Goal: Task Accomplishment & Management: Use online tool/utility

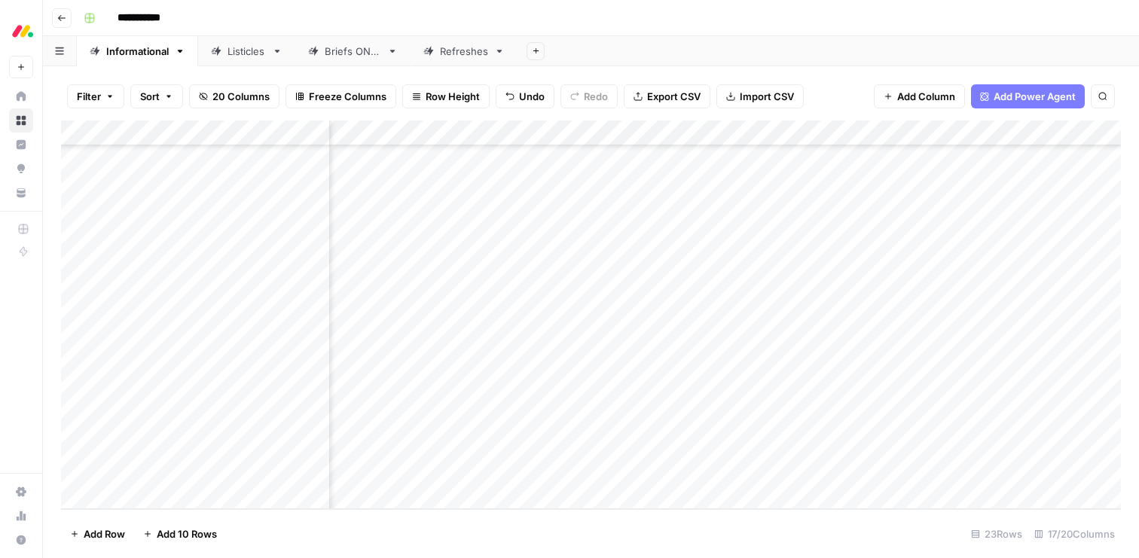
scroll to position [250, 1453]
click at [764, 315] on div "Add Column" at bounding box center [591, 315] width 1060 height 389
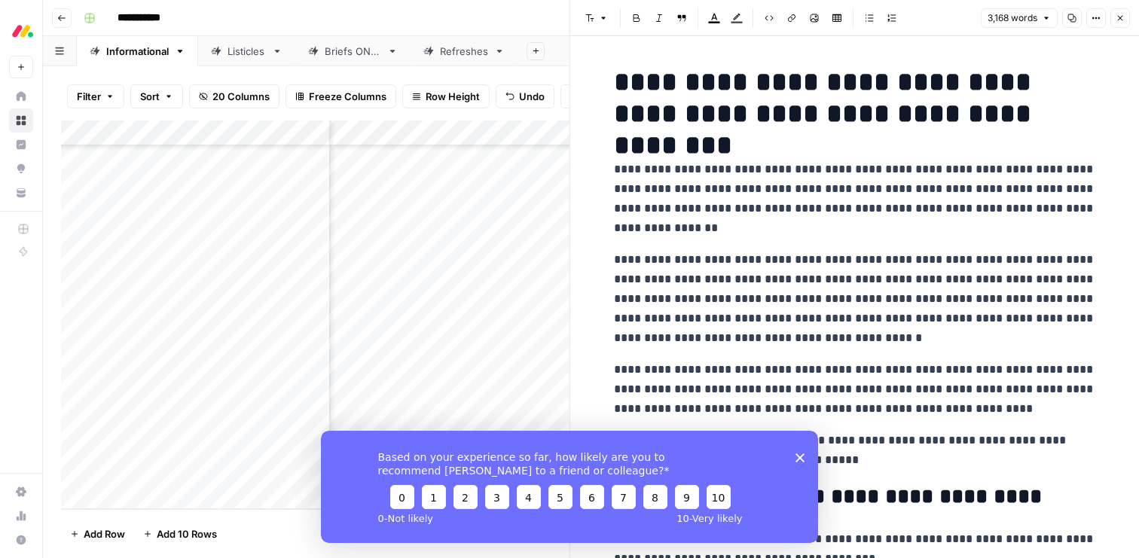
click at [801, 455] on polygon "Close survey" at bounding box center [800, 457] width 9 height 9
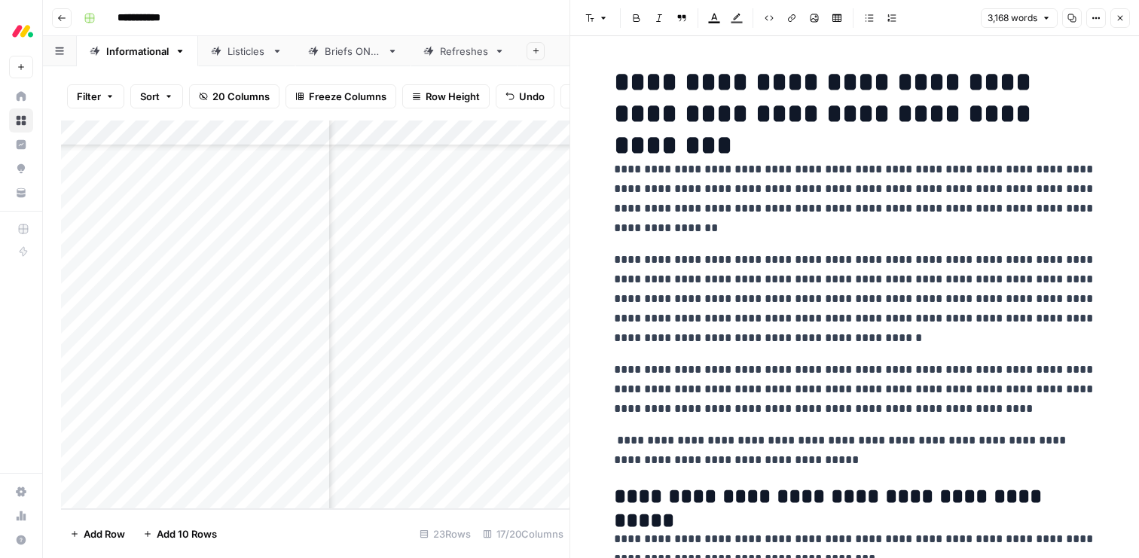
click at [791, 443] on p "**********" at bounding box center [855, 450] width 482 height 39
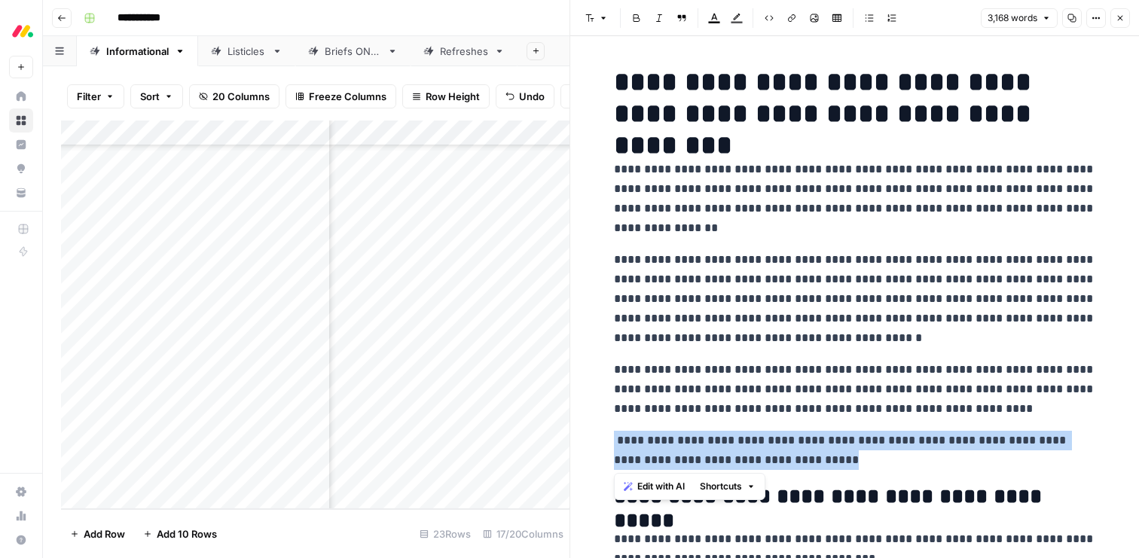
click at [791, 443] on p "**********" at bounding box center [855, 450] width 482 height 39
click at [656, 483] on span "Edit with AI" at bounding box center [660, 487] width 47 height 14
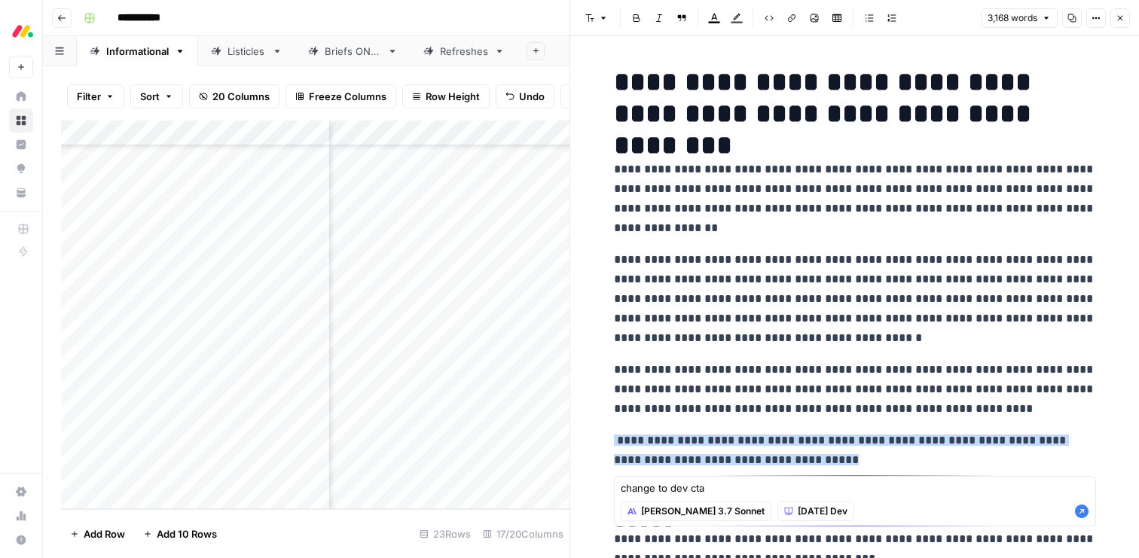
type textarea "change to dev cta"
click at [1084, 517] on icon "button" at bounding box center [1082, 512] width 14 height 14
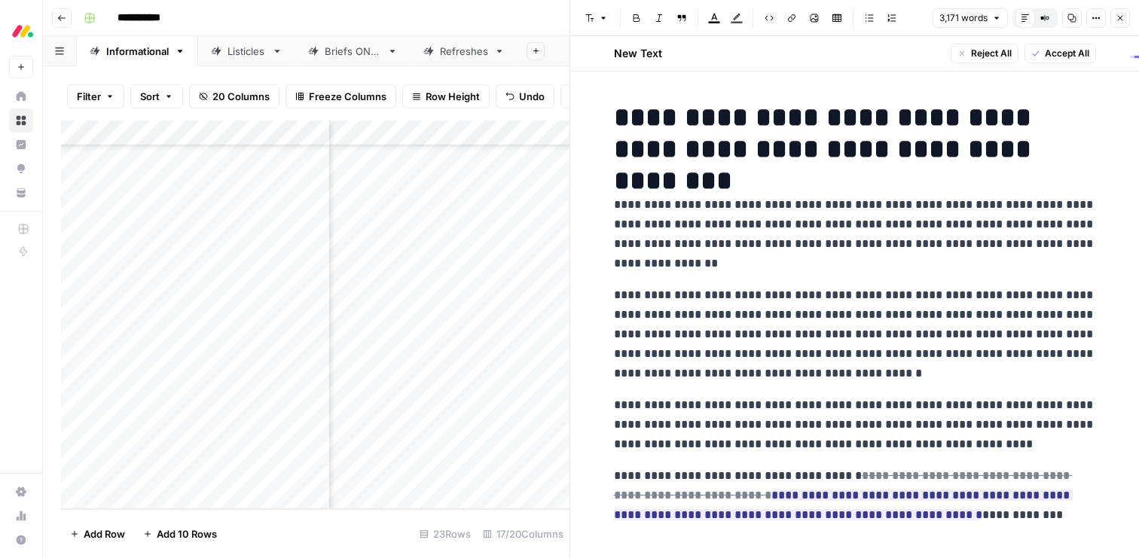
click at [1056, 53] on span "Accept All" at bounding box center [1067, 54] width 44 height 14
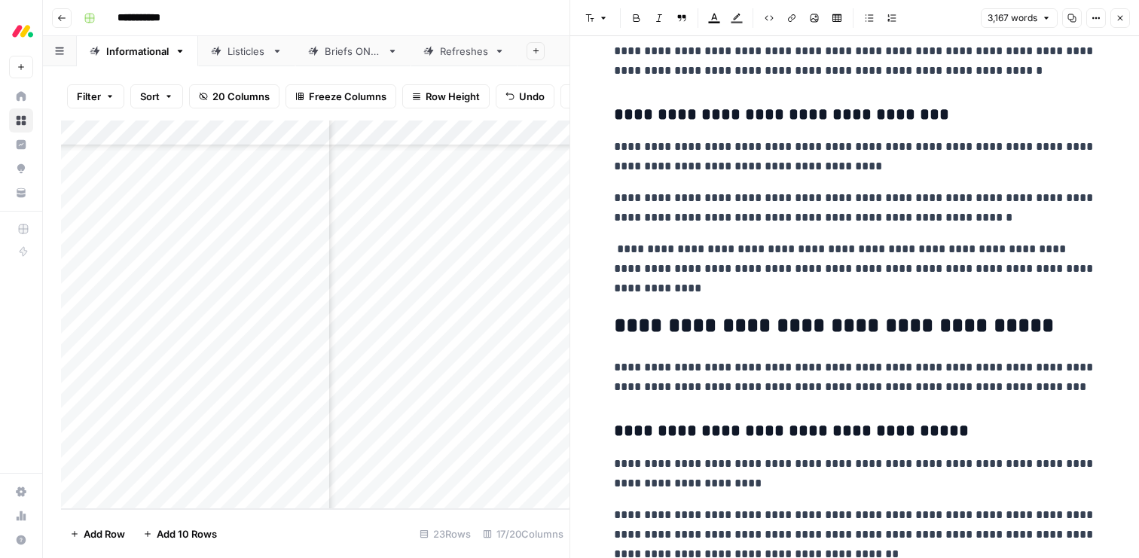
scroll to position [4029, 0]
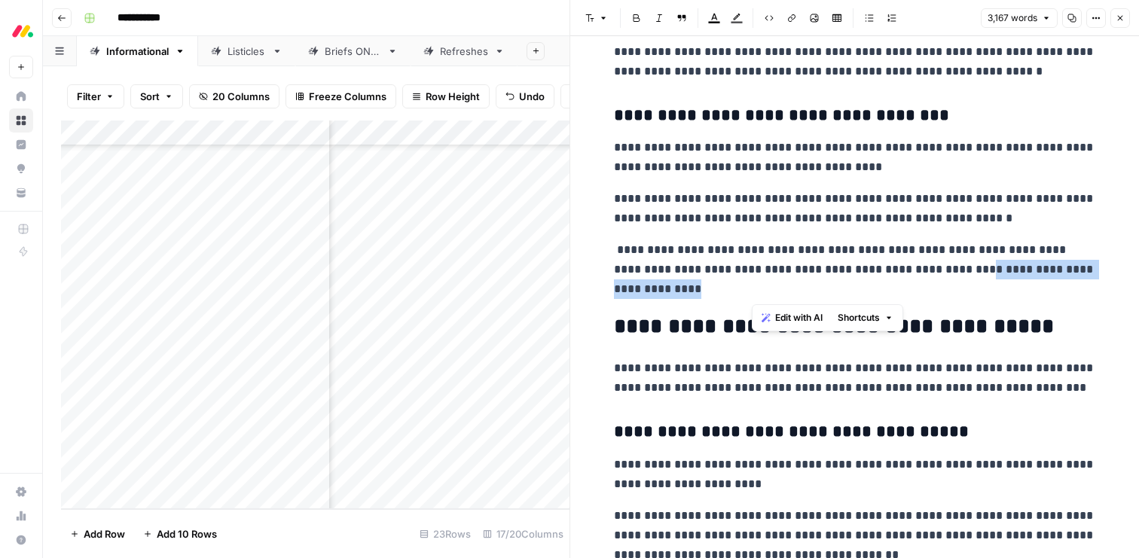
drag, startPoint x: 986, startPoint y: 286, endPoint x: 1013, endPoint y: 270, distance: 30.8
click at [1013, 270] on p "**********" at bounding box center [855, 269] width 482 height 59
click at [803, 319] on span "Edit with AI" at bounding box center [798, 318] width 47 height 14
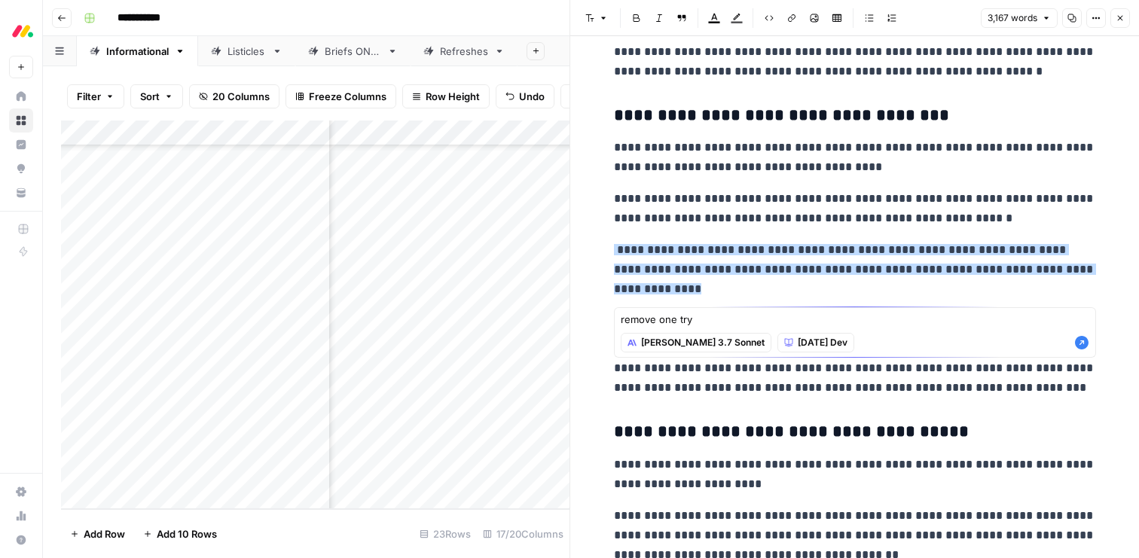
type textarea "remove one try"
click at [1082, 344] on icon "button" at bounding box center [1082, 343] width 14 height 14
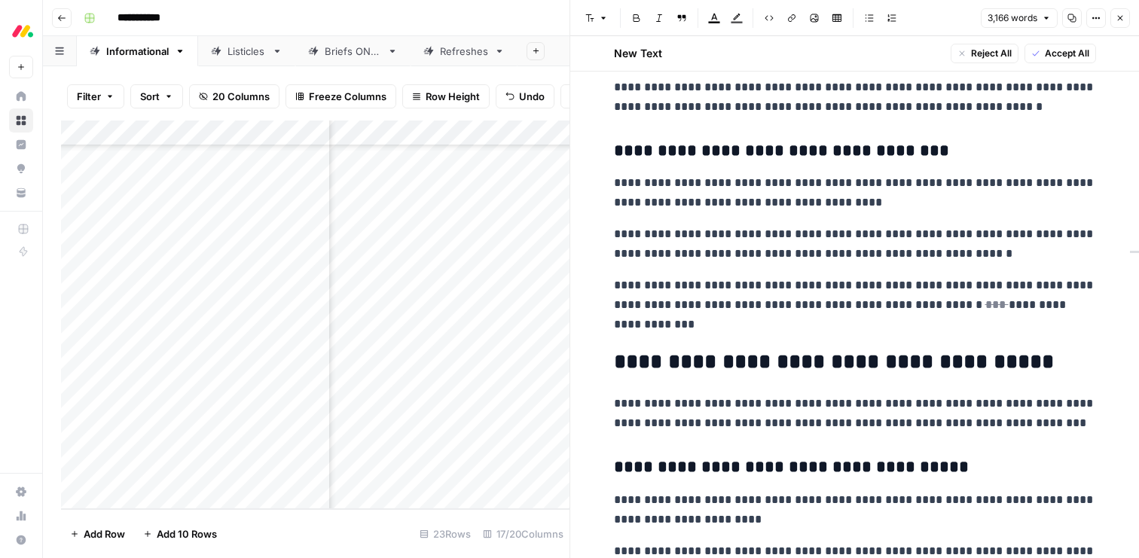
scroll to position [4065, 0]
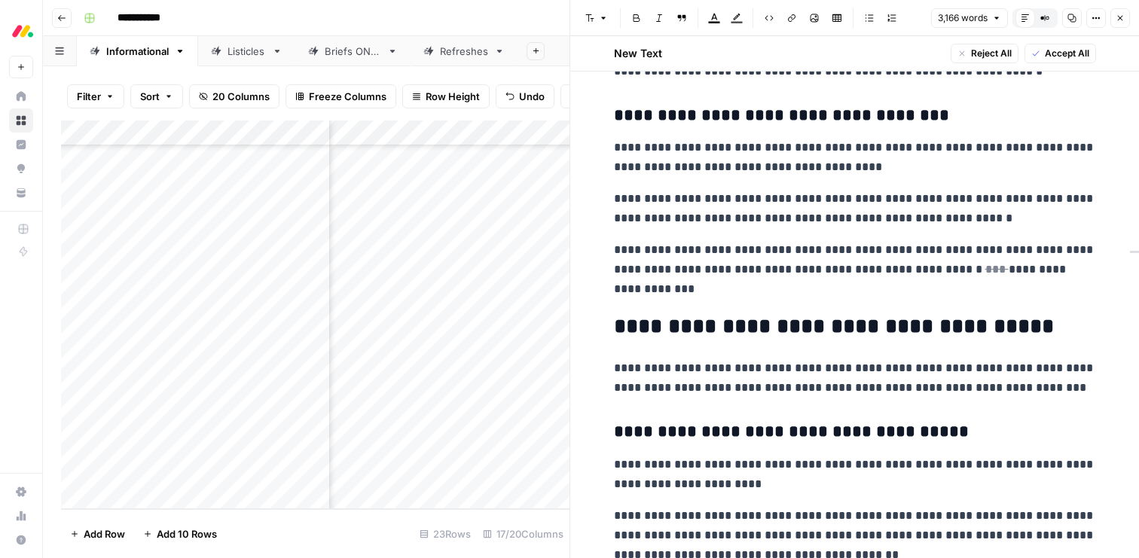
click at [1062, 50] on span "Accept All" at bounding box center [1067, 54] width 44 height 14
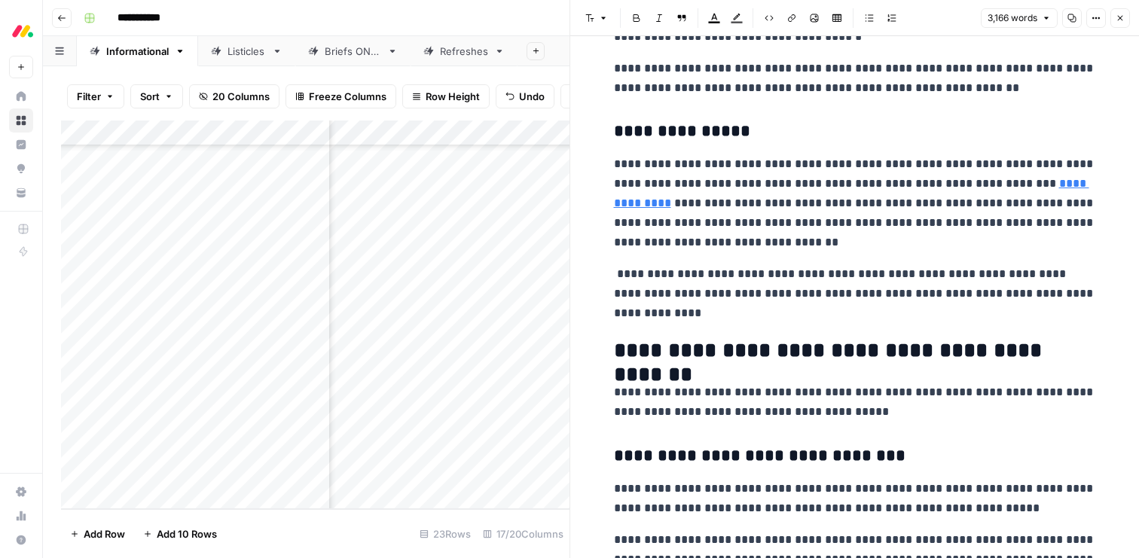
scroll to position [6023, 0]
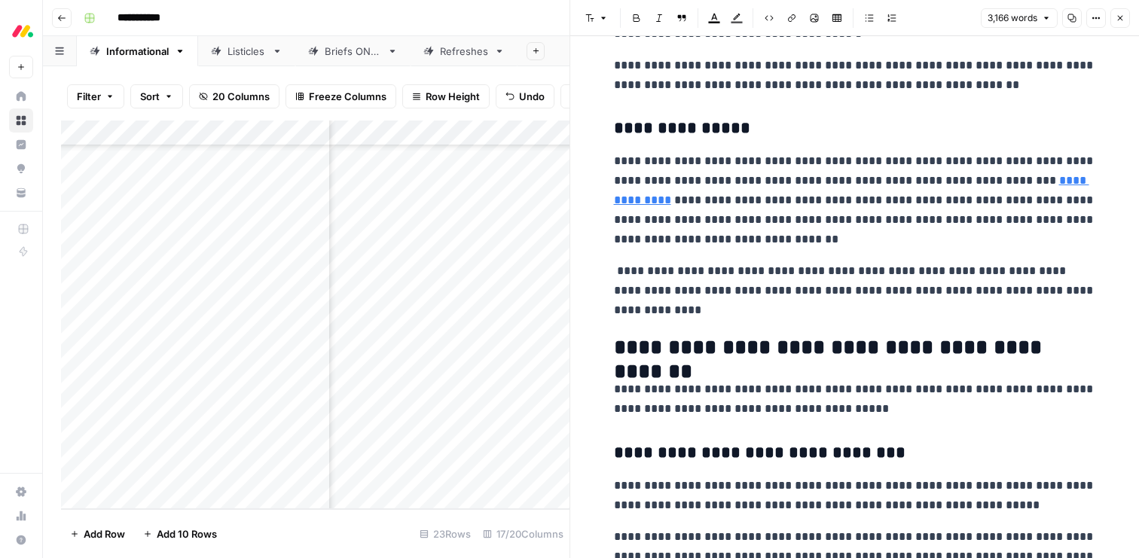
click at [934, 291] on p "**********" at bounding box center [855, 290] width 482 height 59
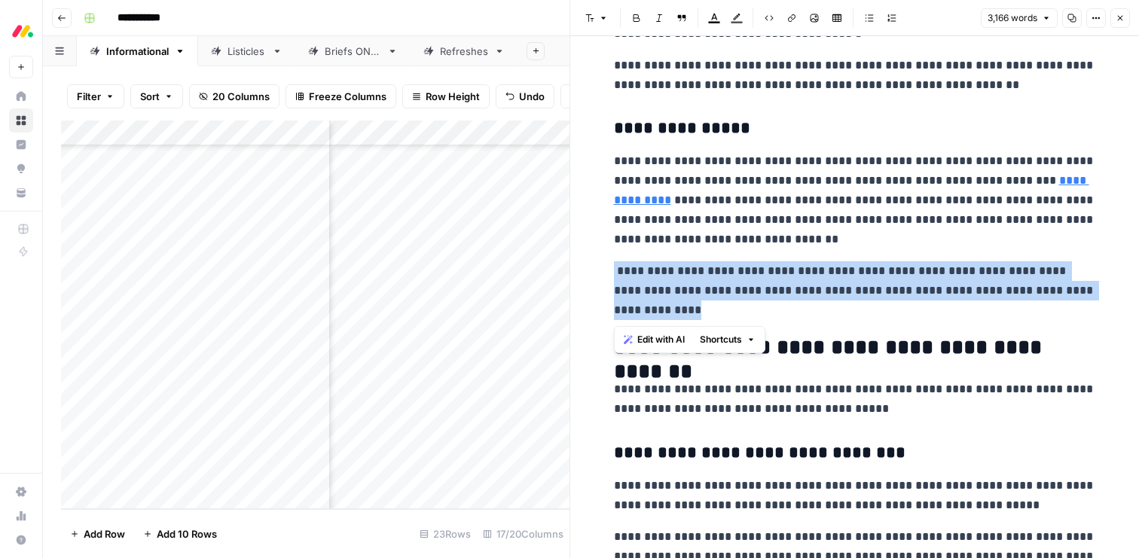
click at [934, 291] on p "**********" at bounding box center [855, 290] width 482 height 59
click at [655, 338] on span "Edit with AI" at bounding box center [660, 340] width 47 height 14
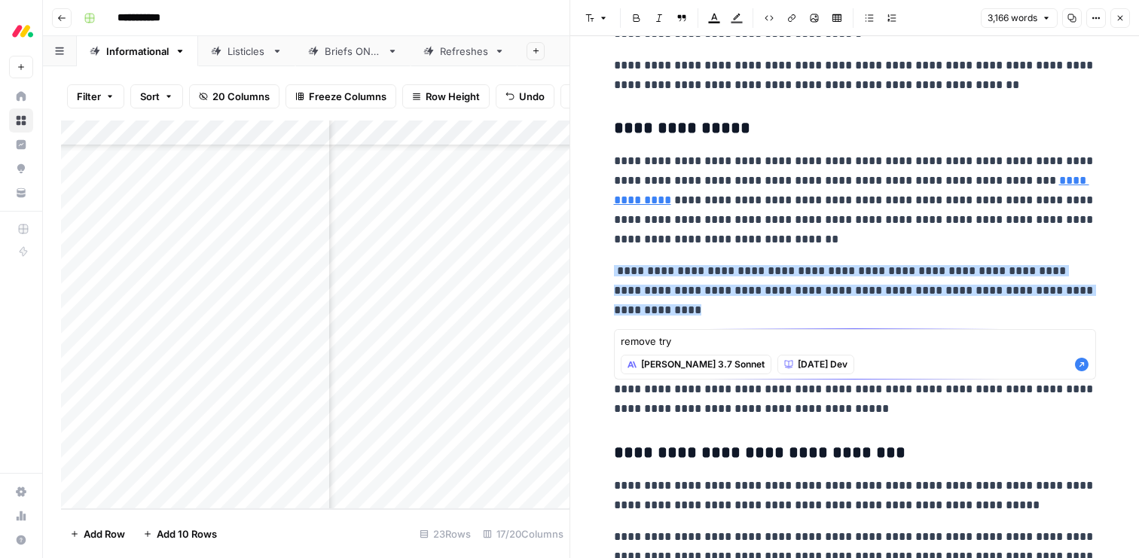
type textarea "remove try"
click at [1080, 362] on icon "button" at bounding box center [1082, 365] width 14 height 14
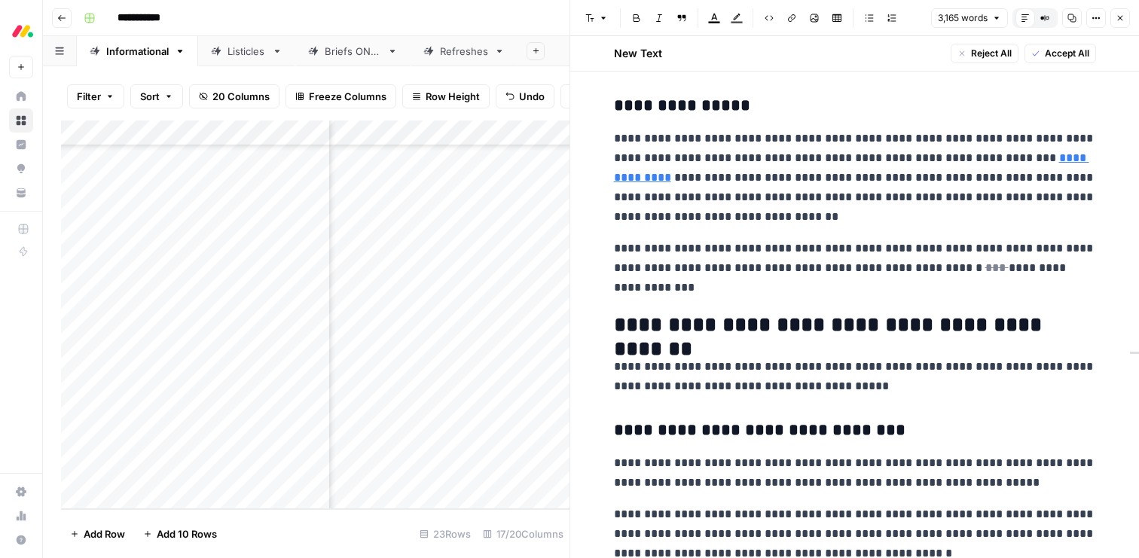
scroll to position [6082, 0]
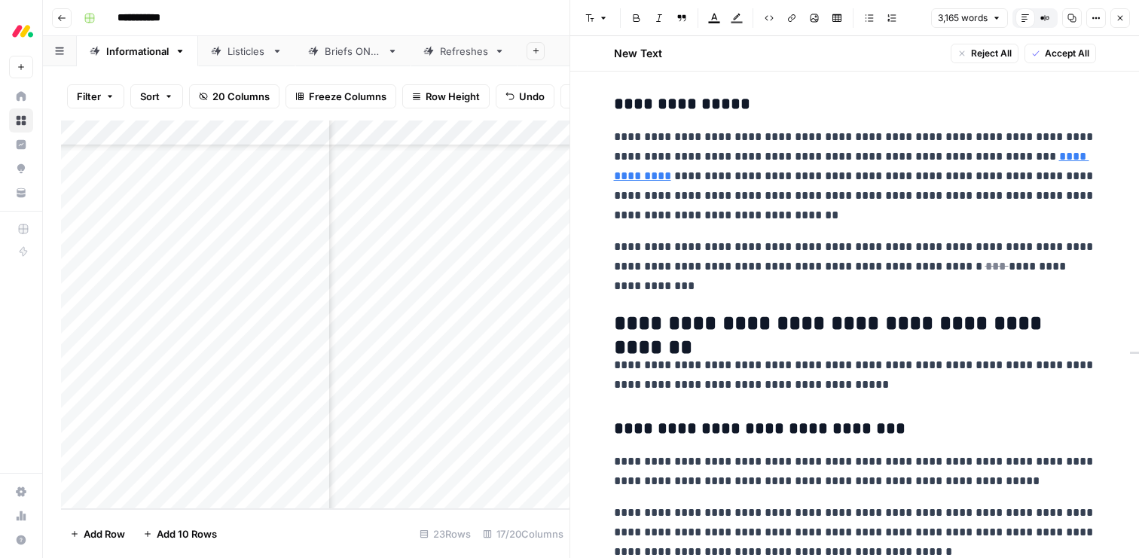
click at [1056, 54] on span "Accept All" at bounding box center [1067, 54] width 44 height 14
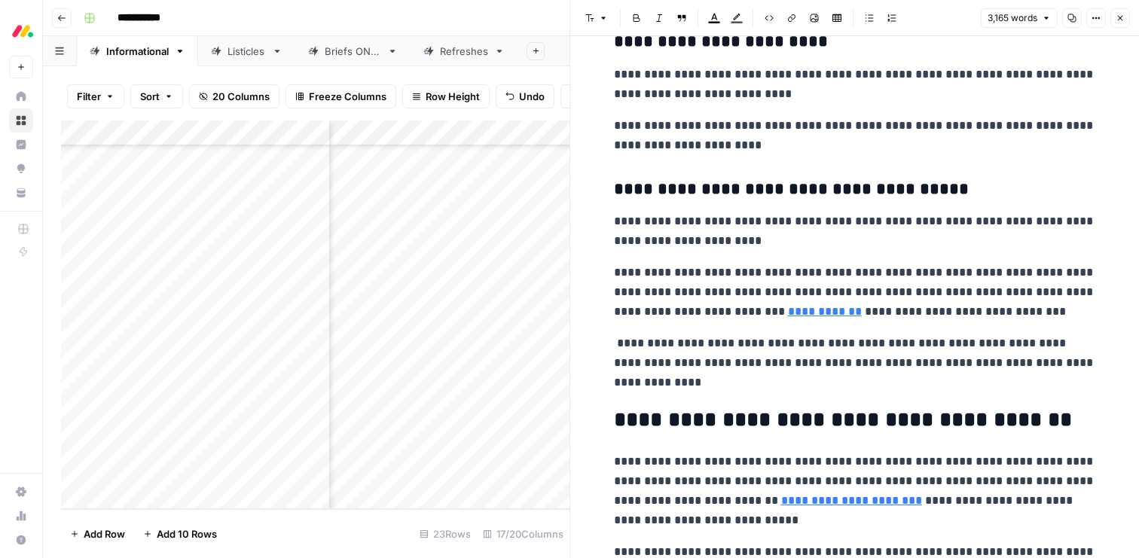
scroll to position [8519, 0]
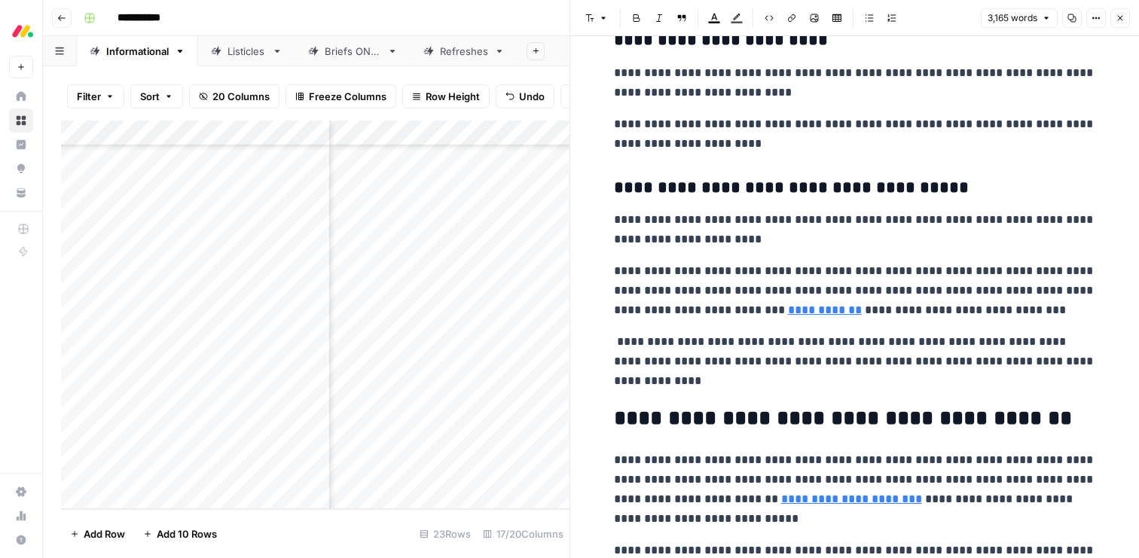
click at [980, 363] on p "**********" at bounding box center [855, 361] width 482 height 59
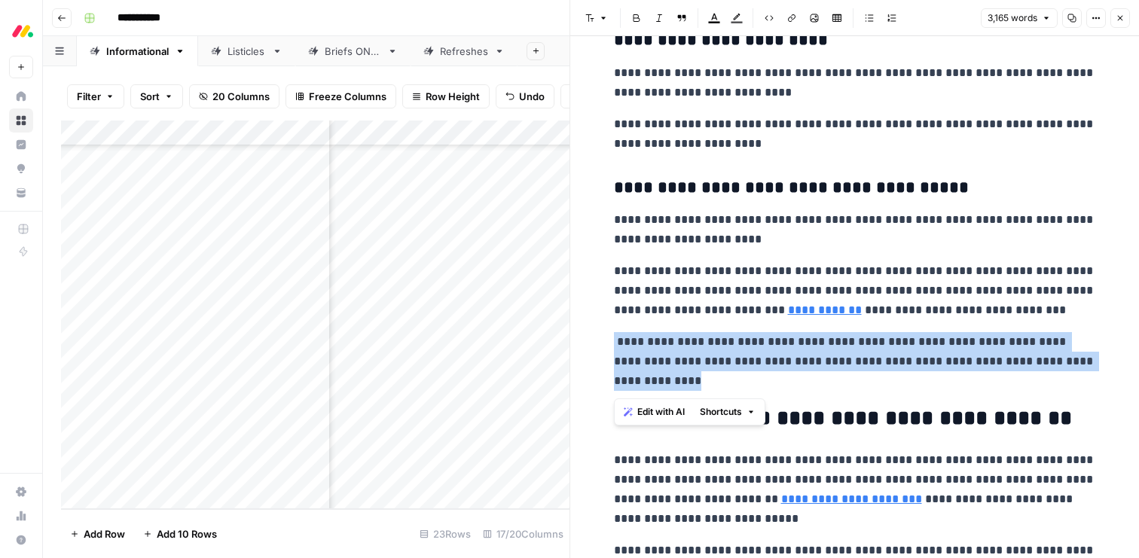
click at [980, 363] on p "**********" at bounding box center [855, 361] width 482 height 59
click at [678, 407] on span "Edit with AI" at bounding box center [660, 412] width 47 height 14
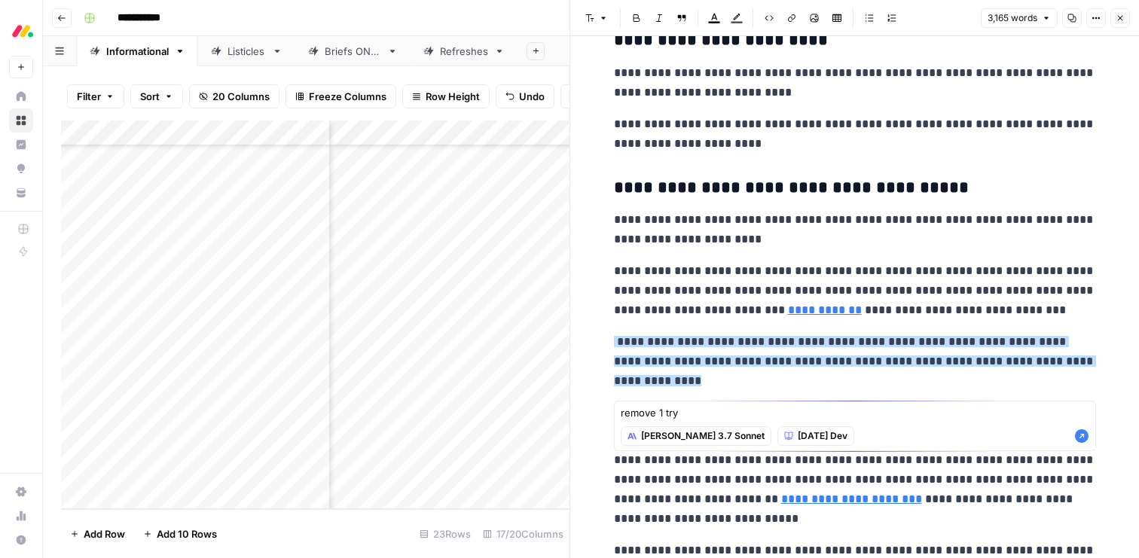
type textarea "remove 1 try"
click at [1084, 435] on icon "button" at bounding box center [1082, 436] width 14 height 14
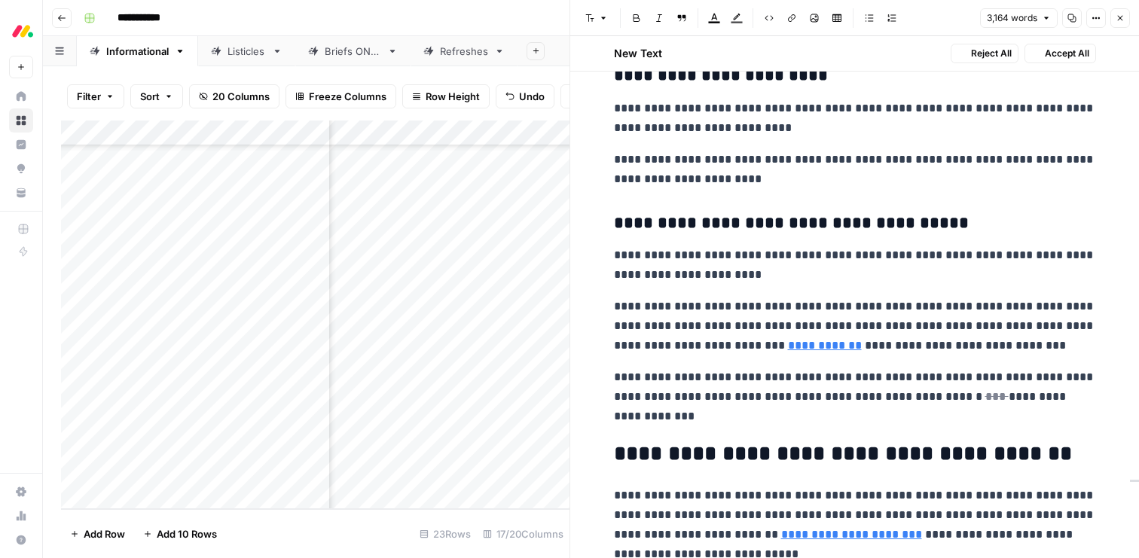
scroll to position [8554, 0]
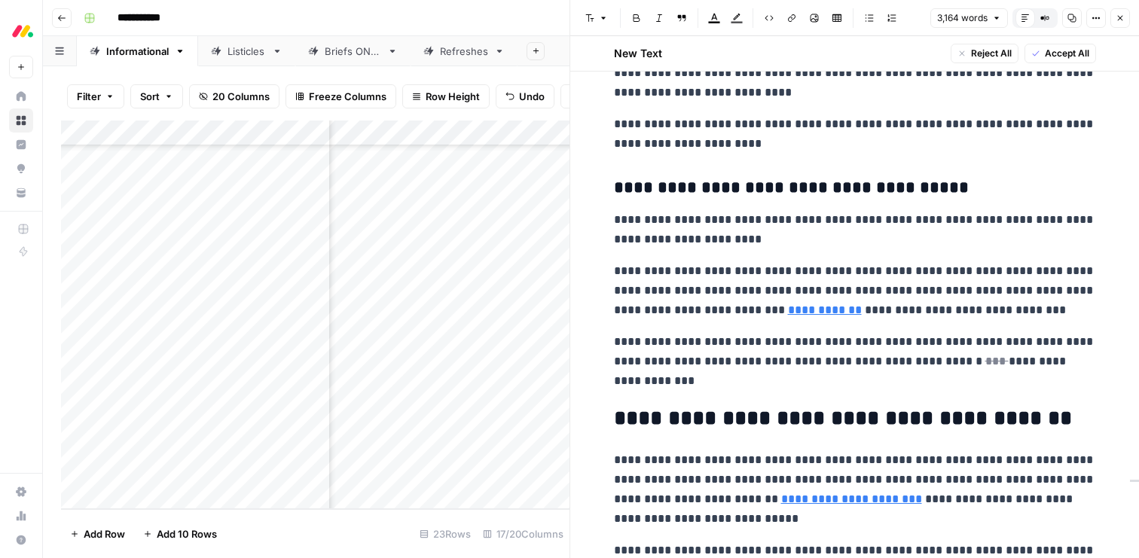
click at [1058, 57] on span "Accept All" at bounding box center [1067, 54] width 44 height 14
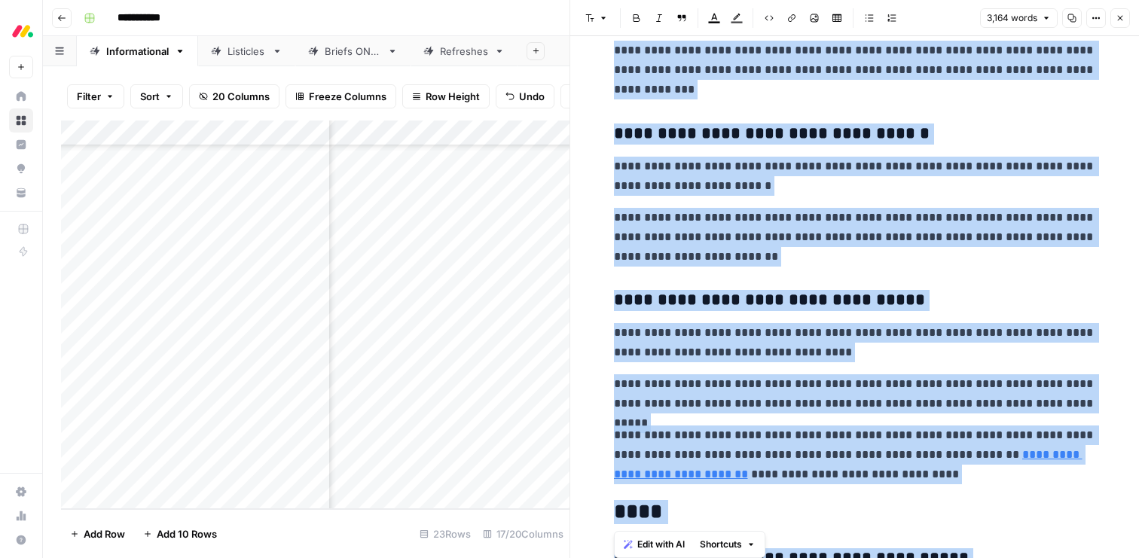
scroll to position [9309, 0]
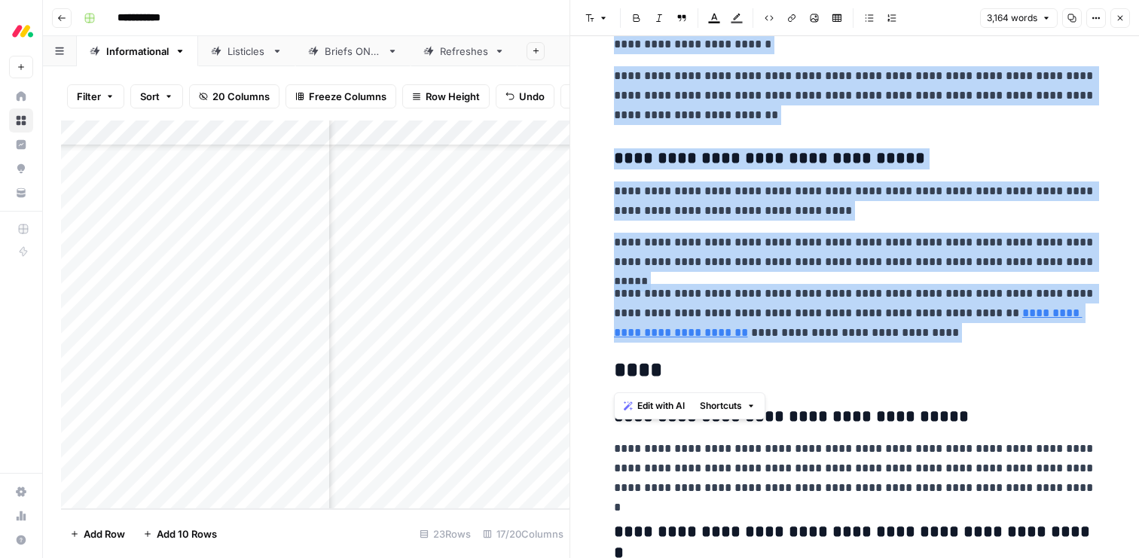
drag, startPoint x: 616, startPoint y: 87, endPoint x: 714, endPoint y: 353, distance: 283.0
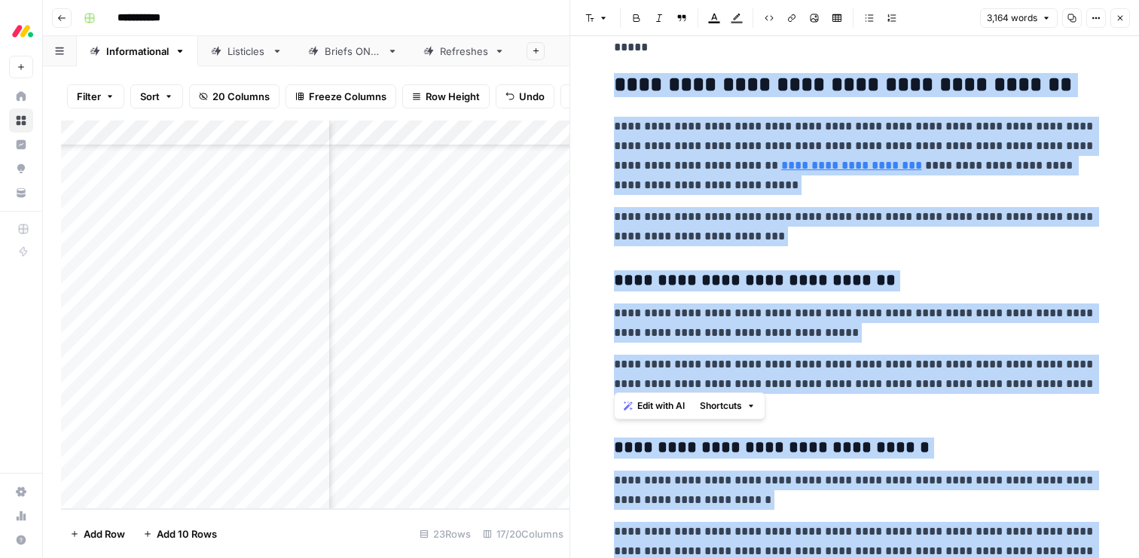
scroll to position [8856, 0]
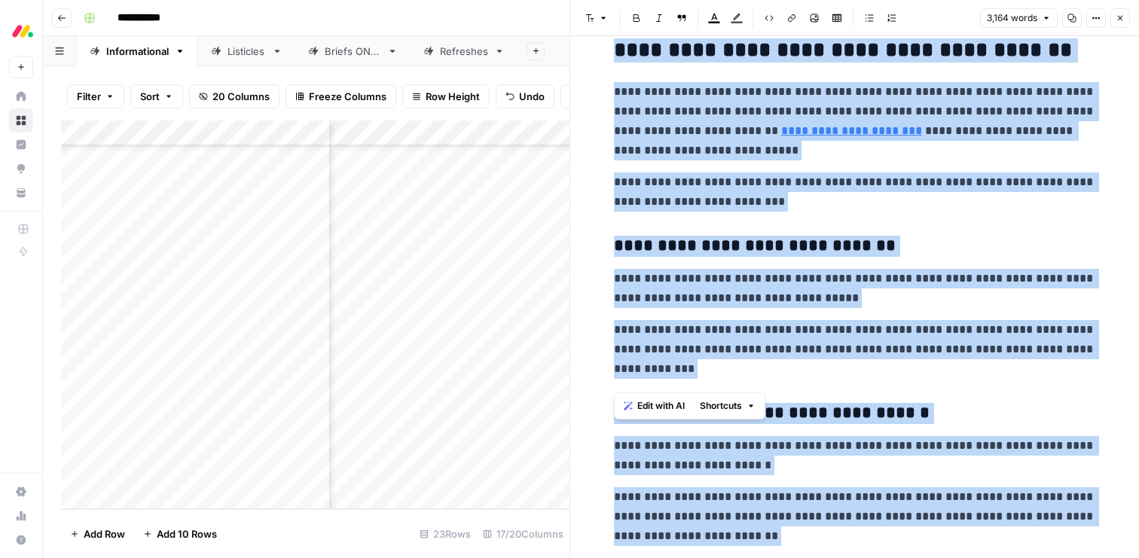
click at [658, 405] on span "Edit with AI" at bounding box center [660, 406] width 47 height 14
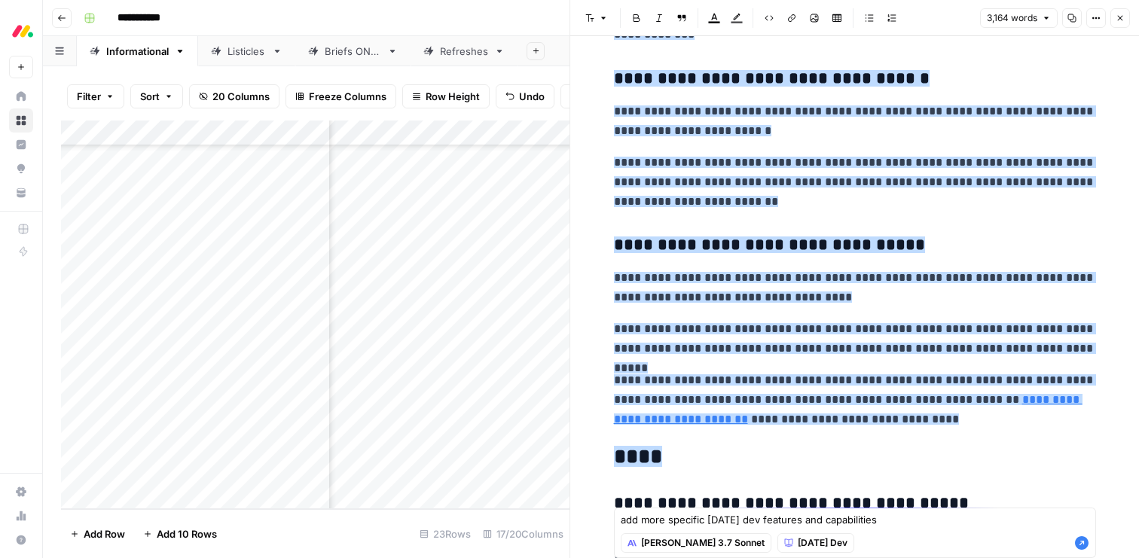
scroll to position [9254, 0]
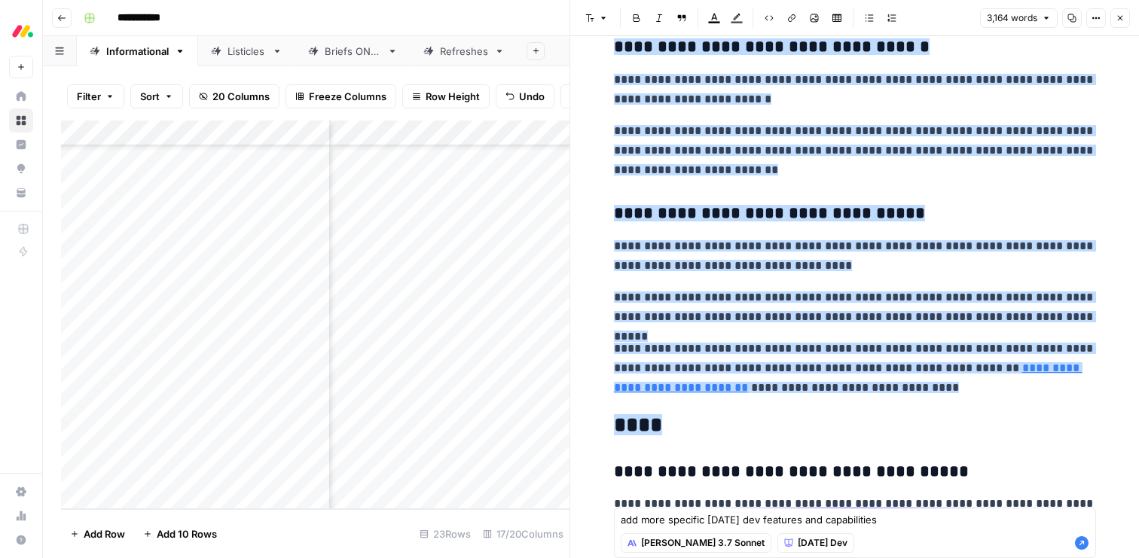
type textarea "add more specific monday dev features and capabilities"
click at [1083, 541] on icon "button" at bounding box center [1082, 543] width 14 height 14
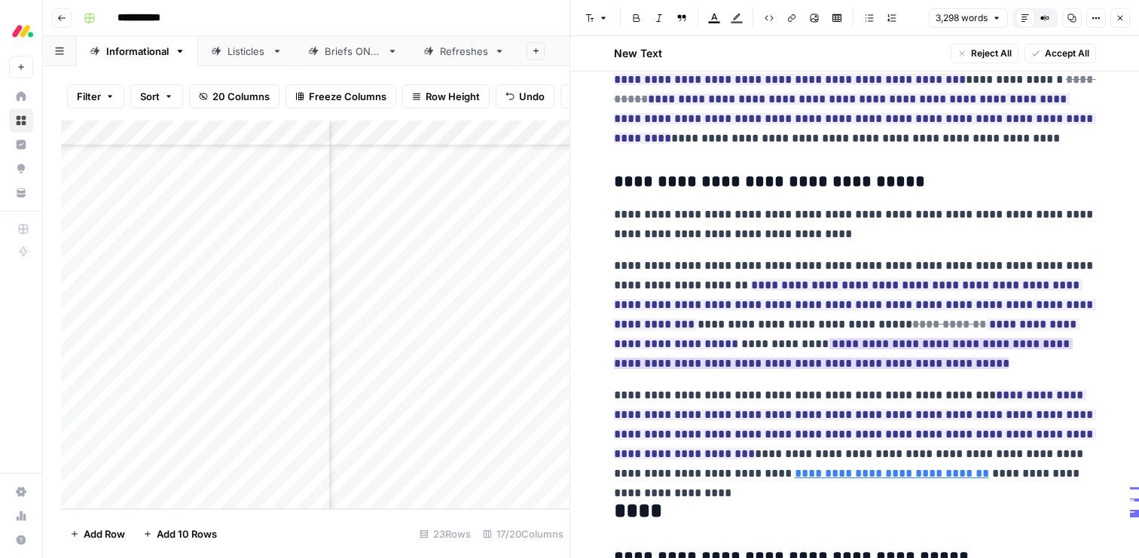
scroll to position [9440, 0]
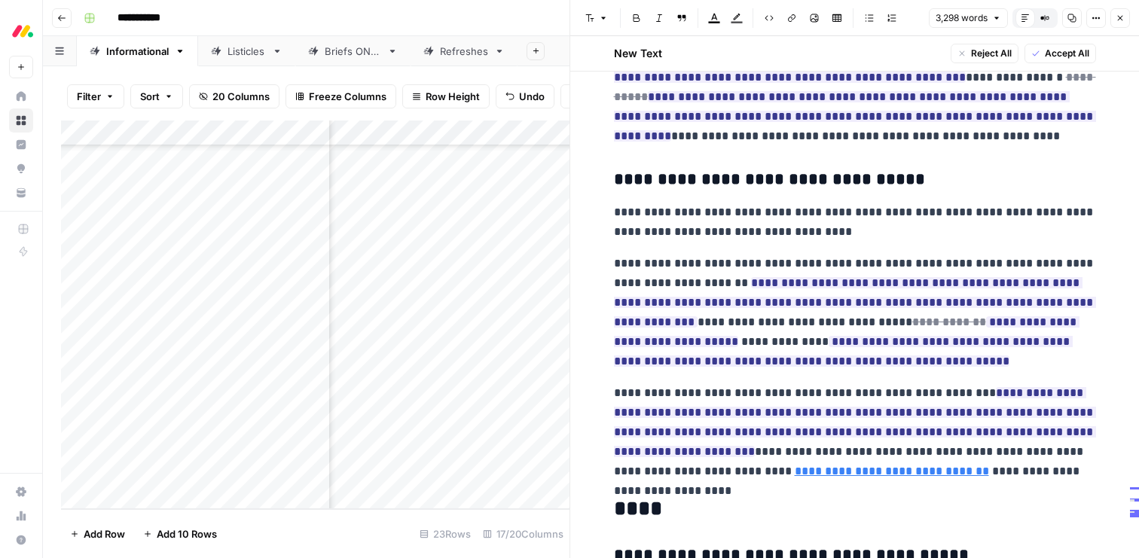
click at [1045, 51] on span "Accept All" at bounding box center [1067, 54] width 44 height 14
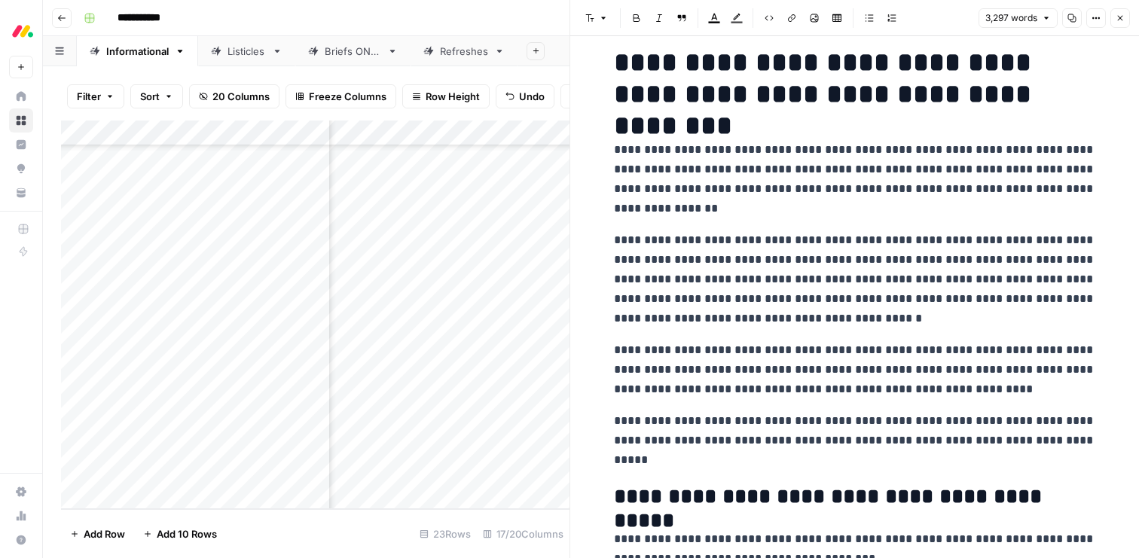
scroll to position [0, 0]
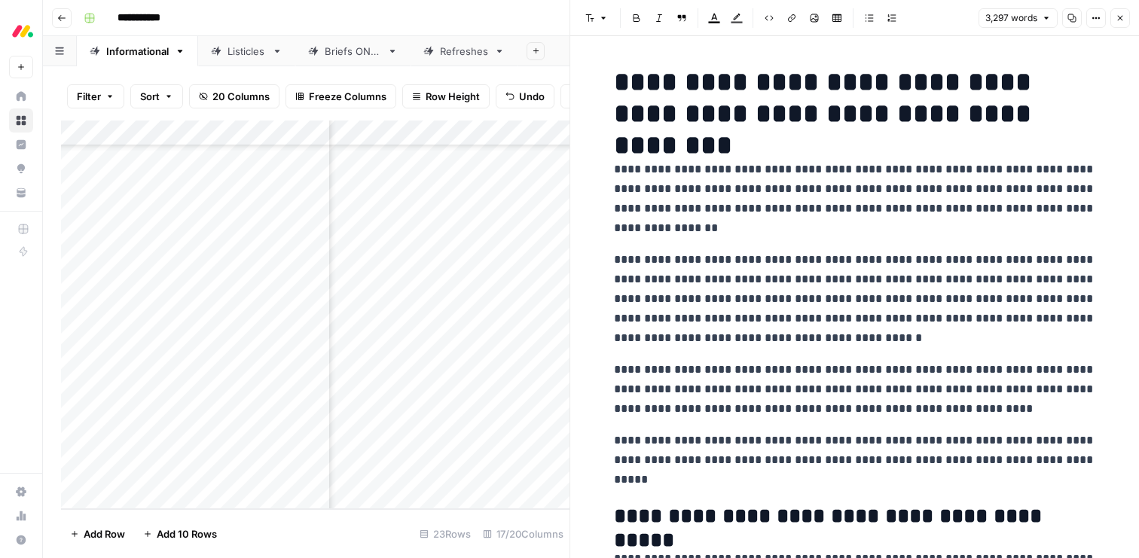
click at [1116, 17] on icon "button" at bounding box center [1120, 18] width 9 height 9
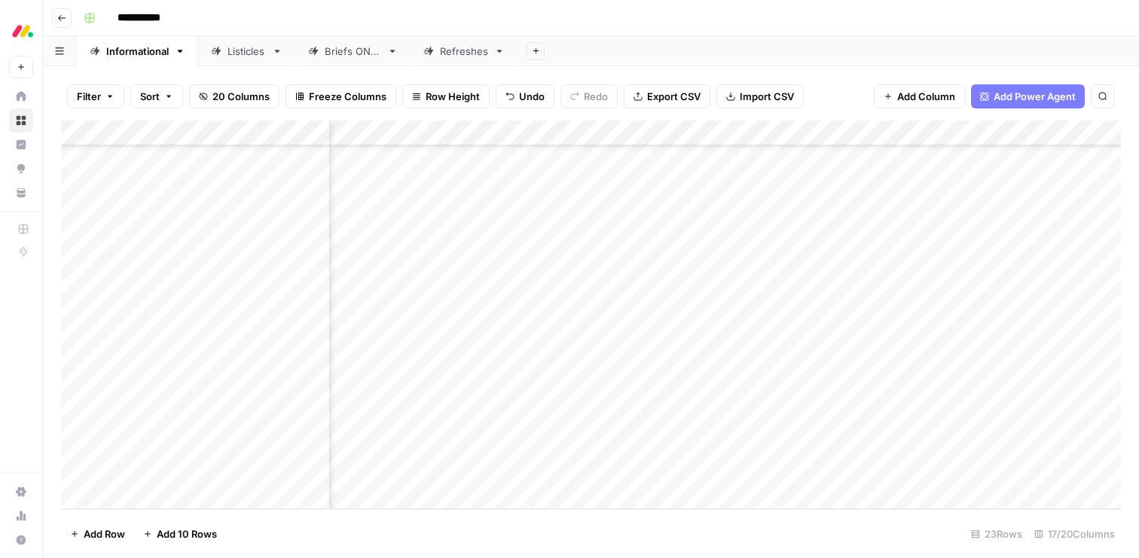
click at [1047, 316] on div "Add Column" at bounding box center [591, 315] width 1060 height 389
drag, startPoint x: 63, startPoint y: 367, endPoint x: 66, endPoint y: 325, distance: 42.3
click at [66, 325] on div "Add Column" at bounding box center [591, 315] width 1060 height 389
drag, startPoint x: 63, startPoint y: 396, endPoint x: 67, endPoint y: 345, distance: 50.6
click at [67, 345] on div "Add Column" at bounding box center [591, 315] width 1060 height 389
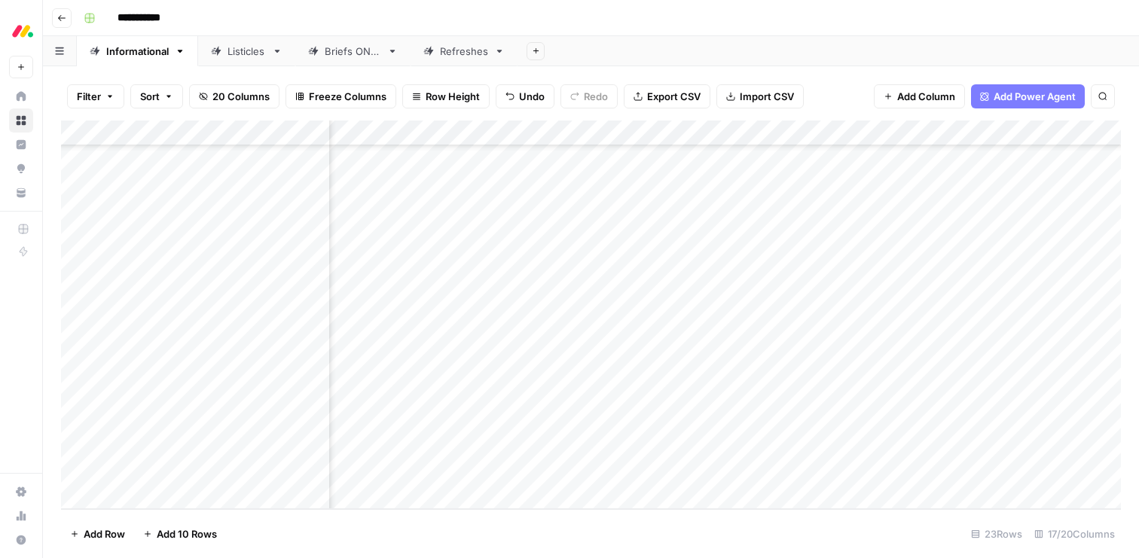
scroll to position [250, 1545]
click at [671, 317] on div "Add Column" at bounding box center [591, 315] width 1060 height 389
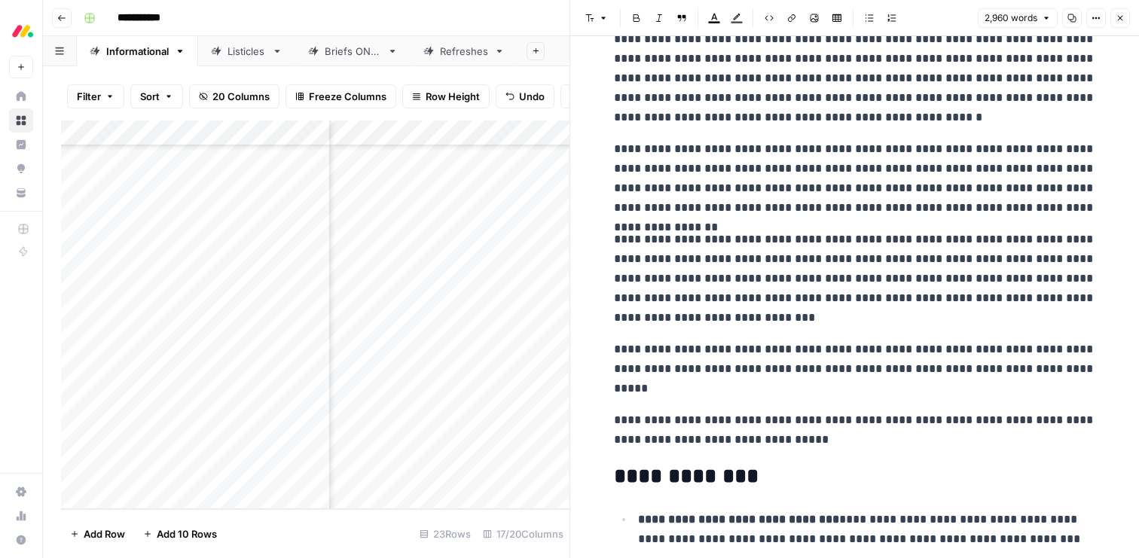
scroll to position [156, 0]
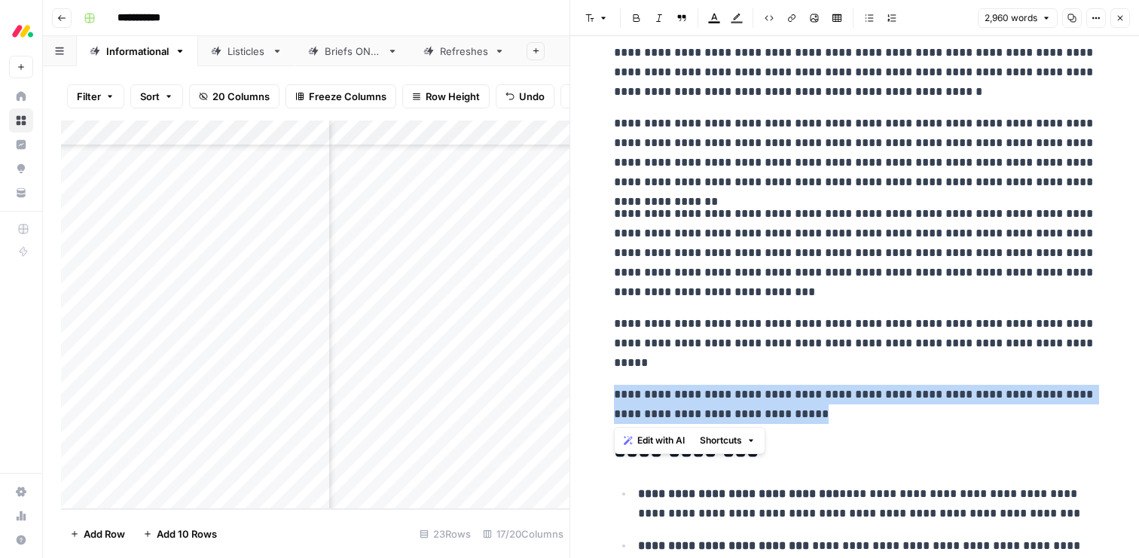
drag, startPoint x: 852, startPoint y: 413, endPoint x: 613, endPoint y: 398, distance: 240.1
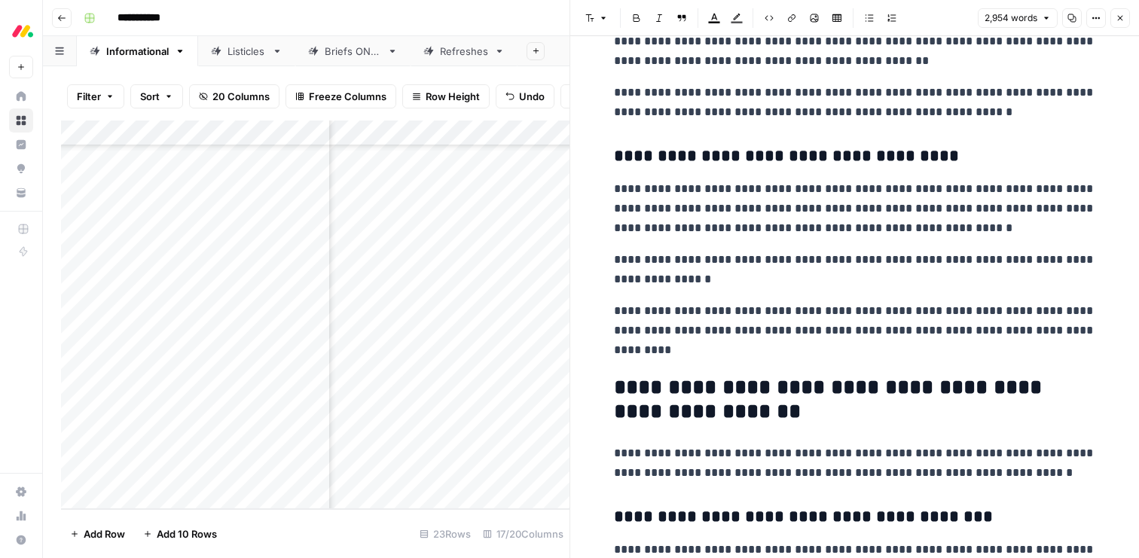
scroll to position [5190, 0]
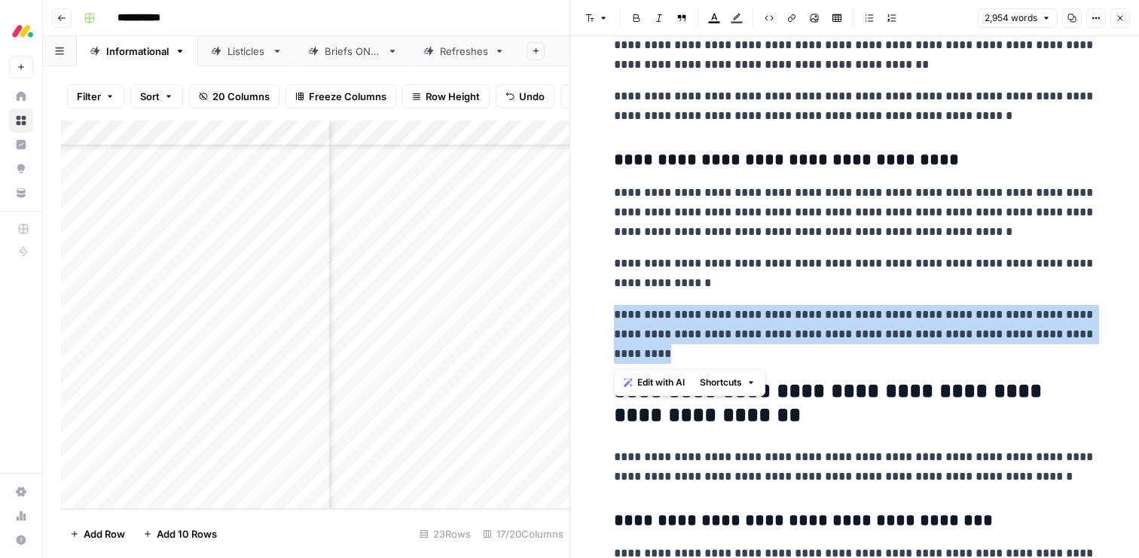
drag, startPoint x: 761, startPoint y: 349, endPoint x: 601, endPoint y: 315, distance: 163.3
click at [652, 378] on span "Edit with AI" at bounding box center [660, 383] width 47 height 14
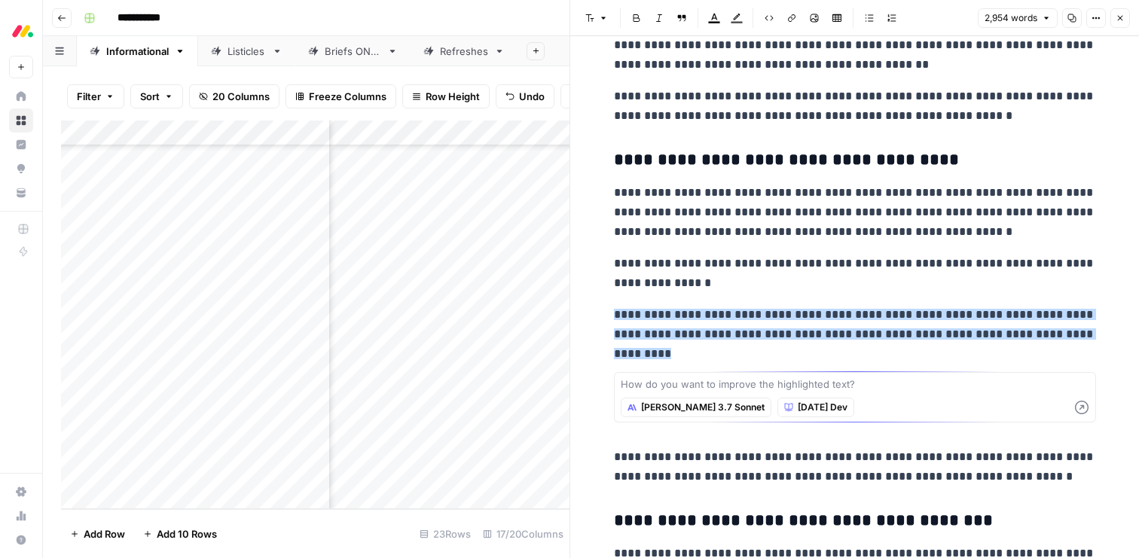
type textarea "t"
type textarea "remove try"
click at [1080, 406] on icon "button" at bounding box center [1082, 408] width 14 height 14
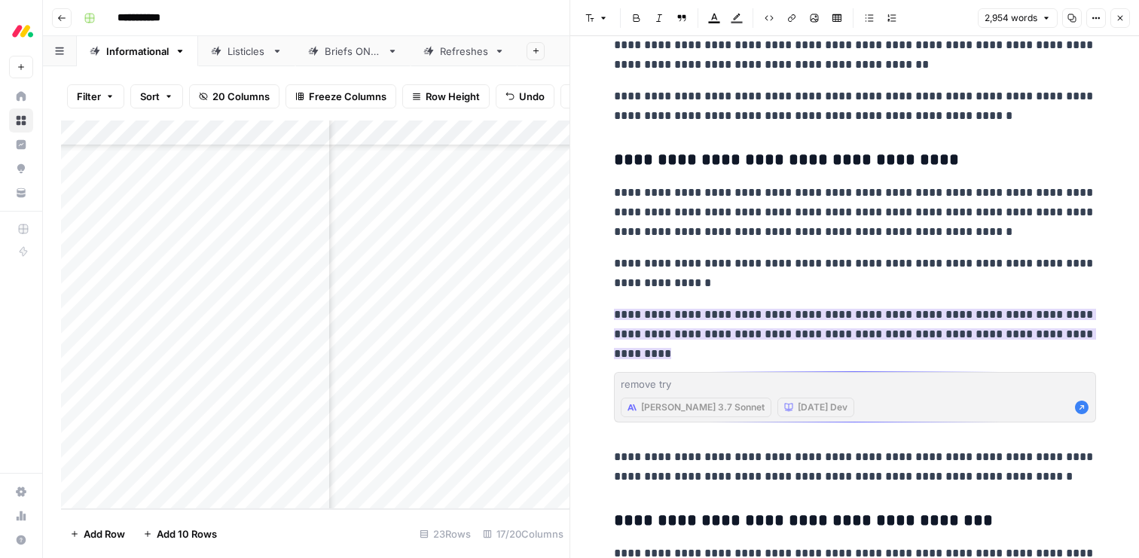
scroll to position [5226, 0]
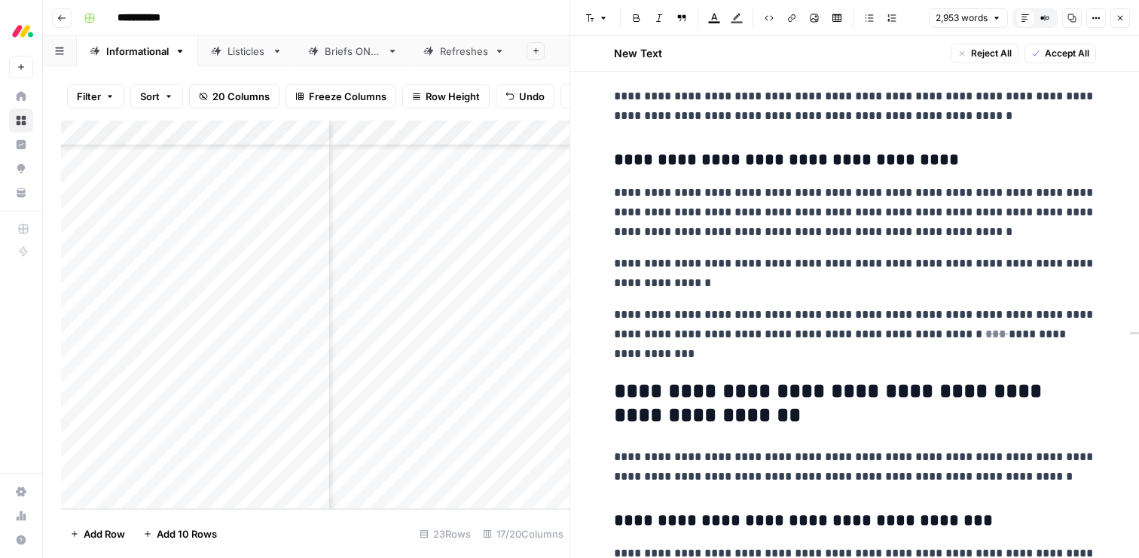
click at [1056, 62] on button "Accept All" at bounding box center [1061, 54] width 72 height 20
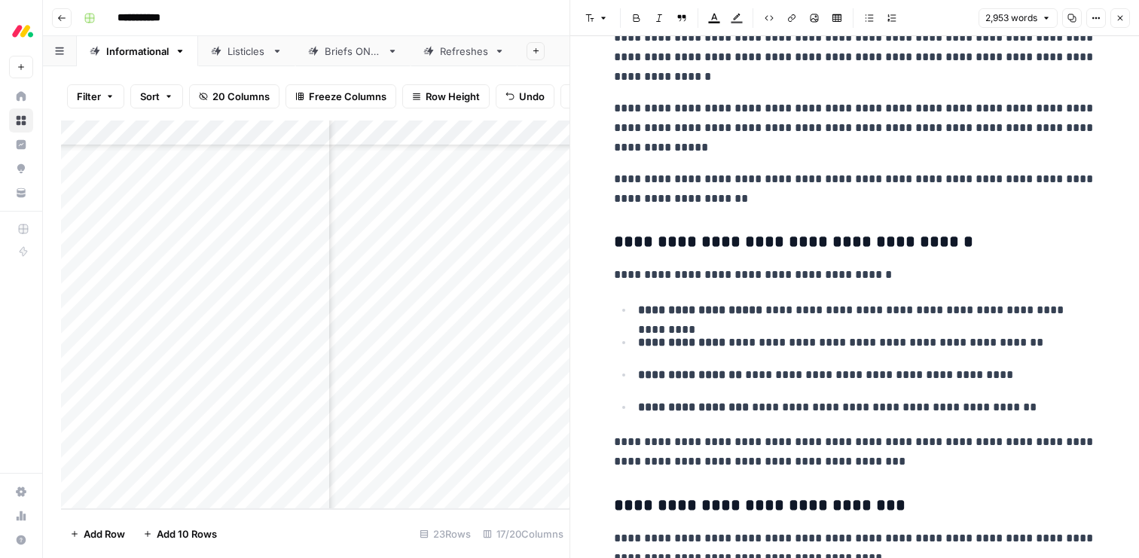
scroll to position [5715, 0]
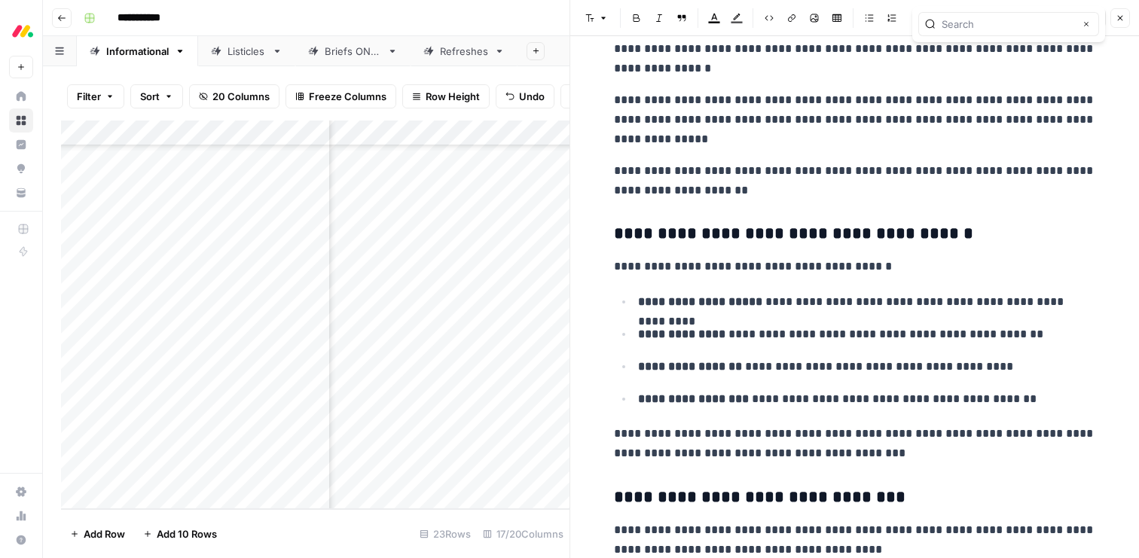
click at [839, 409] on p "**********" at bounding box center [867, 400] width 458 height 20
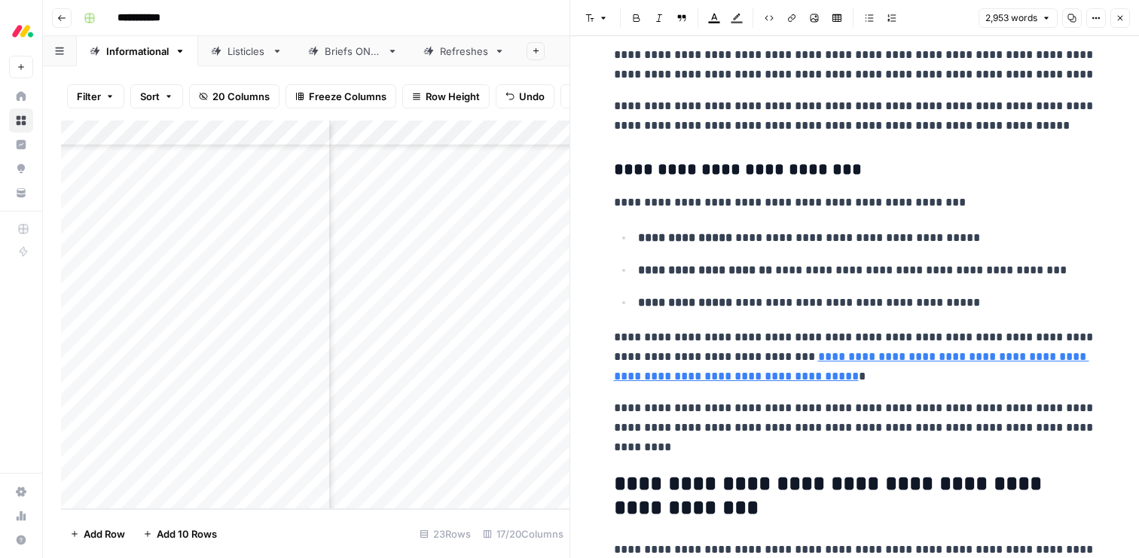
scroll to position [7798, 0]
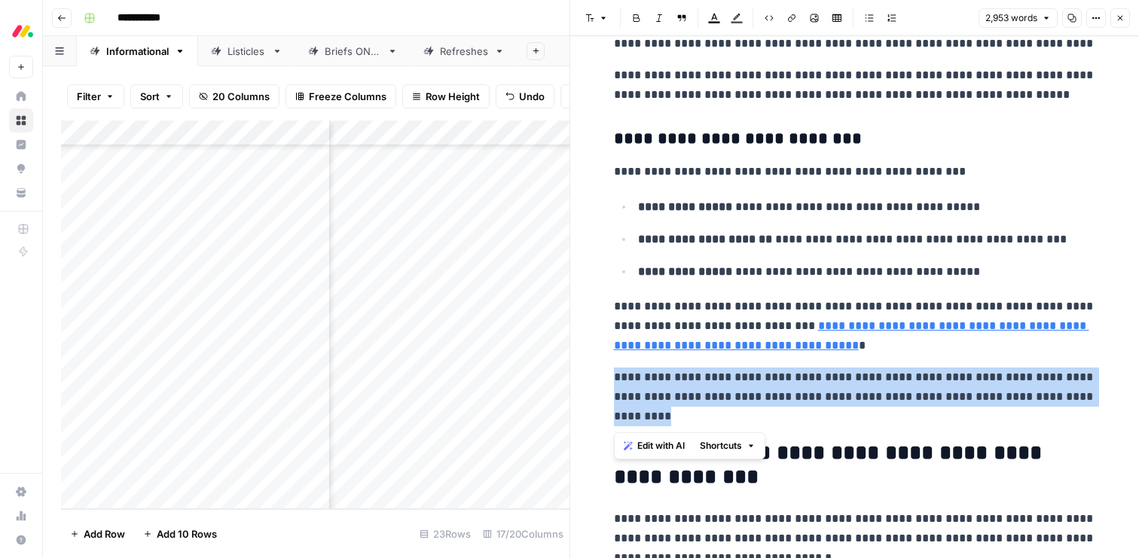
drag, startPoint x: 769, startPoint y: 423, endPoint x: 613, endPoint y: 380, distance: 161.8
click at [614, 380] on p "**********" at bounding box center [855, 397] width 482 height 59
click at [640, 445] on span "Edit with AI" at bounding box center [660, 446] width 47 height 14
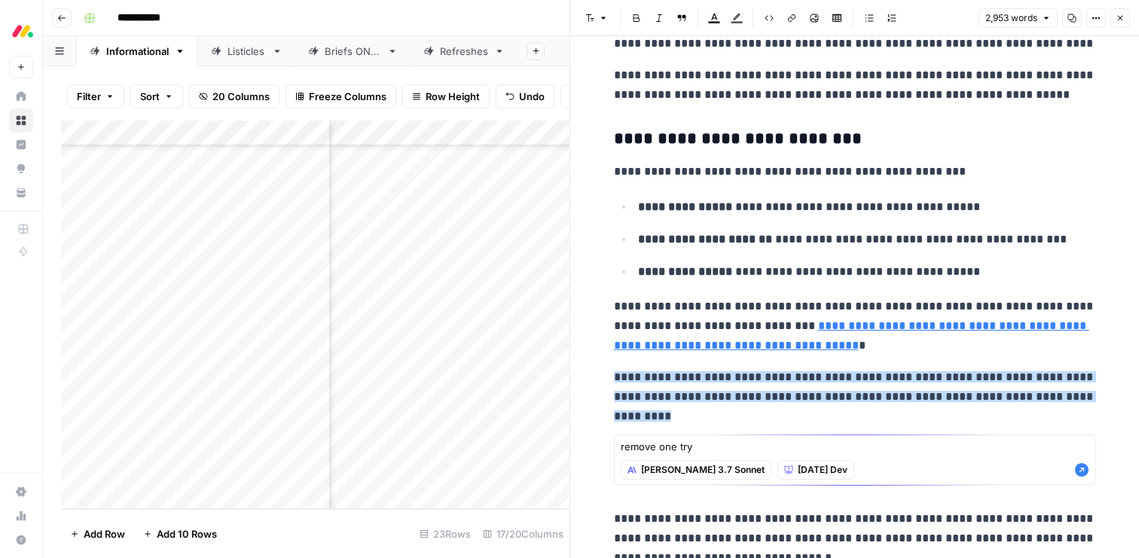
type textarea "remove one try"
click at [1081, 470] on icon "button" at bounding box center [1081, 470] width 15 height 15
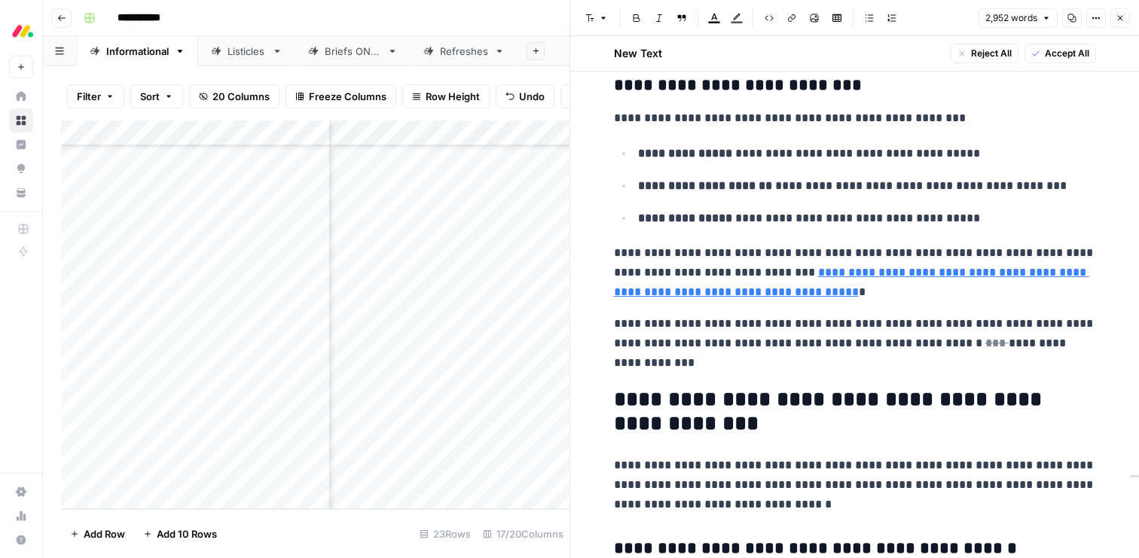
scroll to position [7876, 0]
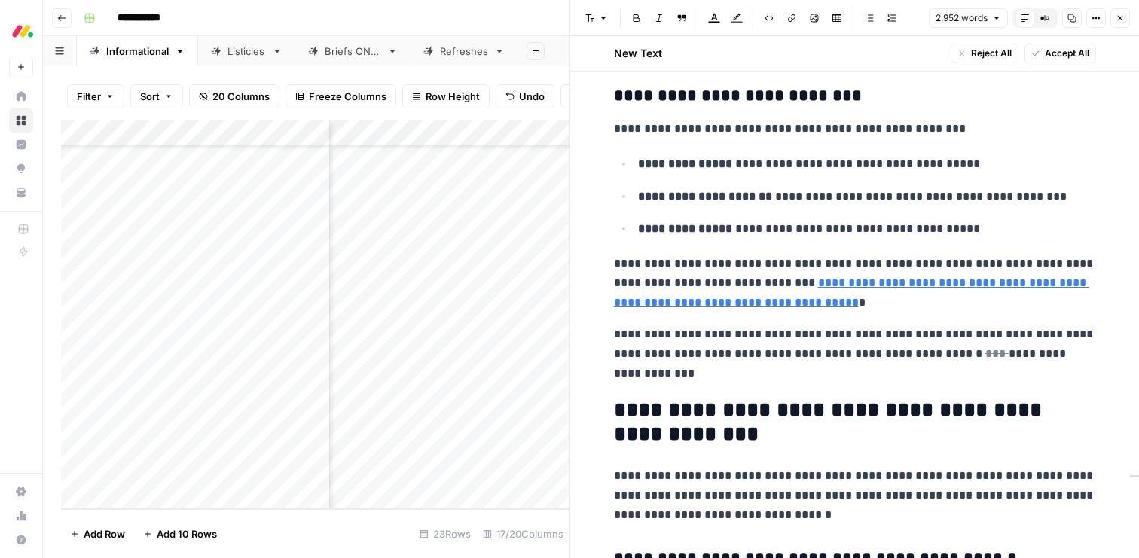
click at [1056, 52] on span "Accept All" at bounding box center [1067, 54] width 44 height 14
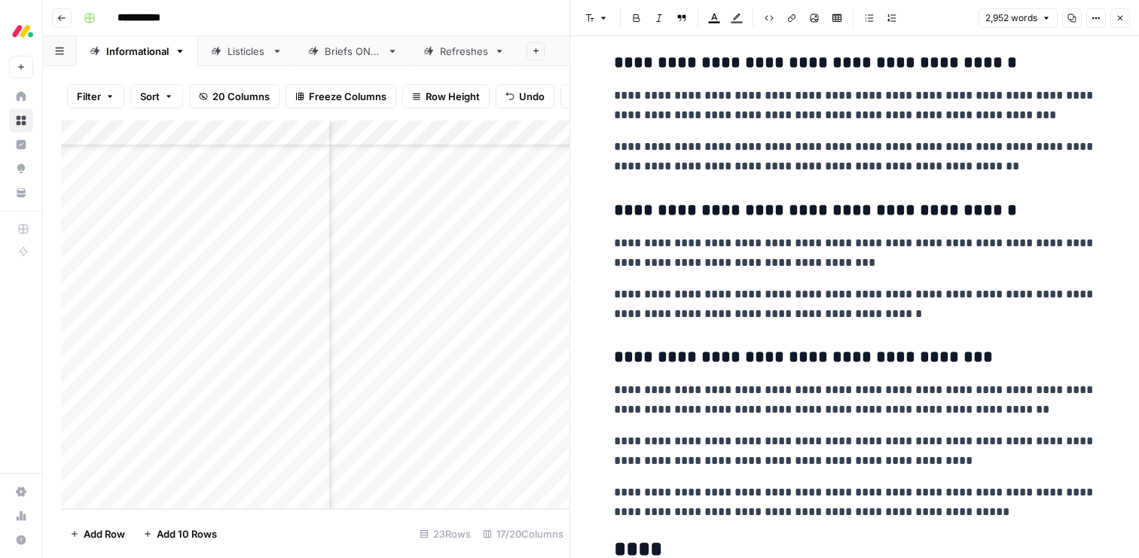
scroll to position [8336, 0]
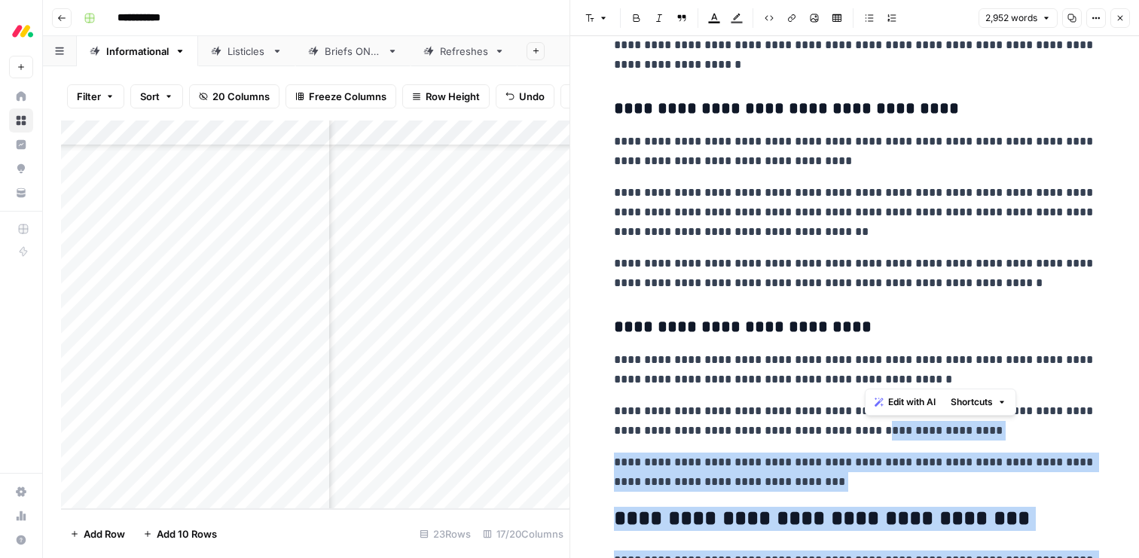
drag, startPoint x: 958, startPoint y: 522, endPoint x: 863, endPoint y: 435, distance: 128.0
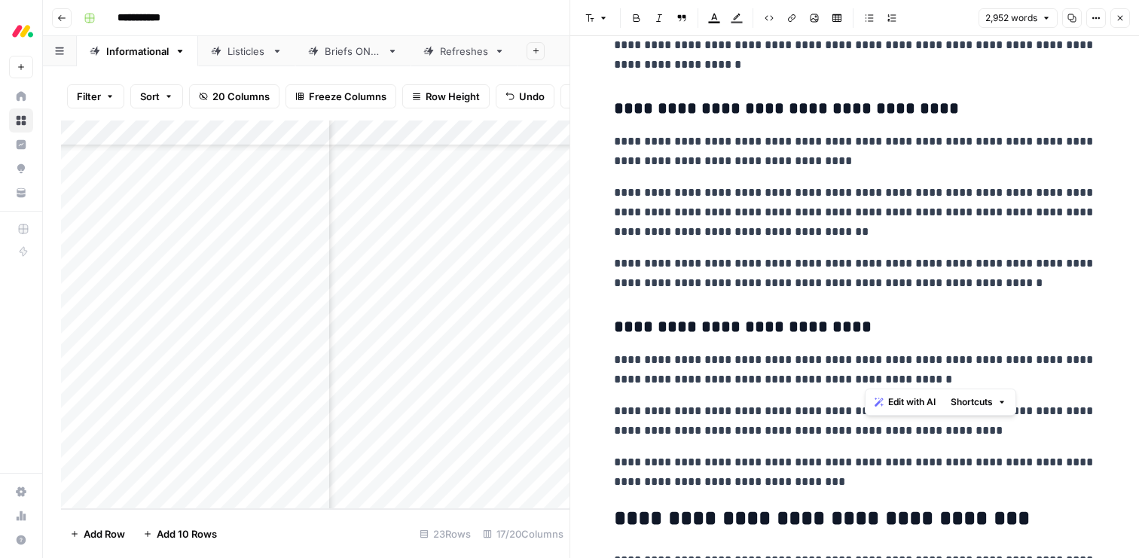
click at [845, 324] on h3 "**********" at bounding box center [855, 327] width 482 height 21
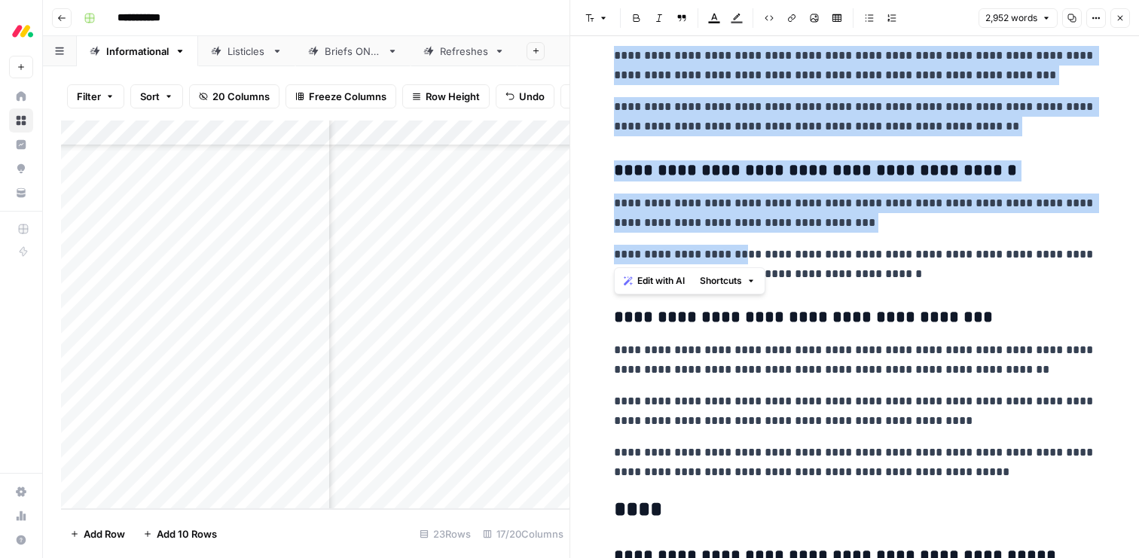
scroll to position [8391, 0]
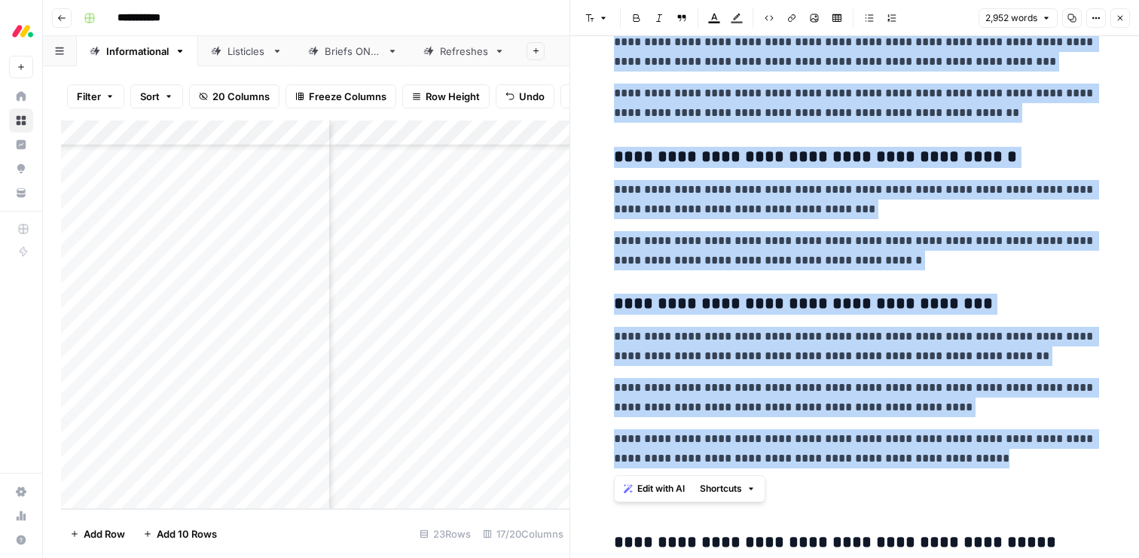
drag, startPoint x: 617, startPoint y: 41, endPoint x: 986, endPoint y: 459, distance: 557.2
click at [661, 482] on span "Edit with AI" at bounding box center [660, 489] width 47 height 14
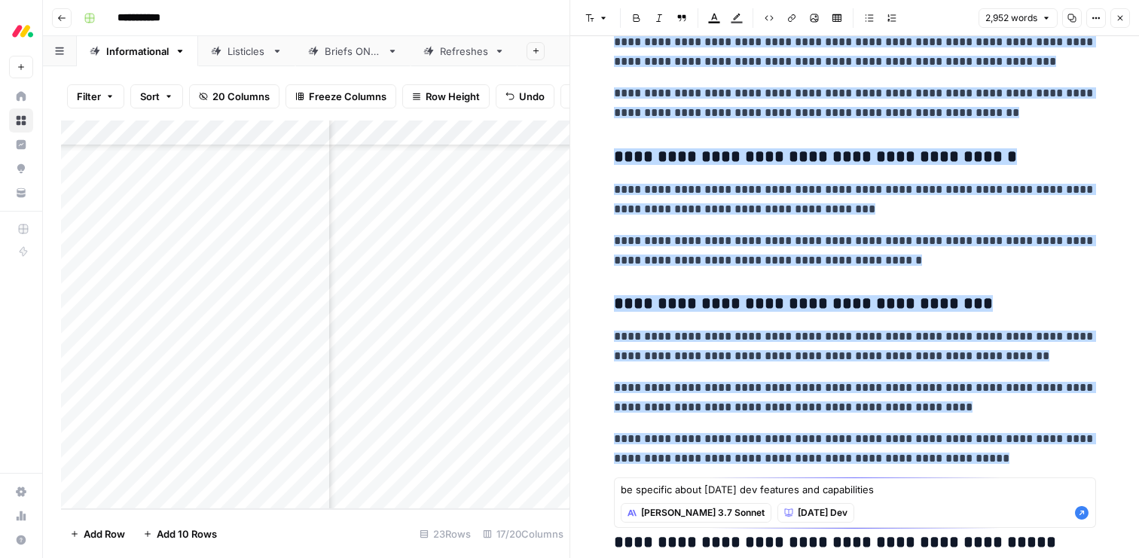
type textarea "be specific about monday dev features and capabilities"
click at [1080, 515] on icon "button" at bounding box center [1082, 513] width 14 height 14
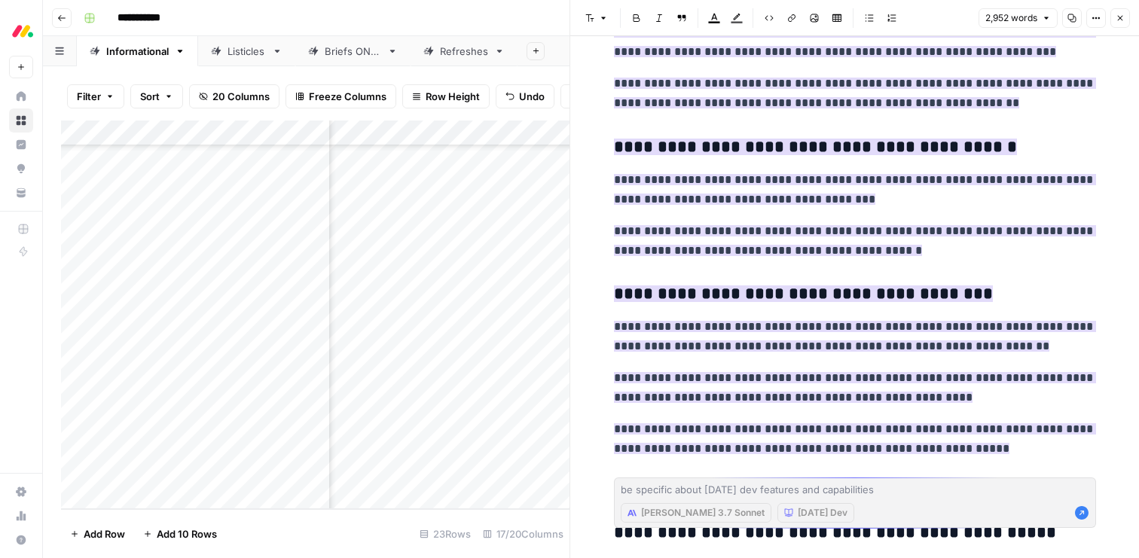
scroll to position [8576, 0]
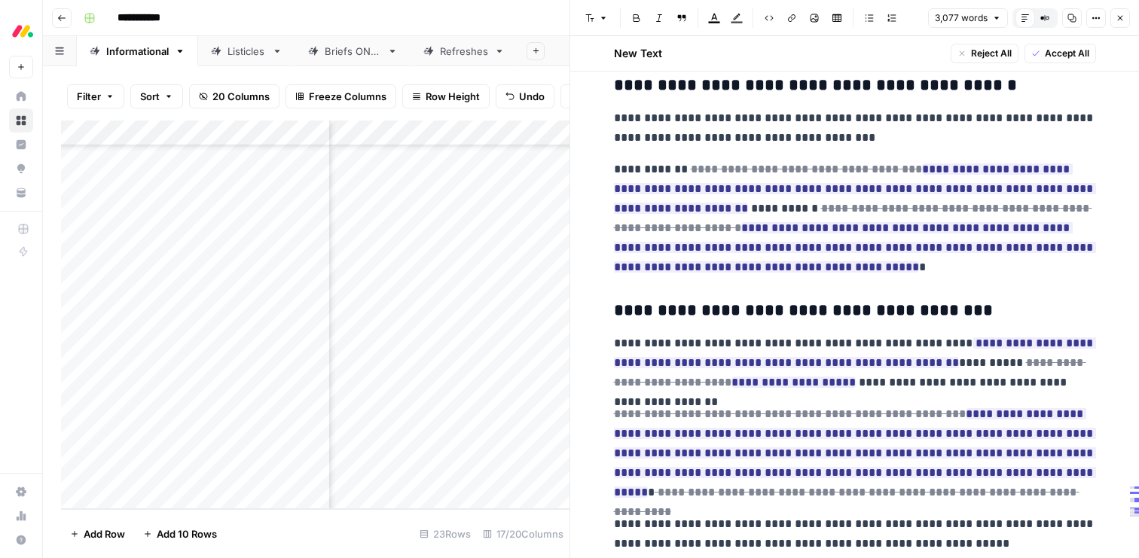
click at [1059, 60] on button "Accept All" at bounding box center [1061, 54] width 72 height 20
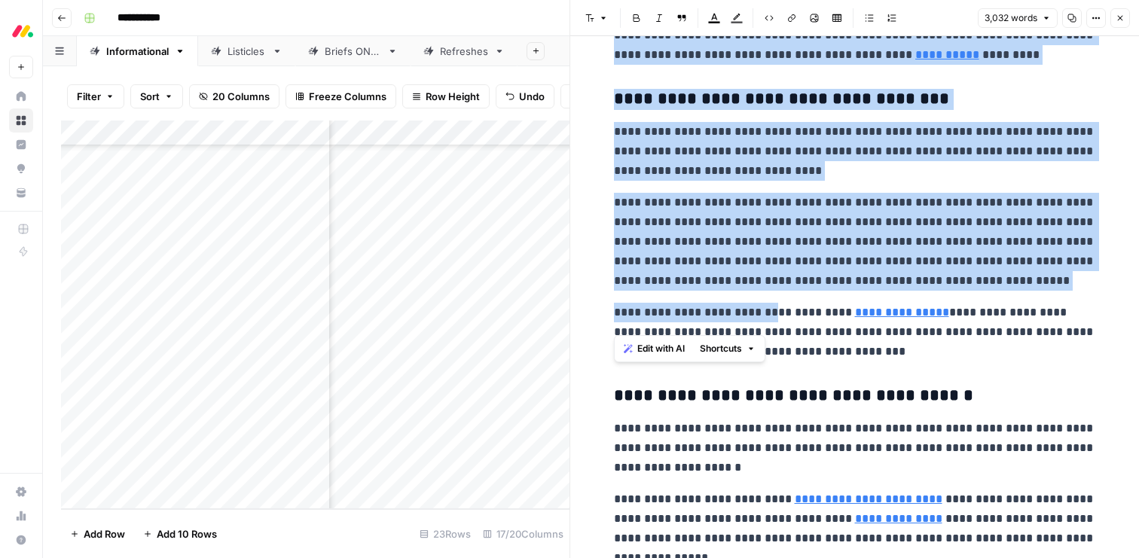
scroll to position [1774, 0]
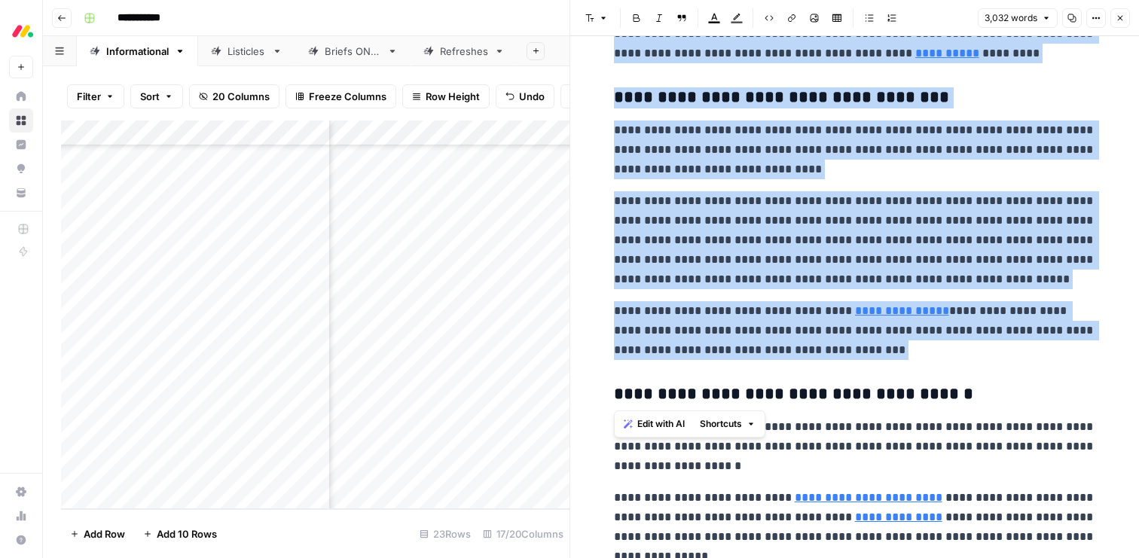
drag, startPoint x: 614, startPoint y: 87, endPoint x: 861, endPoint y: 369, distance: 375.4
click at [653, 418] on span "Edit with AI" at bounding box center [660, 424] width 47 height 14
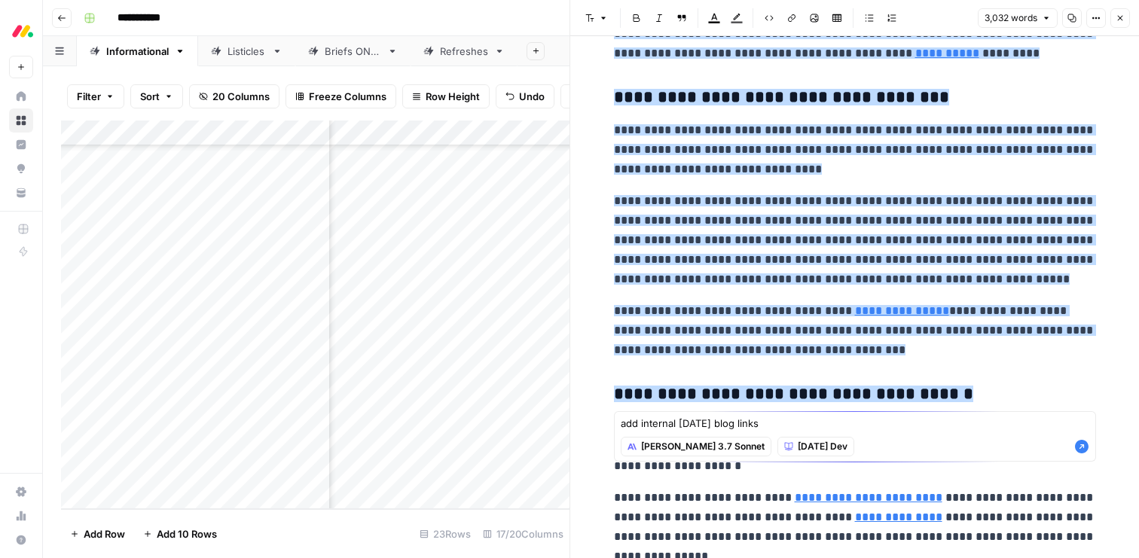
type textarea "add internal monday blog links"
click at [1082, 445] on icon "button" at bounding box center [1081, 446] width 15 height 15
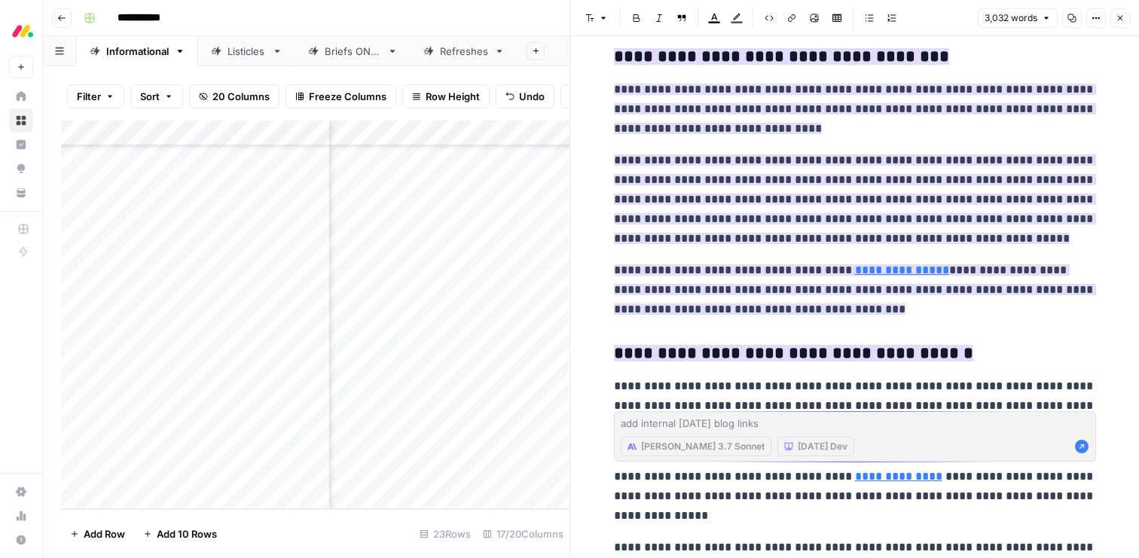
scroll to position [1889, 0]
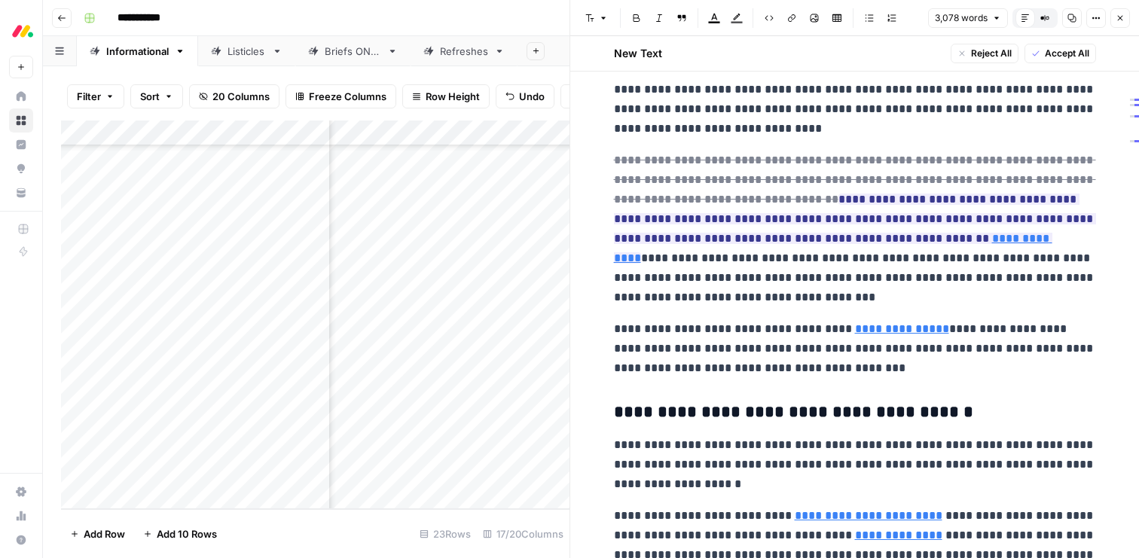
click at [1054, 57] on span "Accept All" at bounding box center [1067, 54] width 44 height 14
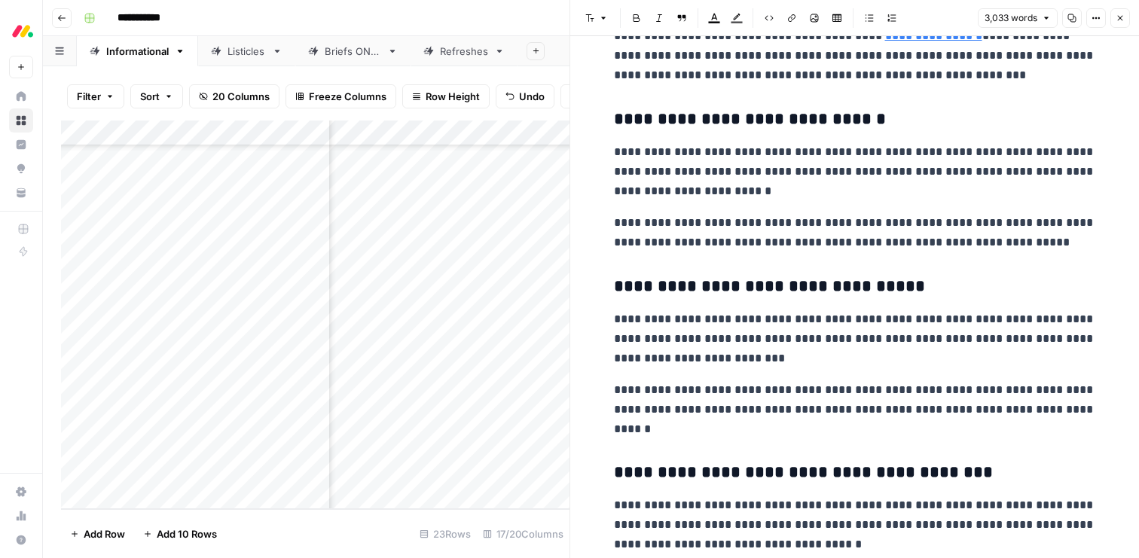
scroll to position [2805, 0]
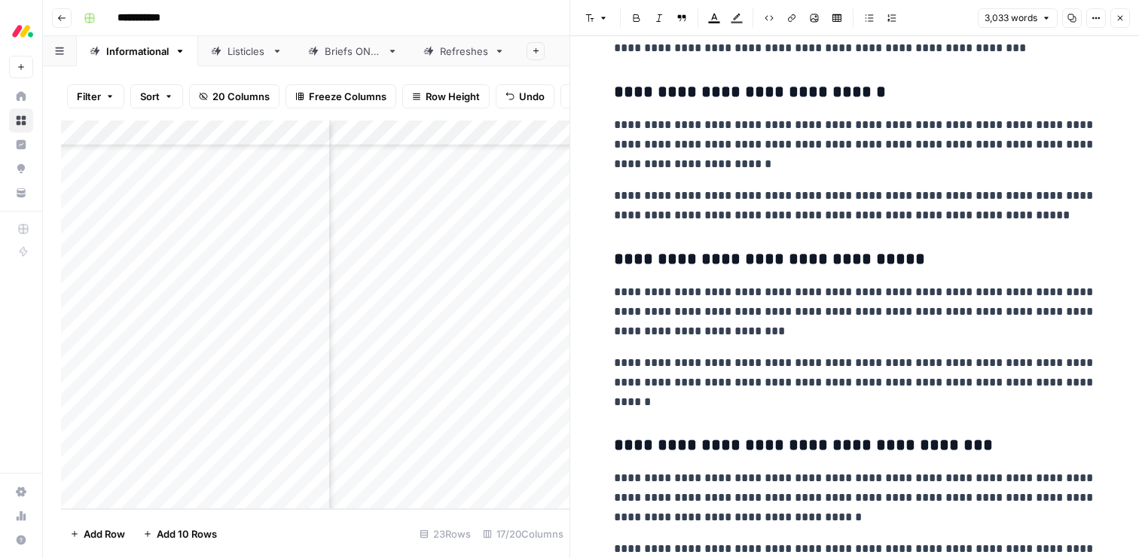
click at [1116, 17] on icon "button" at bounding box center [1120, 18] width 9 height 9
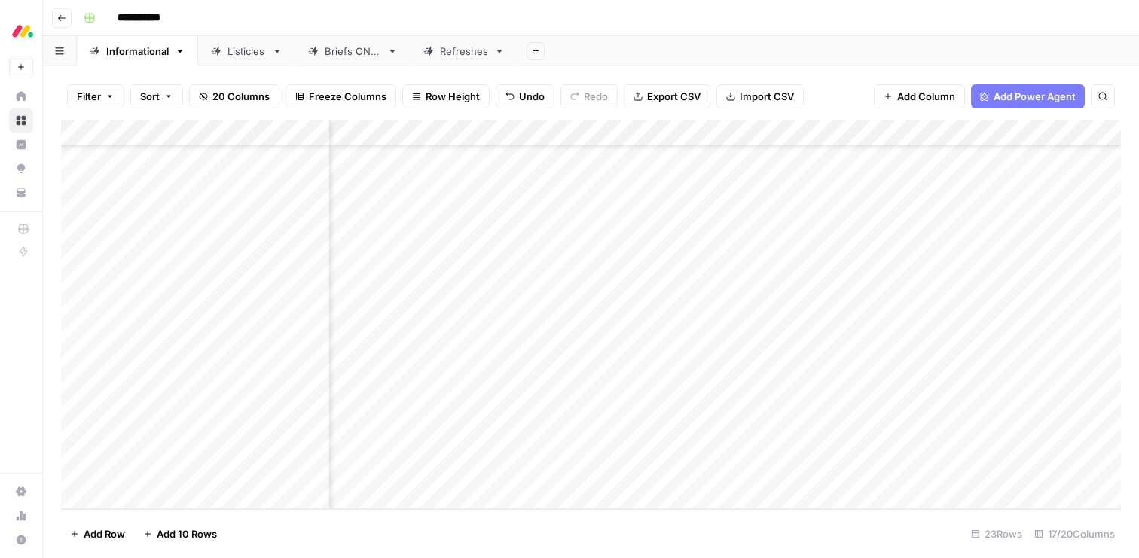
click at [956, 319] on div "Add Column" at bounding box center [591, 315] width 1060 height 389
click at [392, 313] on div "Add Column" at bounding box center [591, 315] width 1060 height 389
click at [377, 316] on div "Add Column" at bounding box center [591, 315] width 1060 height 389
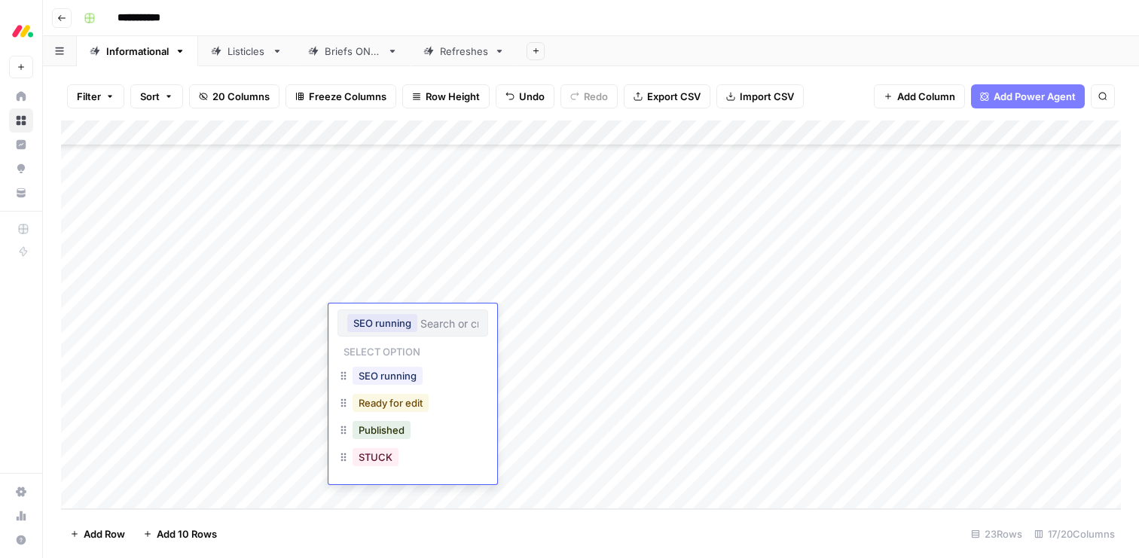
click at [390, 403] on button "Ready for edit" at bounding box center [391, 403] width 76 height 18
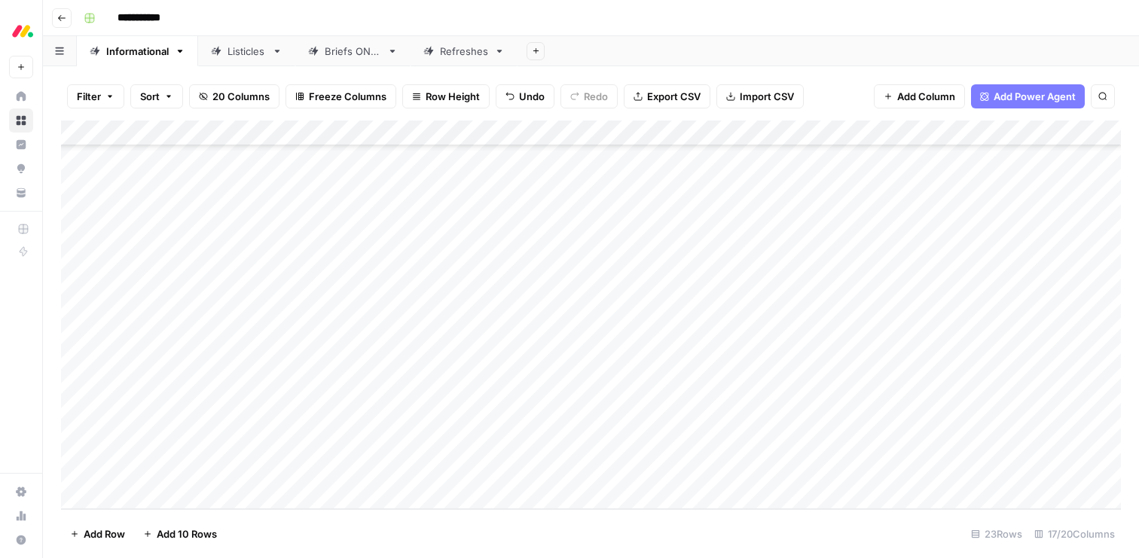
drag, startPoint x: 63, startPoint y: 368, endPoint x: 63, endPoint y: 346, distance: 21.8
click at [63, 346] on div "Add Column" at bounding box center [591, 315] width 1060 height 389
click at [611, 342] on div "Add Column" at bounding box center [591, 315] width 1060 height 389
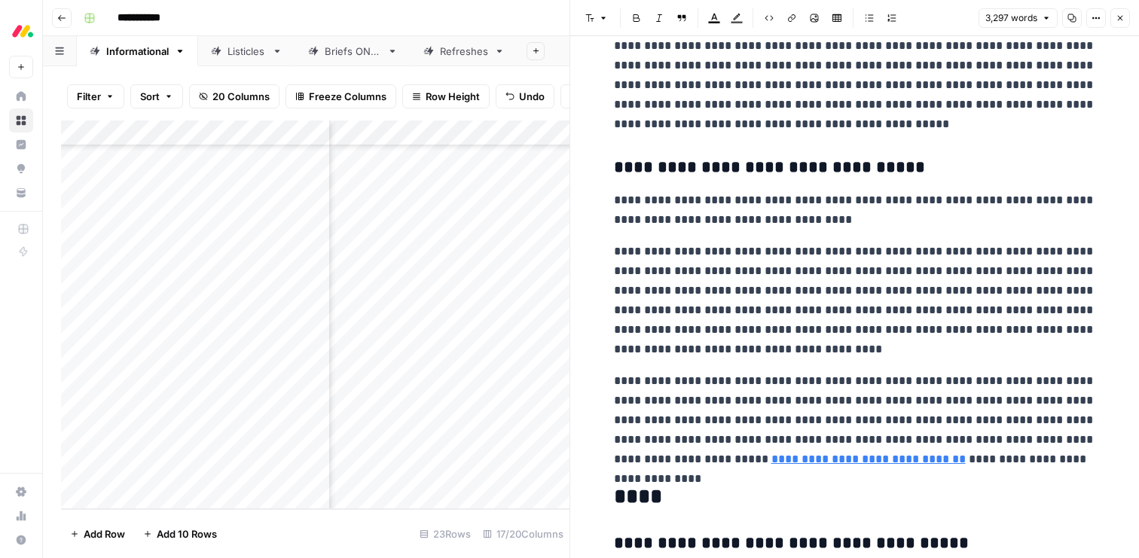
scroll to position [9424, 0]
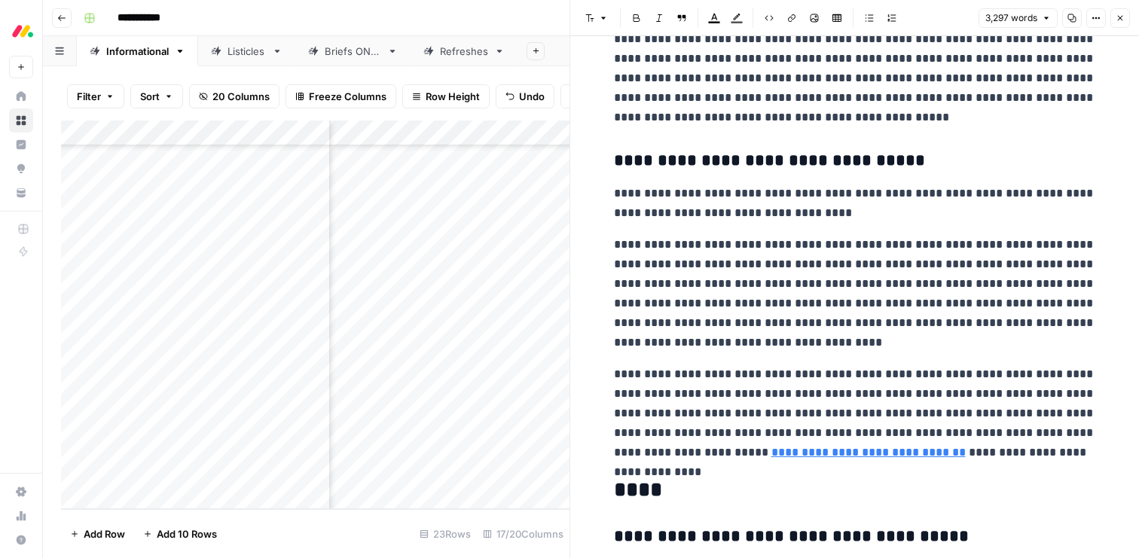
click at [1120, 20] on icon "button" at bounding box center [1120, 18] width 9 height 9
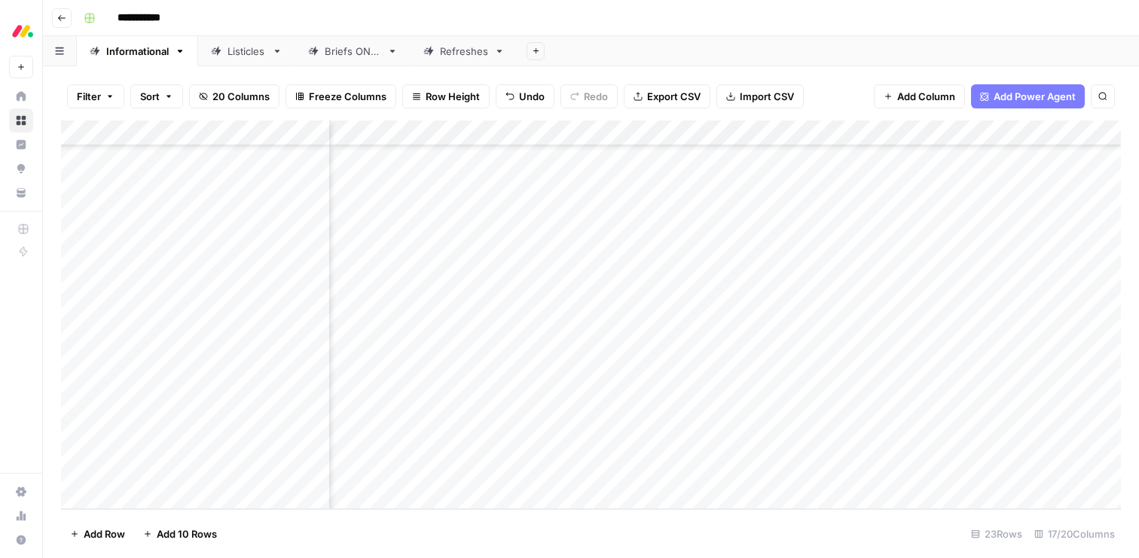
scroll to position [250, 450]
click at [696, 8] on div "**********" at bounding box center [601, 18] width 1047 height 24
click at [777, 393] on div "Add Column" at bounding box center [591, 315] width 1060 height 389
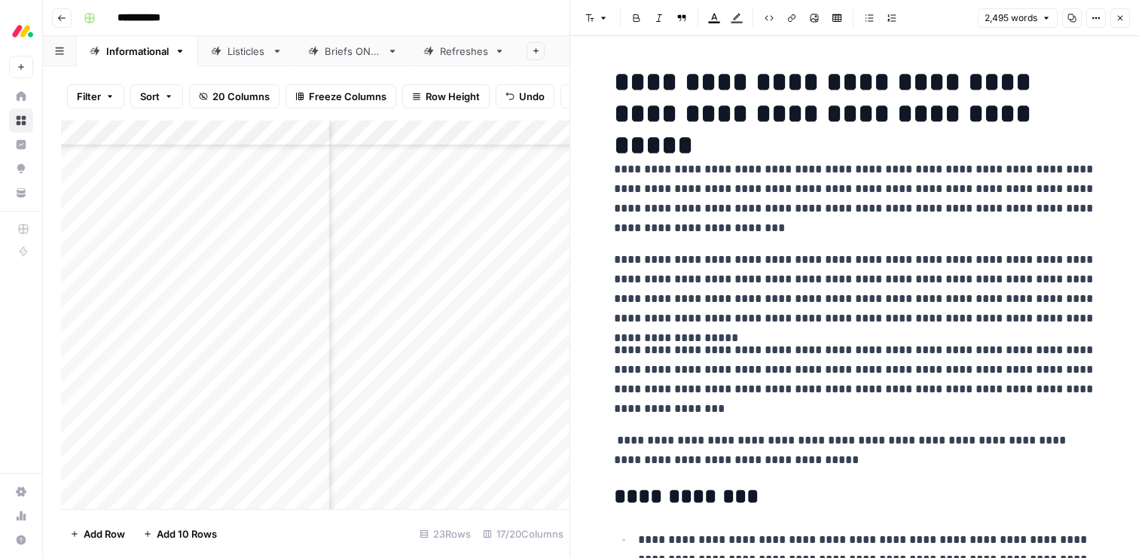
click at [793, 451] on p "**********" at bounding box center [855, 450] width 482 height 39
click at [665, 487] on span "Edit with AI" at bounding box center [660, 487] width 47 height 14
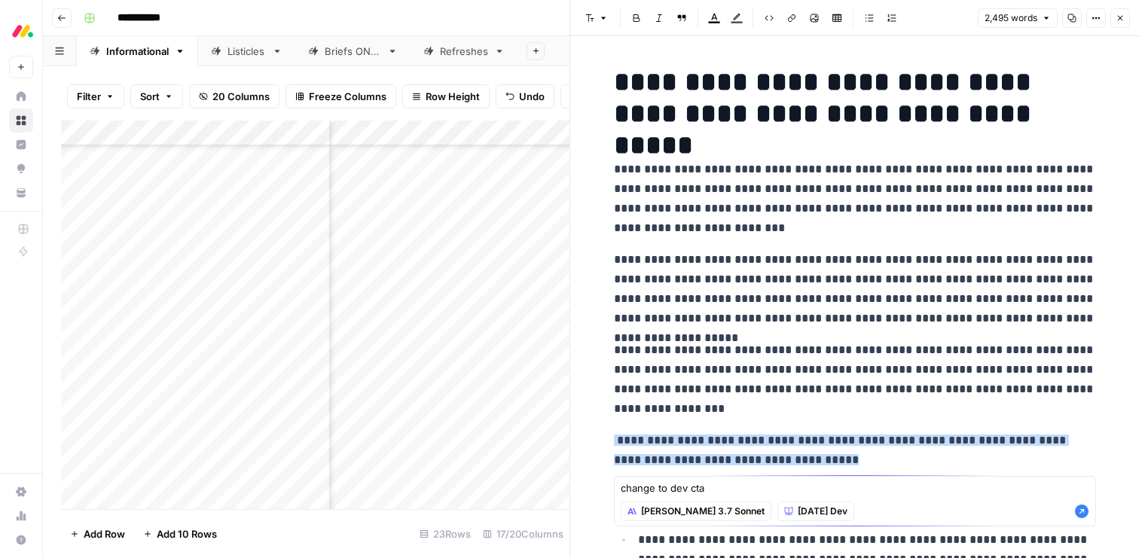
type textarea "change to dev cta"
click at [1077, 513] on icon "button" at bounding box center [1082, 512] width 14 height 14
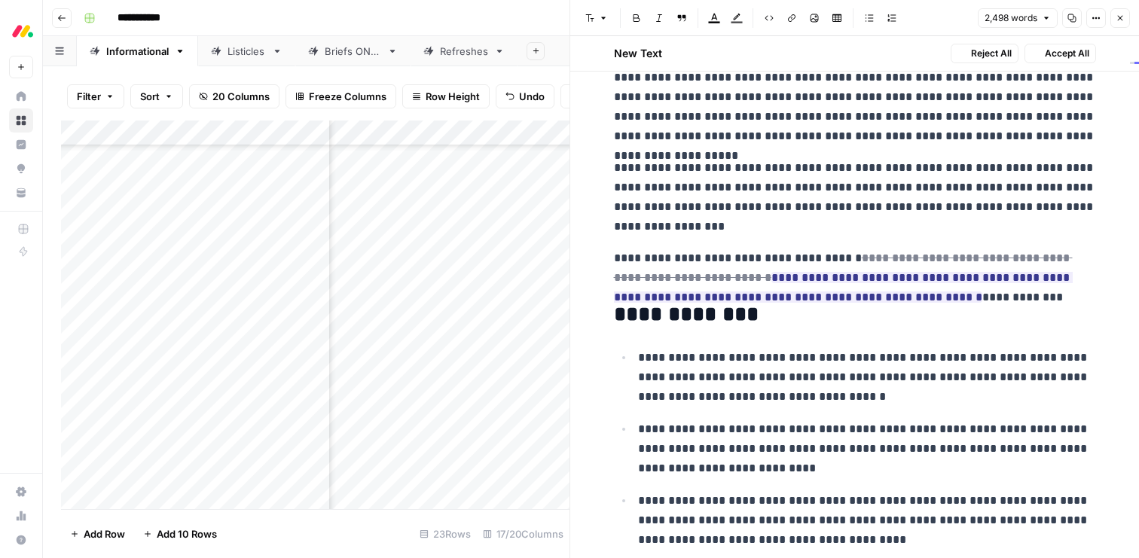
scroll to position [253, 0]
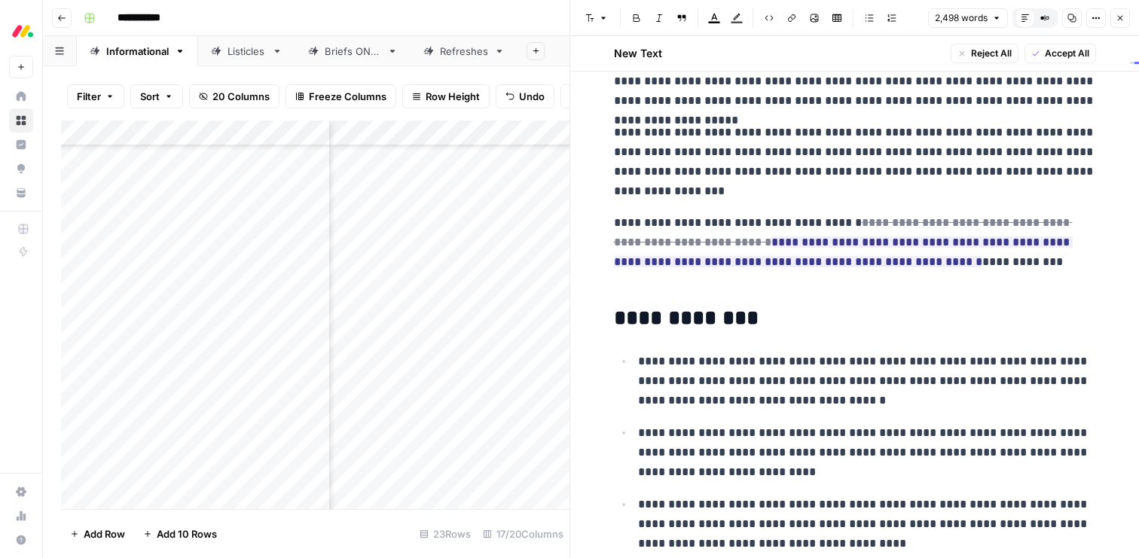
click at [1050, 55] on span "Accept All" at bounding box center [1067, 54] width 44 height 14
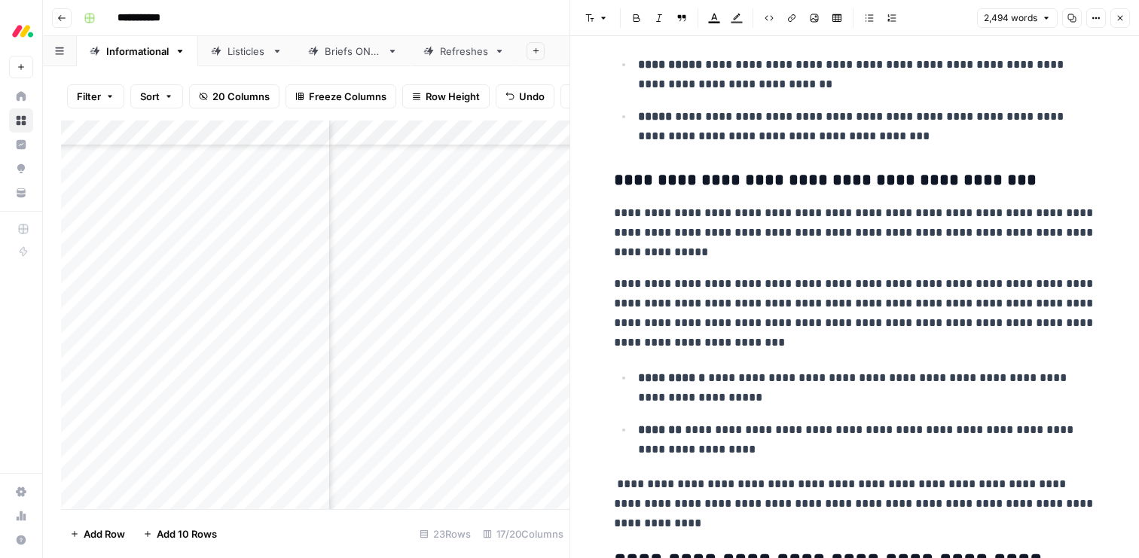
scroll to position [2815, 0]
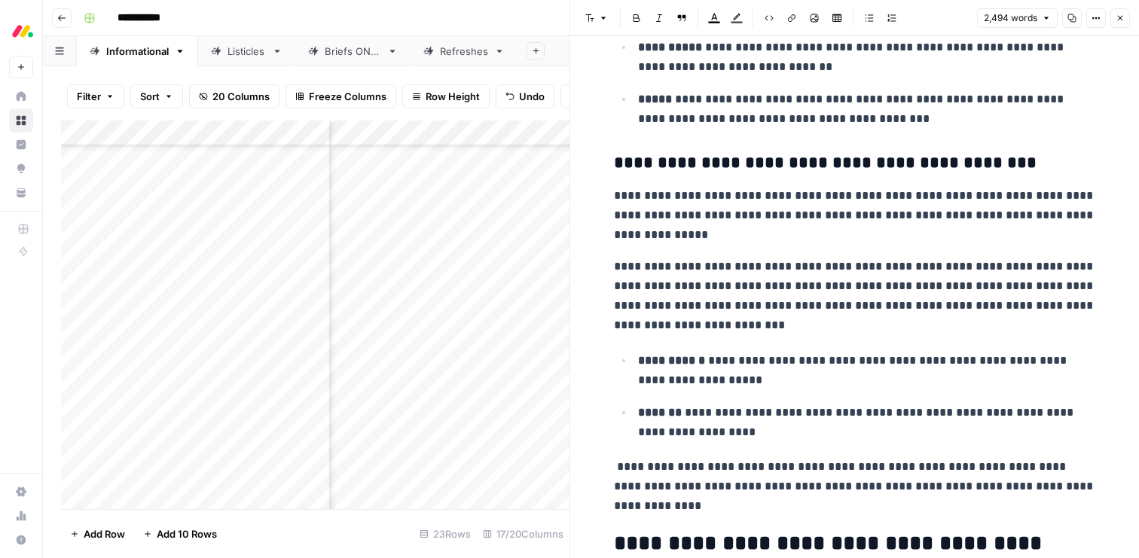
click at [761, 493] on p "**********" at bounding box center [855, 486] width 482 height 59
click at [665, 530] on span "Edit with AI" at bounding box center [660, 534] width 47 height 14
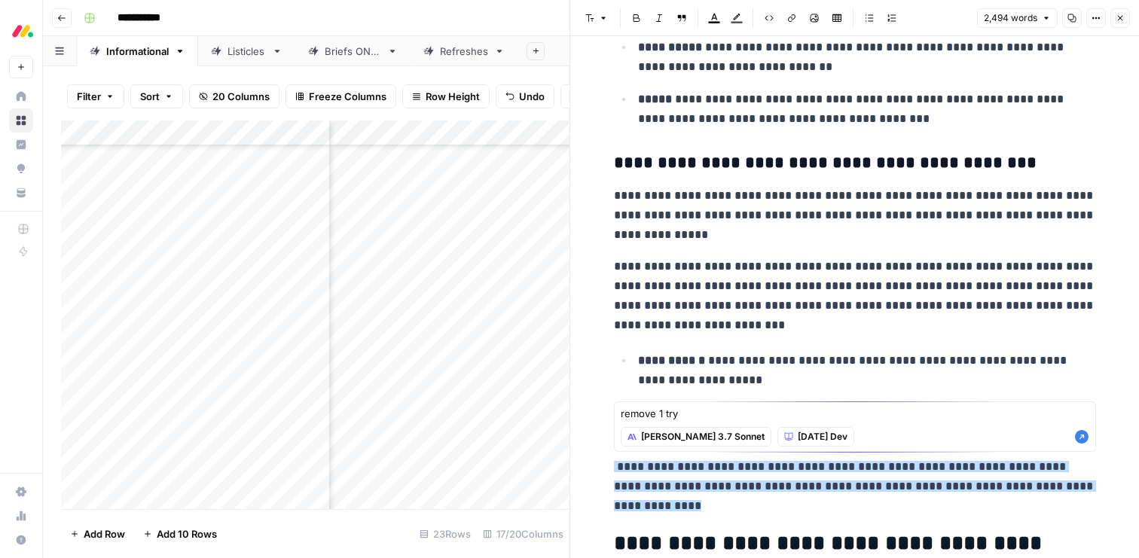
type textarea "remove 1 try"
click at [1081, 435] on icon "button" at bounding box center [1082, 437] width 14 height 14
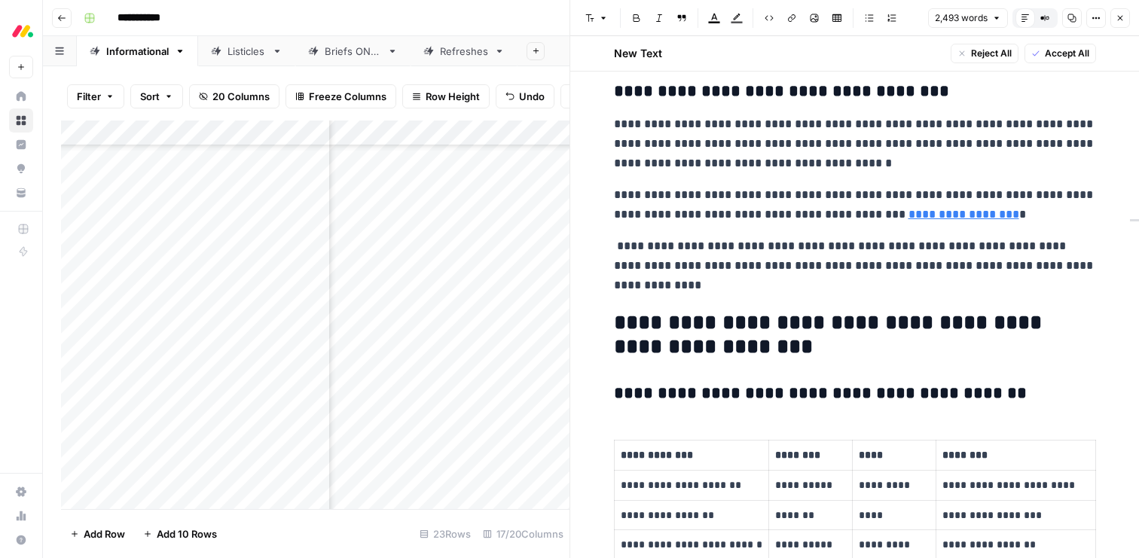
scroll to position [5566, 0]
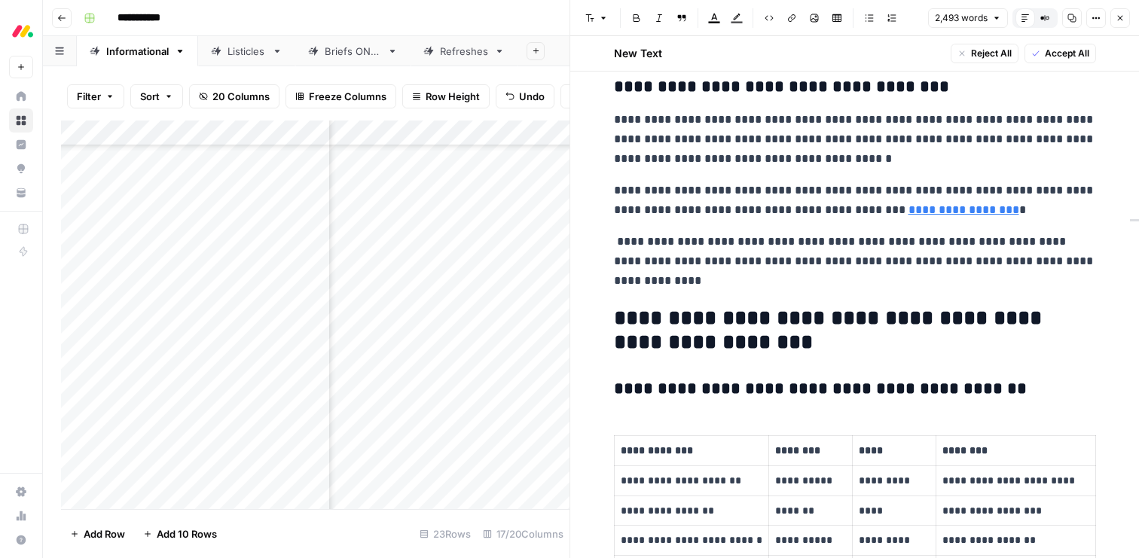
click at [774, 272] on p "**********" at bounding box center [855, 261] width 482 height 59
click at [663, 314] on span "Edit with AI" at bounding box center [660, 310] width 47 height 14
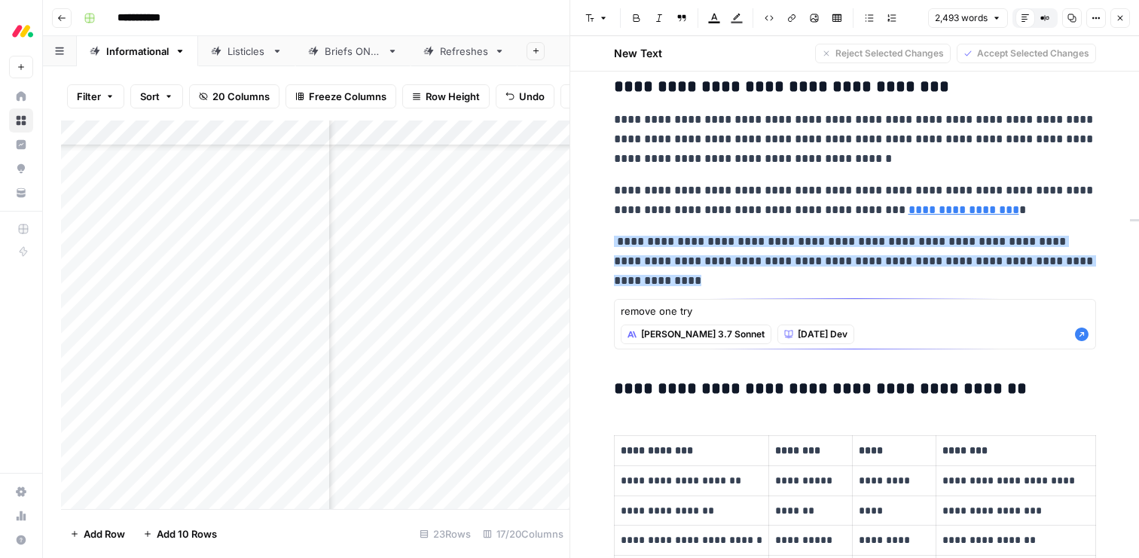
type textarea "remove one try"
click at [1082, 336] on icon "button" at bounding box center [1082, 335] width 14 height 14
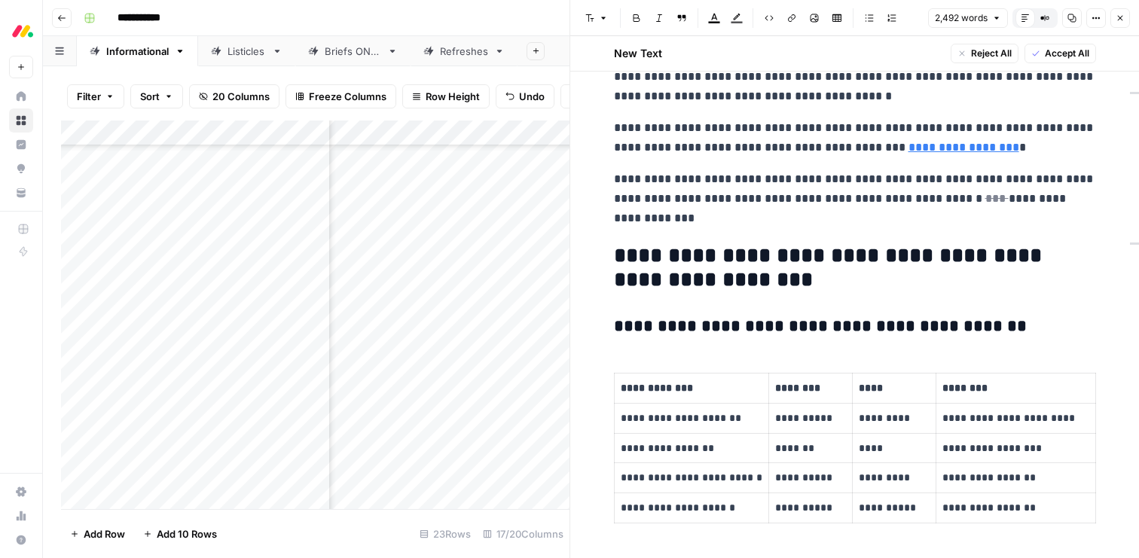
scroll to position [5628, 0]
click at [1052, 61] on button "Accept All" at bounding box center [1061, 54] width 72 height 20
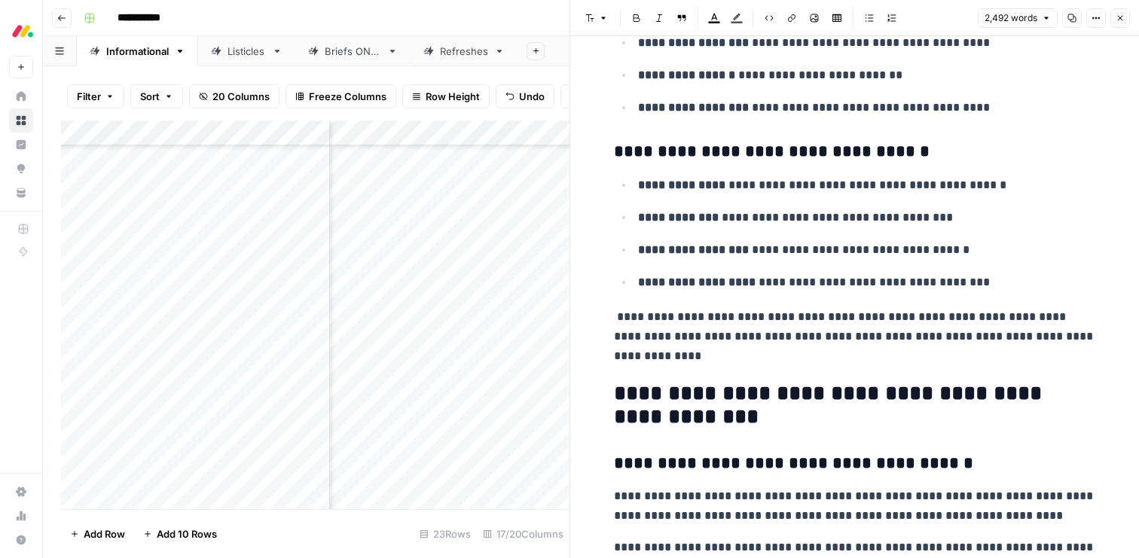
scroll to position [6856, 0]
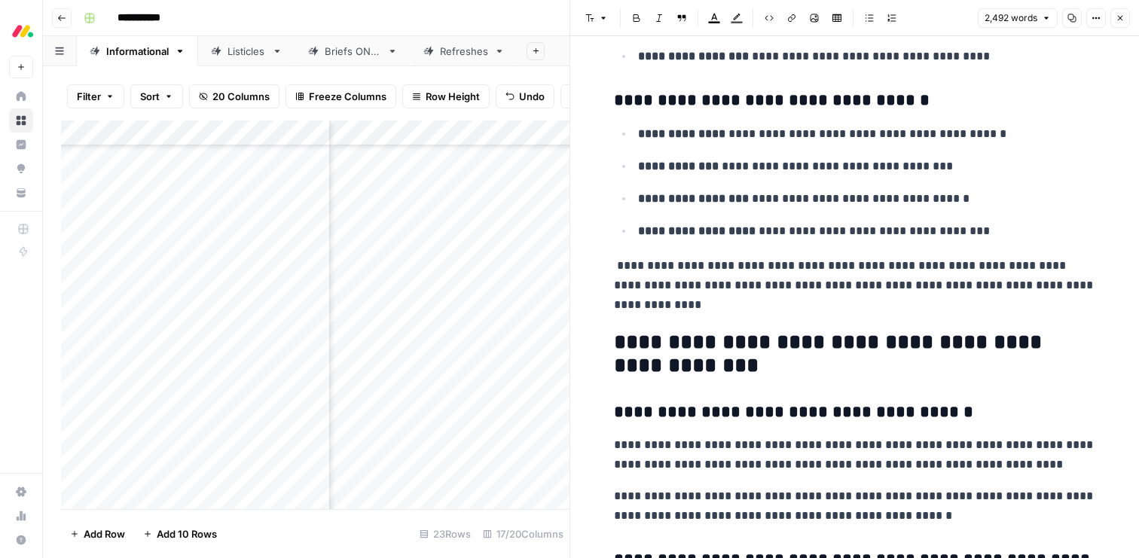
click at [1013, 282] on p "**********" at bounding box center [855, 285] width 482 height 59
click at [638, 338] on span "Edit with AI" at bounding box center [660, 335] width 47 height 14
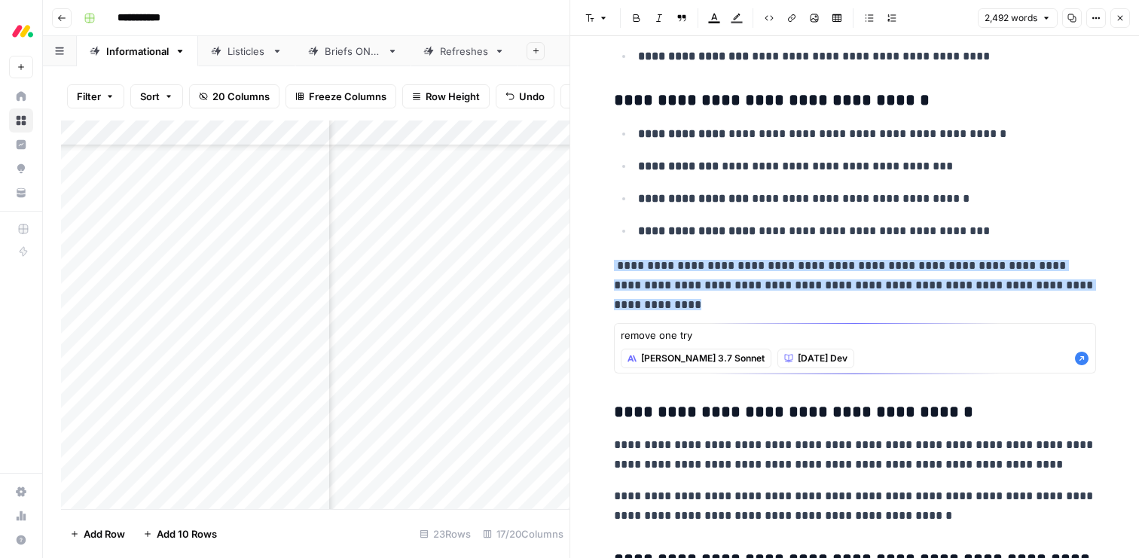
type textarea "remove one try"
click at [1080, 364] on icon "button" at bounding box center [1082, 359] width 14 height 14
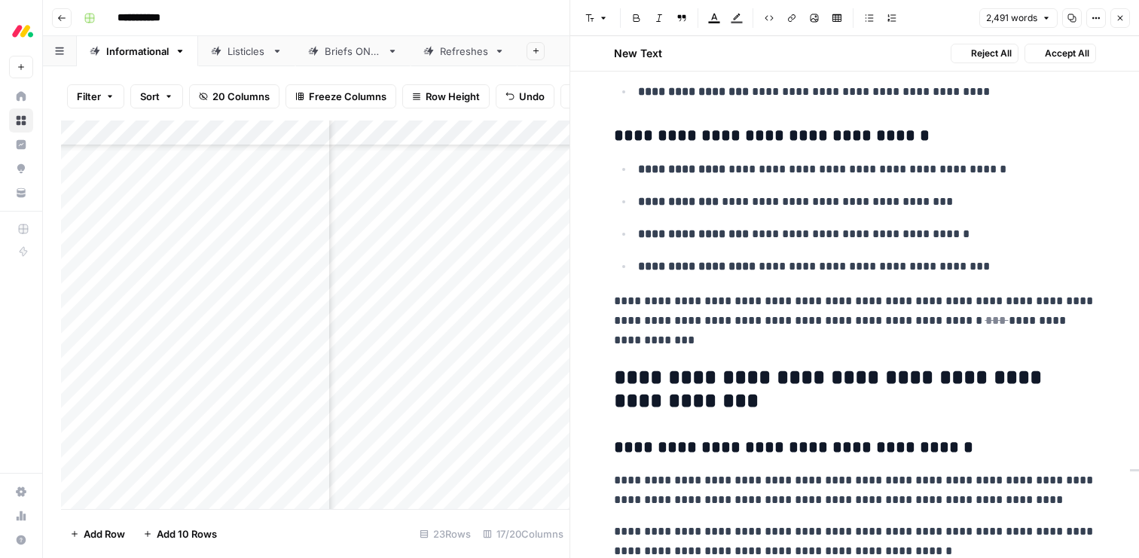
scroll to position [6892, 0]
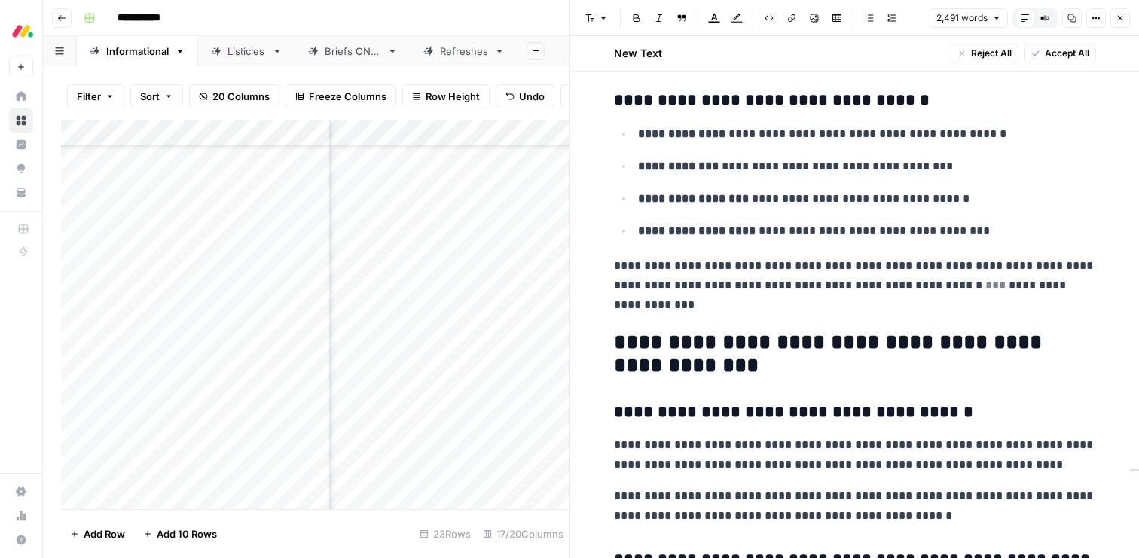
click at [1071, 57] on span "Accept All" at bounding box center [1067, 54] width 44 height 14
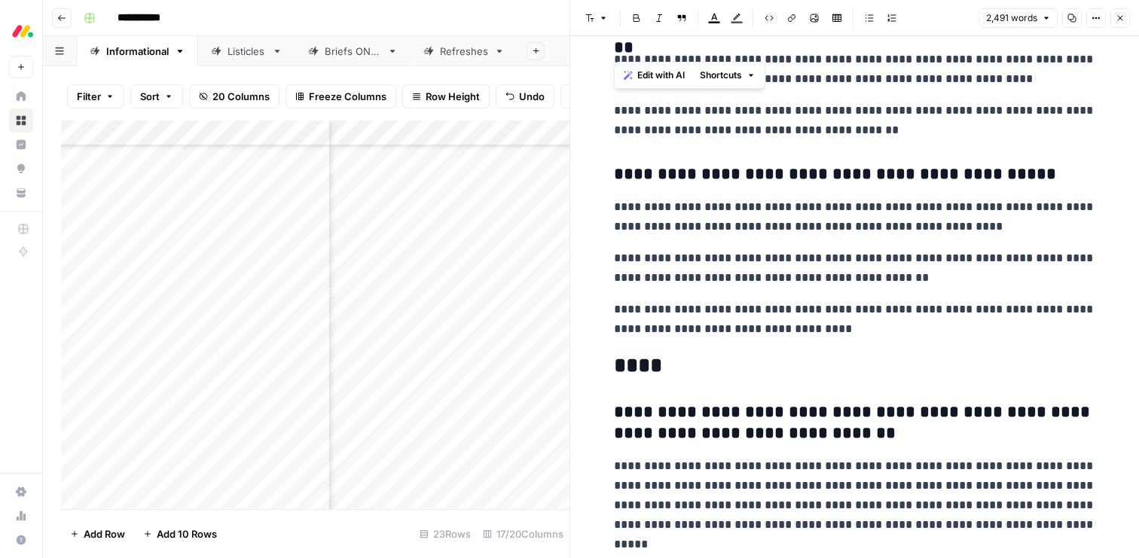
scroll to position [7348, 0]
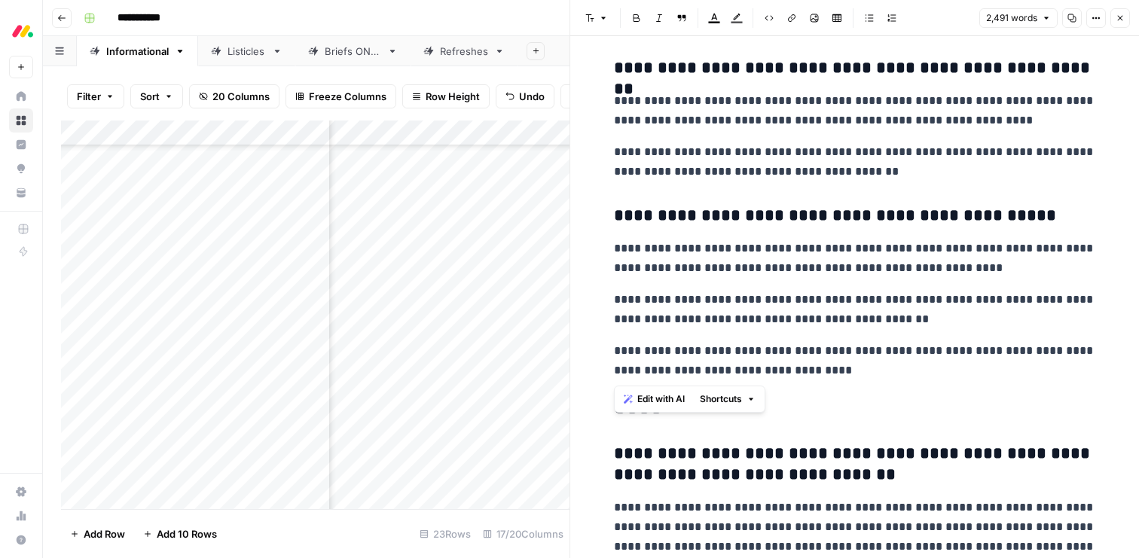
drag, startPoint x: 615, startPoint y: 137, endPoint x: 857, endPoint y: 370, distance: 335.7
click at [654, 399] on span "Edit with AI" at bounding box center [660, 400] width 47 height 14
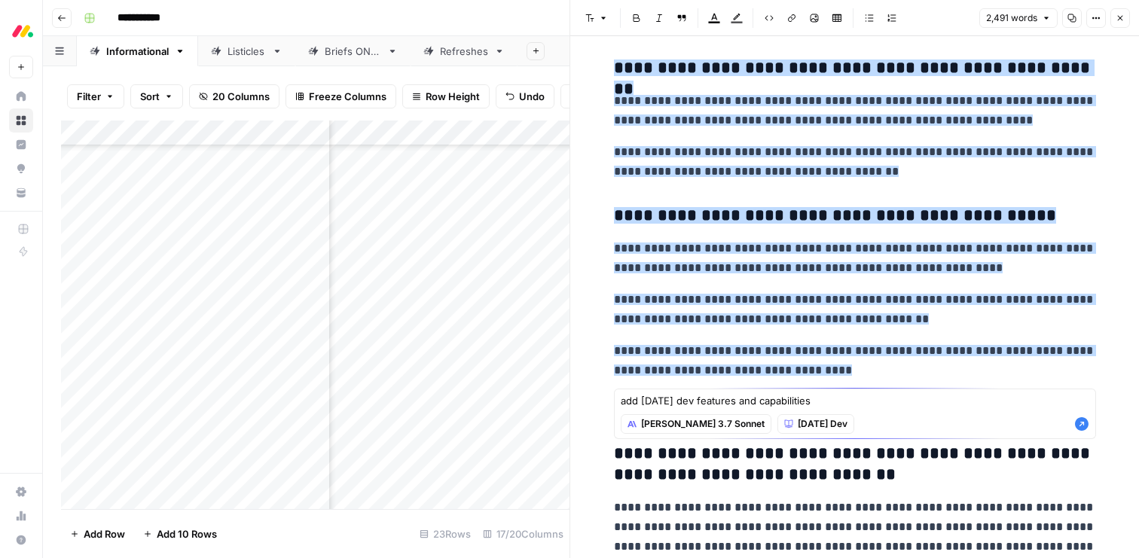
click at [640, 405] on textarea "add [DATE] dev features and capabilities" at bounding box center [855, 400] width 469 height 15
type textarea "add detail about [DATE] dev features and capabilities"
click at [1083, 431] on icon "button" at bounding box center [1081, 424] width 15 height 15
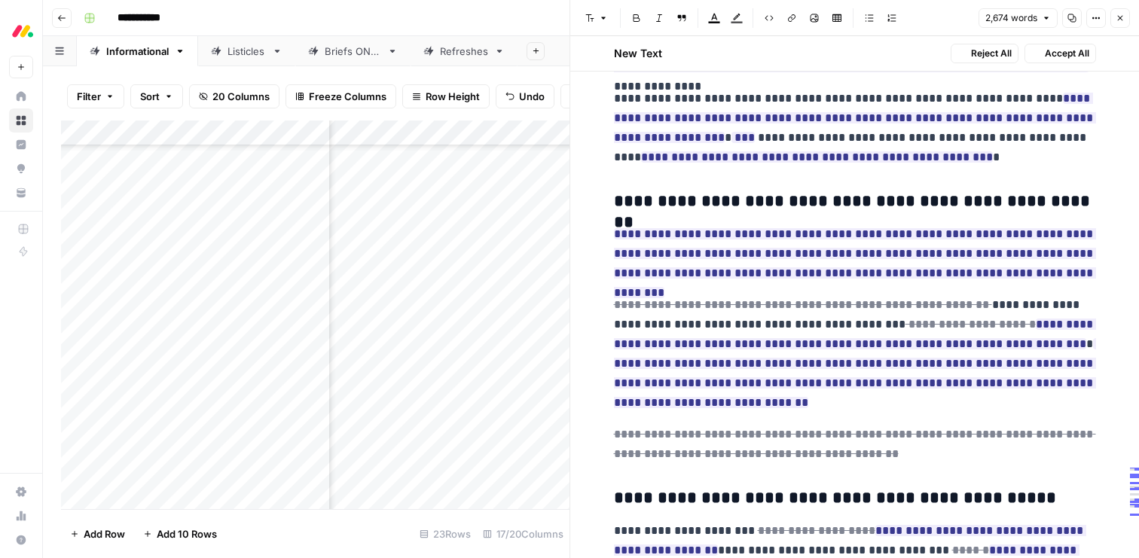
scroll to position [7594, 0]
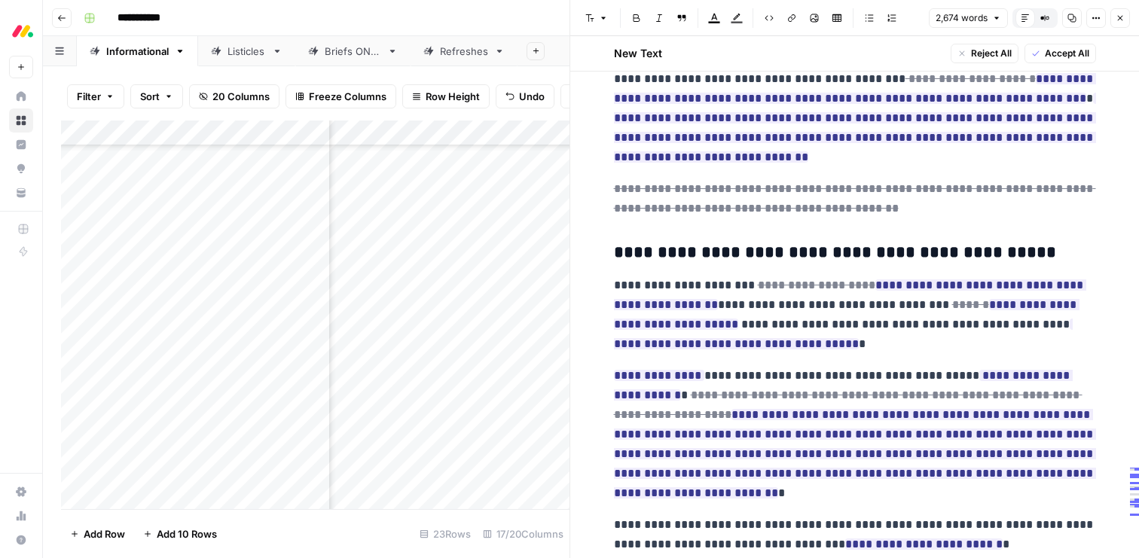
click at [1041, 59] on button "Accept All" at bounding box center [1061, 54] width 72 height 20
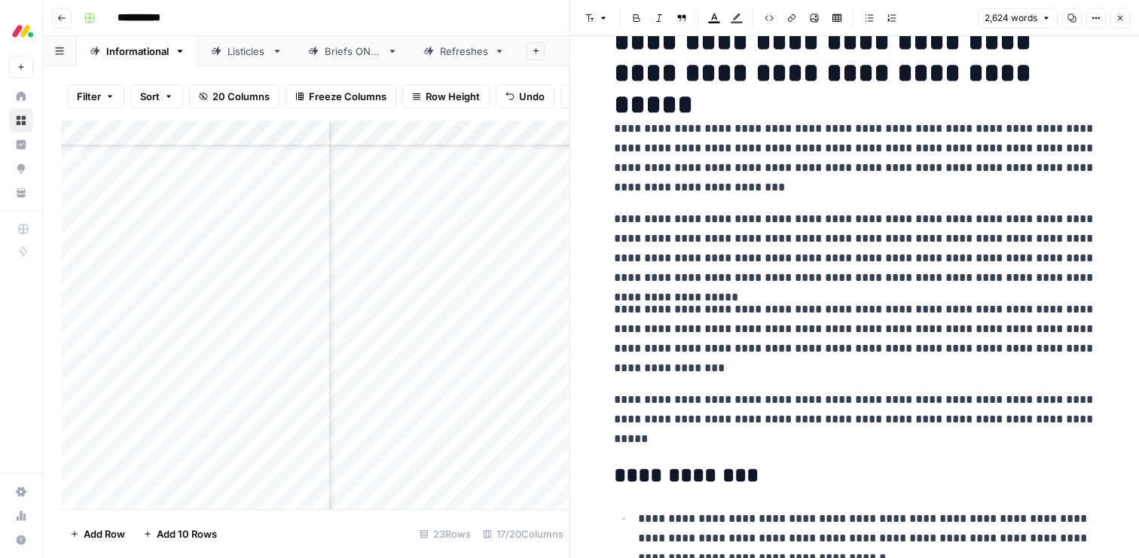
scroll to position [0, 0]
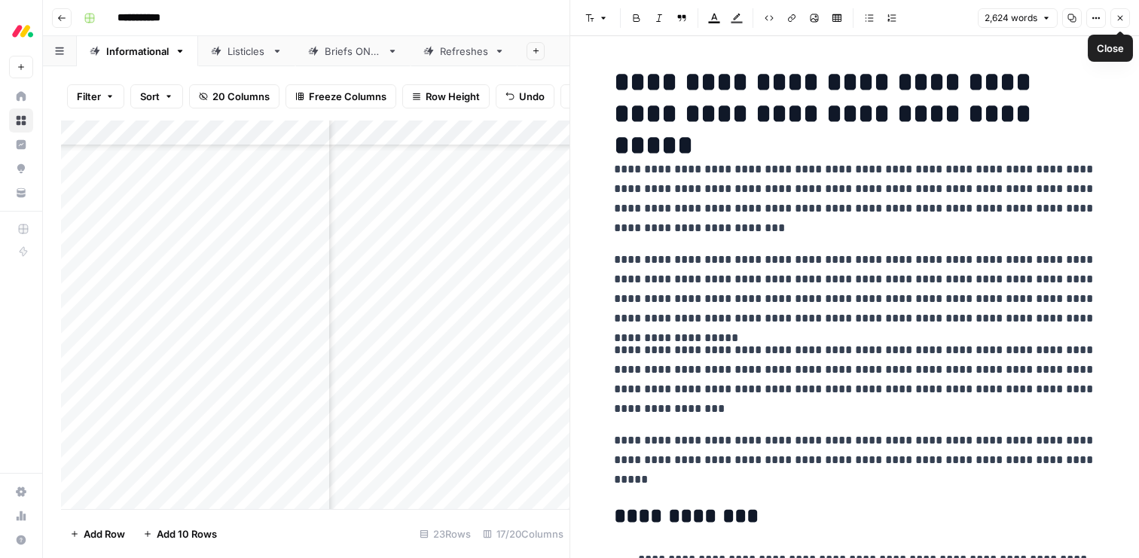
click at [1119, 20] on icon "button" at bounding box center [1120, 18] width 9 height 9
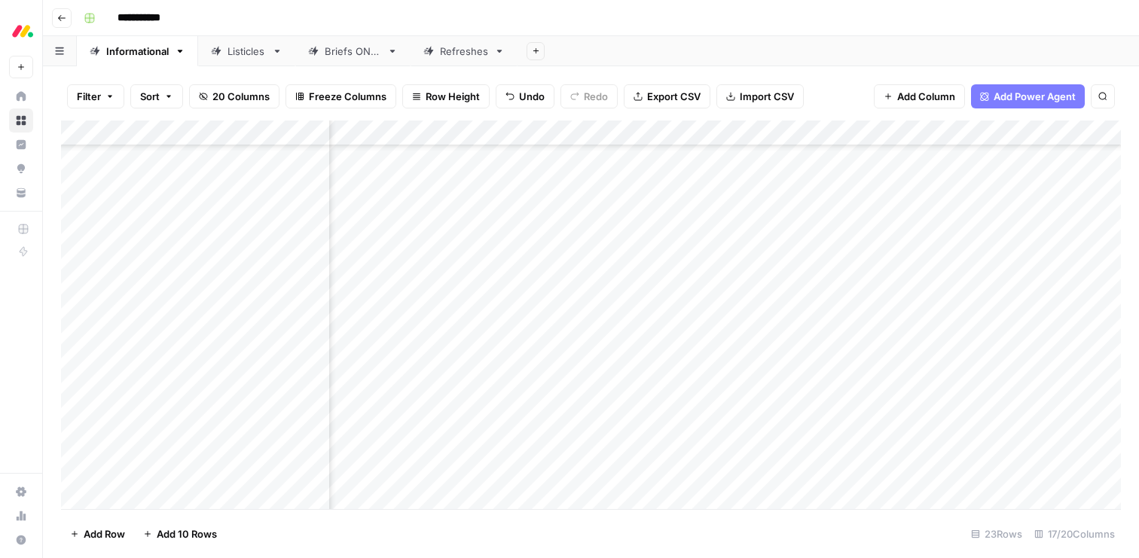
click at [1059, 396] on div "Add Column" at bounding box center [591, 315] width 1060 height 389
click at [377, 345] on div "Add Column" at bounding box center [591, 315] width 1060 height 389
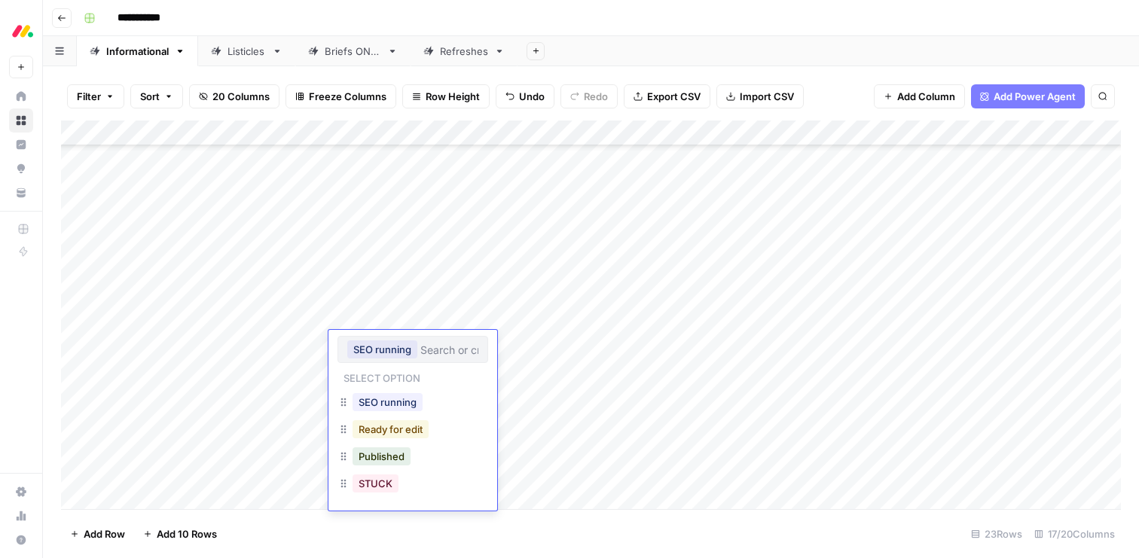
click at [378, 432] on button "Ready for edit" at bounding box center [391, 429] width 76 height 18
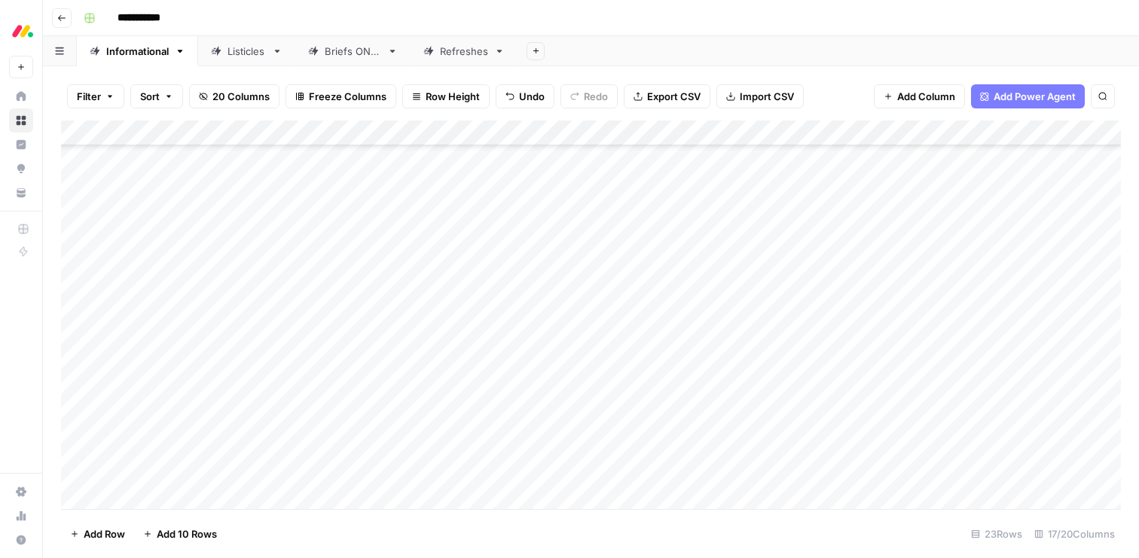
click at [365, 397] on div "Add Column" at bounding box center [591, 315] width 1060 height 389
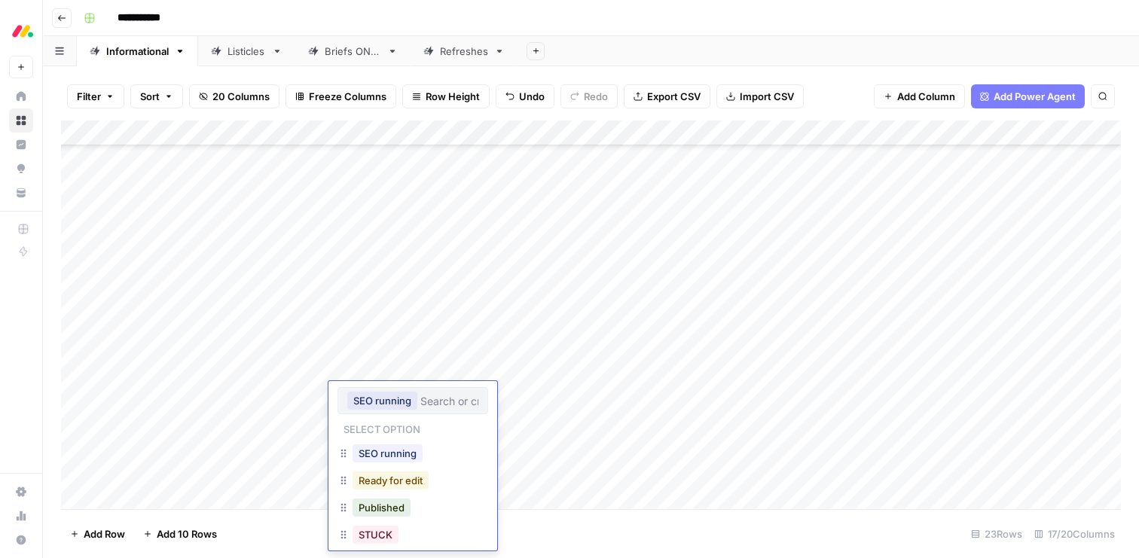
click at [377, 478] on button "Ready for edit" at bounding box center [391, 481] width 76 height 18
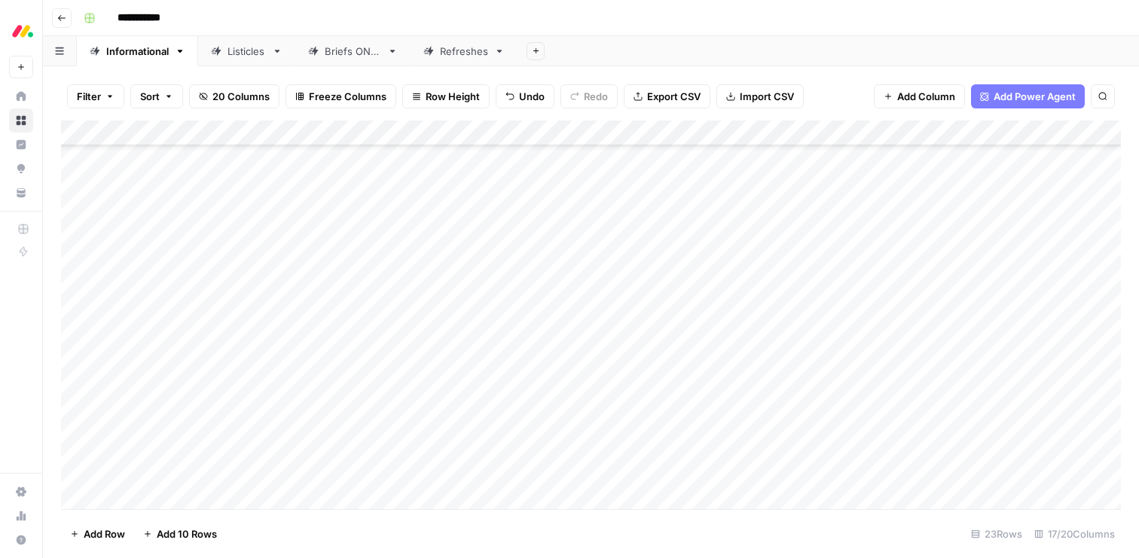
drag, startPoint x: 67, startPoint y: 395, endPoint x: 65, endPoint y: 371, distance: 24.2
click at [65, 371] on div "Add Column" at bounding box center [591, 315] width 1060 height 389
click at [787, 421] on div "Add Column" at bounding box center [591, 315] width 1060 height 389
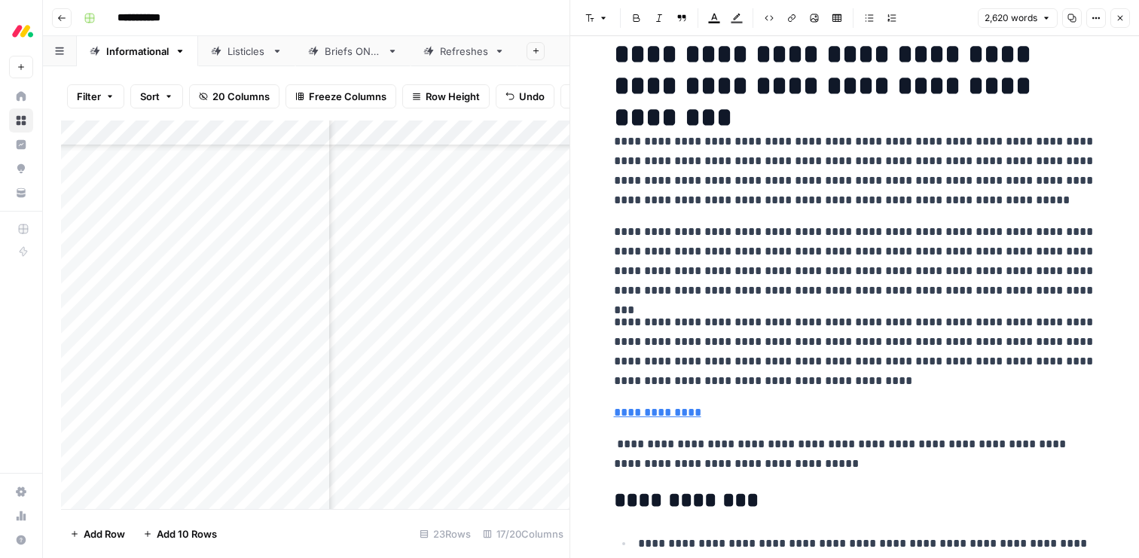
scroll to position [53, 0]
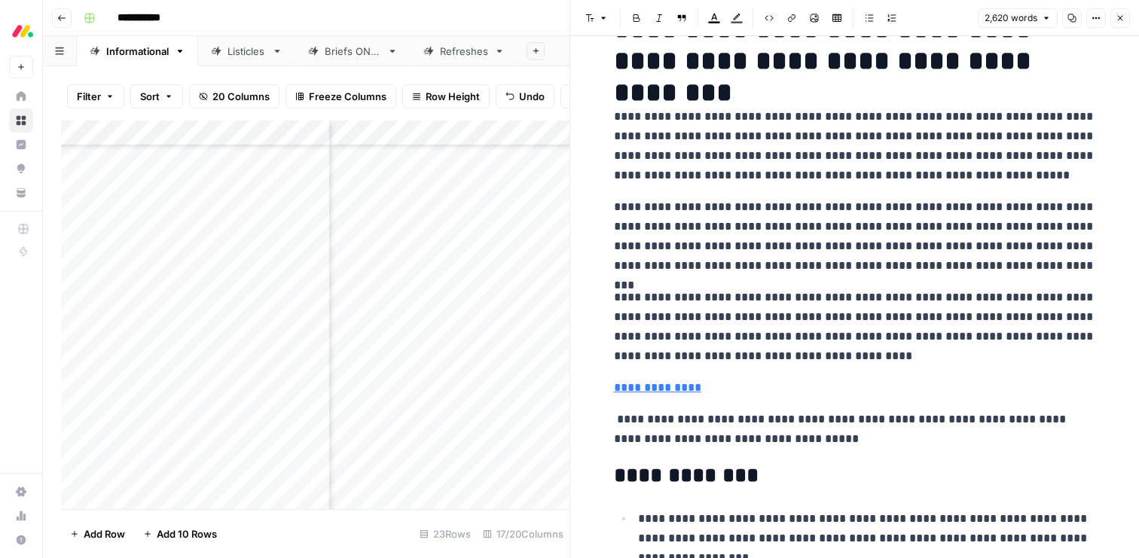
click at [754, 431] on p "**********" at bounding box center [855, 429] width 482 height 39
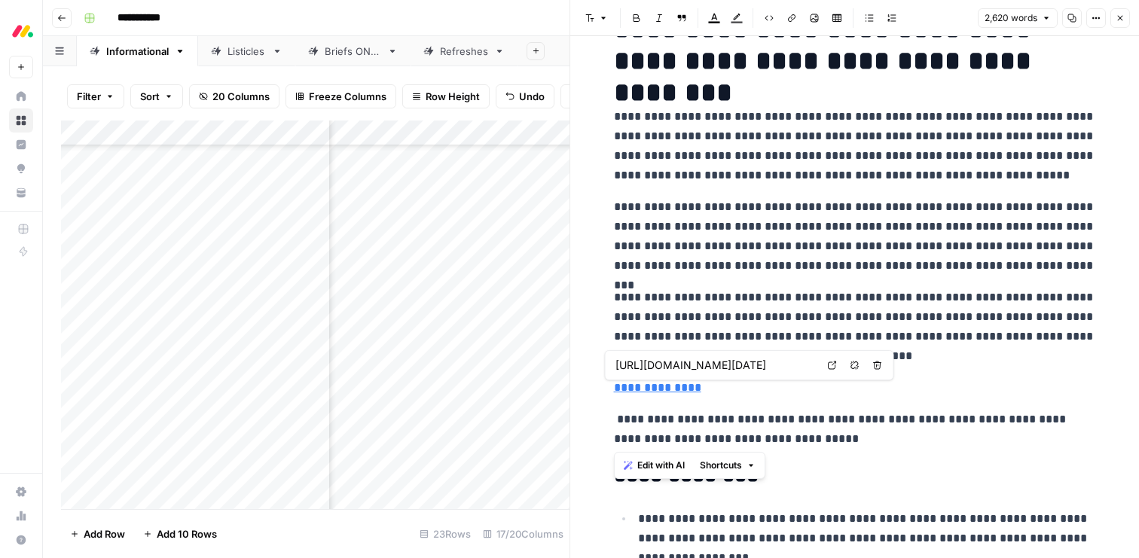
scroll to position [0, 356]
click at [720, 395] on p "**********" at bounding box center [855, 388] width 482 height 20
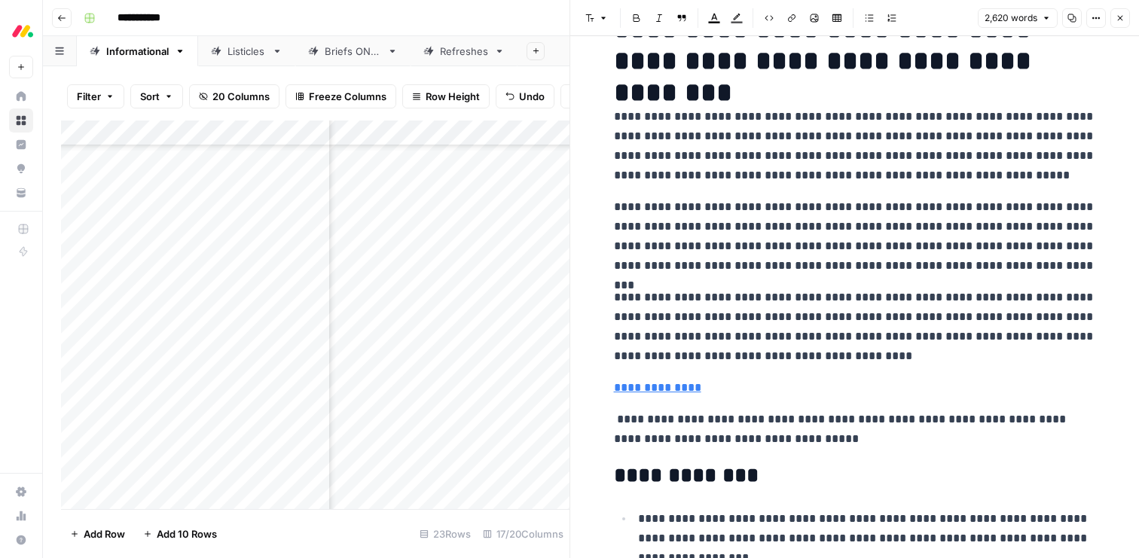
click at [720, 395] on p "**********" at bounding box center [855, 388] width 482 height 20
click at [671, 419] on span "Edit with AI" at bounding box center [660, 415] width 47 height 14
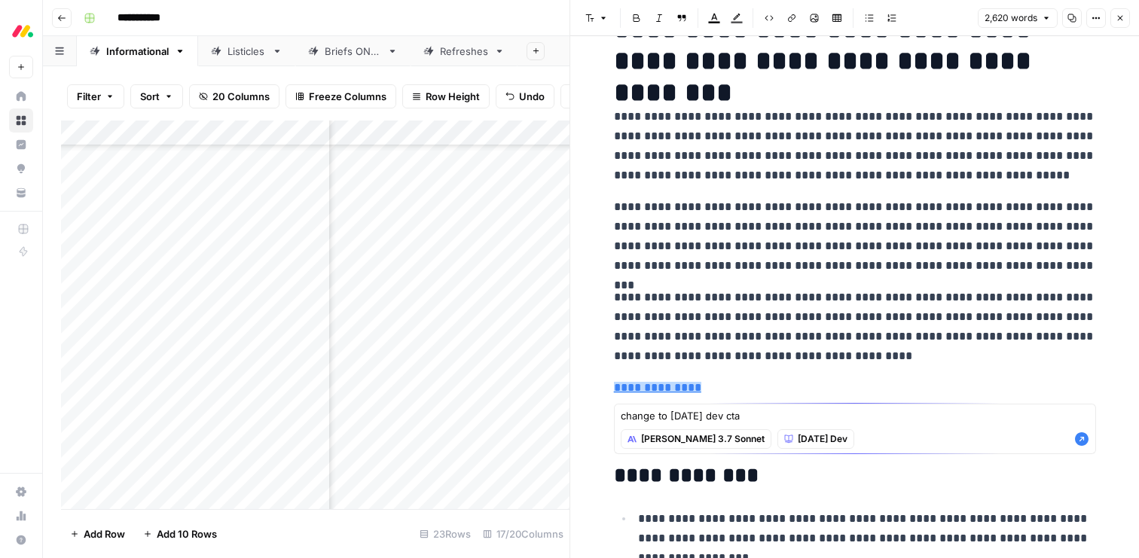
type textarea "change to [DATE] dev cta"
click at [1076, 436] on icon "button" at bounding box center [1082, 439] width 14 height 14
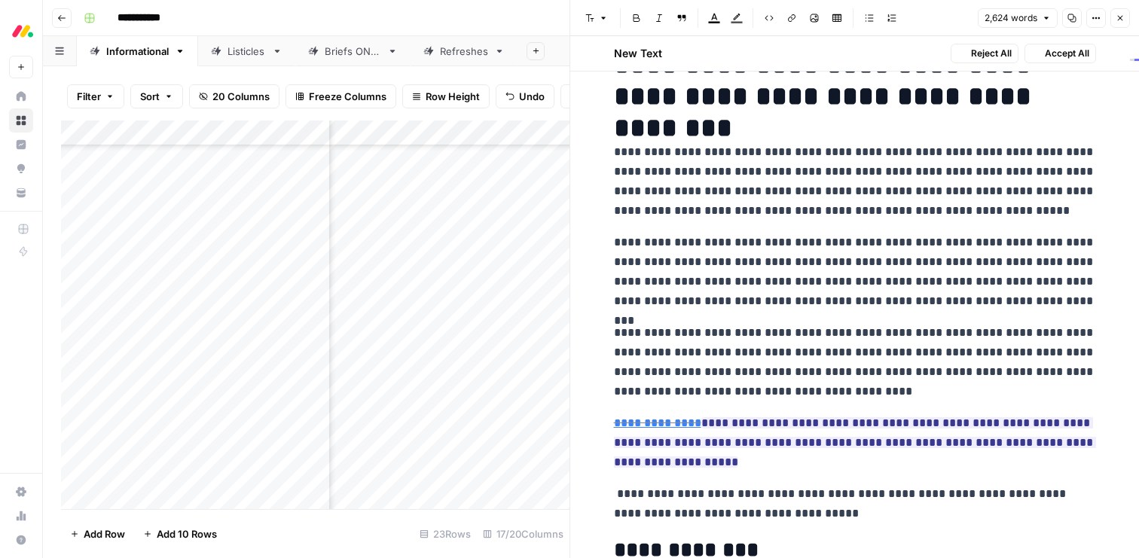
scroll to position [88, 0]
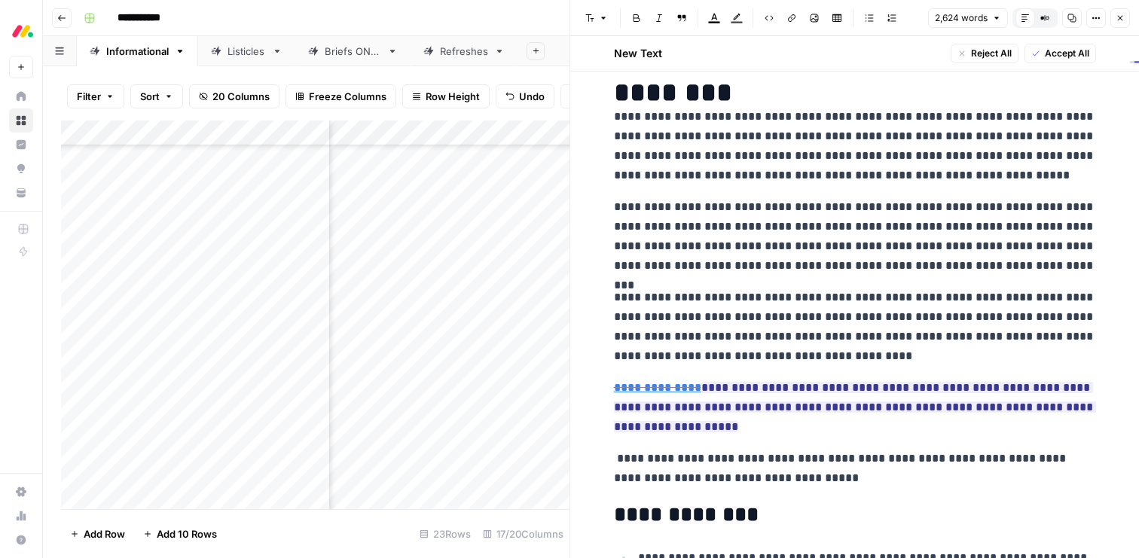
click at [1045, 57] on span "Accept All" at bounding box center [1067, 54] width 44 height 14
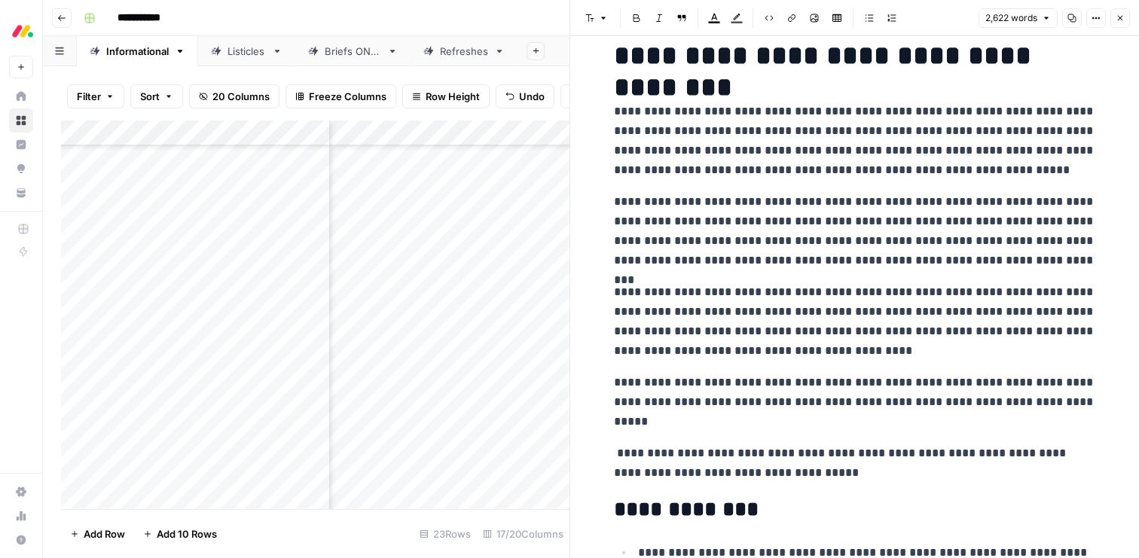
scroll to position [248, 0]
click at [754, 469] on p "**********" at bounding box center [855, 463] width 482 height 39
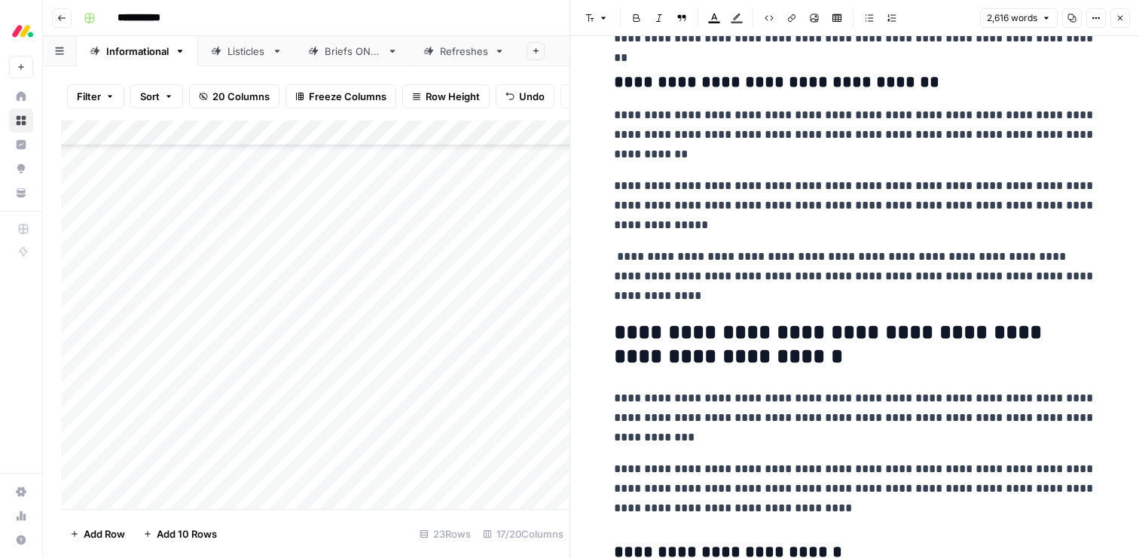
scroll to position [1986, 0]
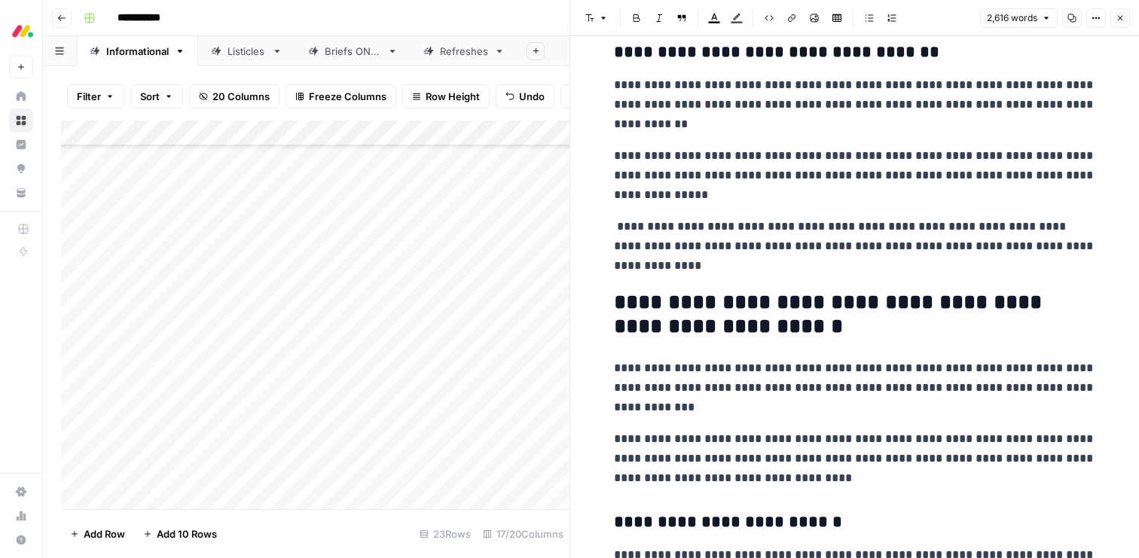
click at [723, 264] on p "**********" at bounding box center [855, 246] width 482 height 59
click at [652, 295] on span "Edit with AI" at bounding box center [660, 293] width 47 height 14
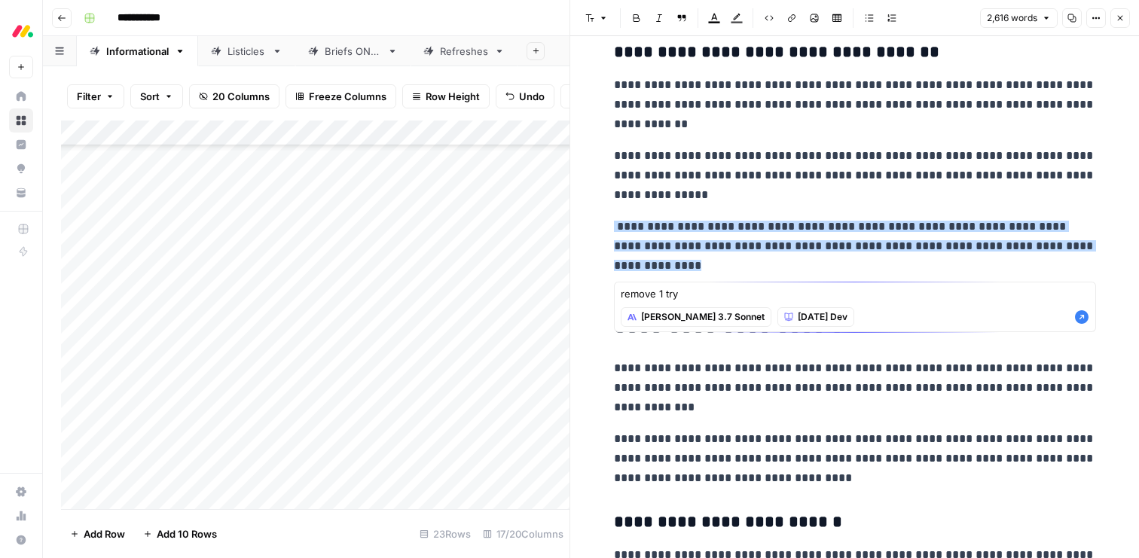
type textarea "remove 1 try"
click at [1080, 315] on icon "button" at bounding box center [1081, 317] width 15 height 15
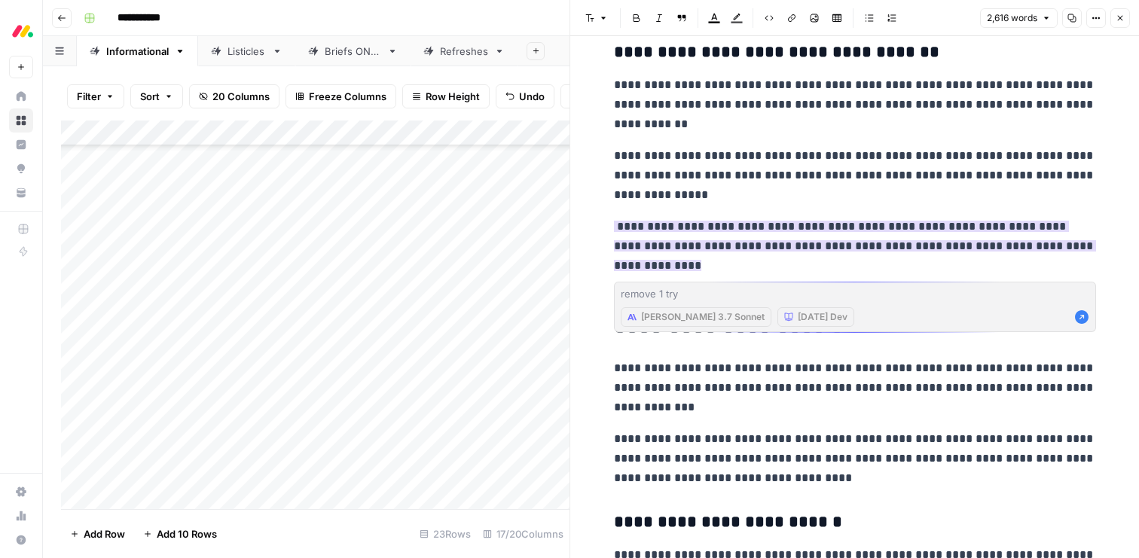
scroll to position [2021, 0]
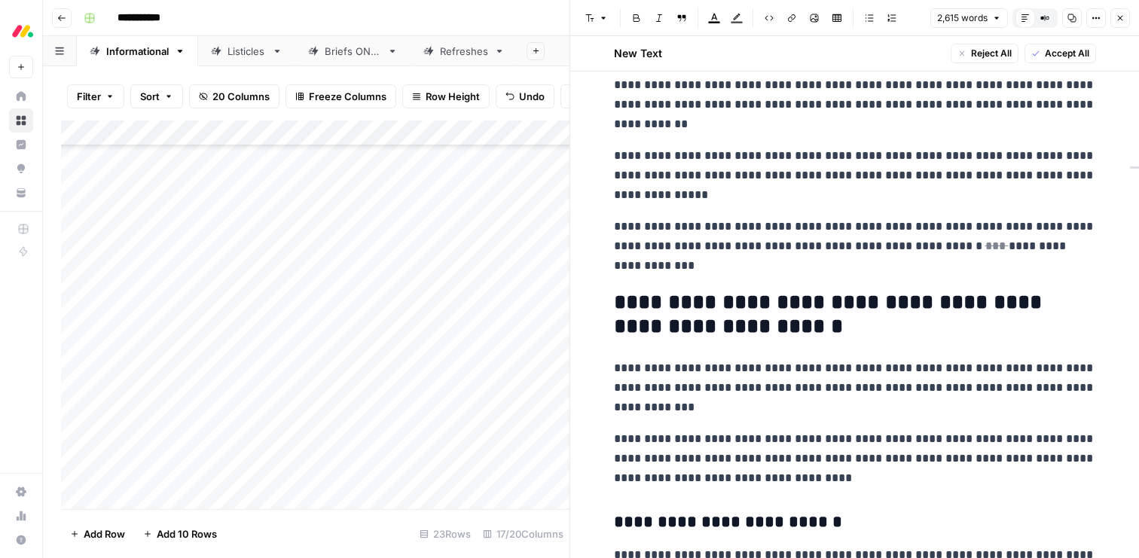
click at [1064, 56] on span "Accept All" at bounding box center [1067, 54] width 44 height 14
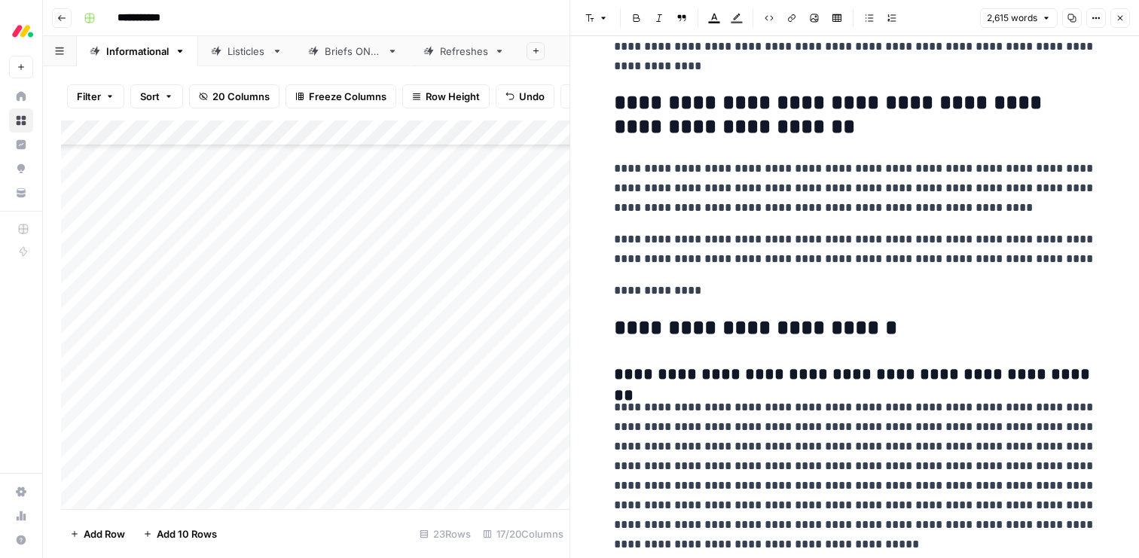
scroll to position [7473, 0]
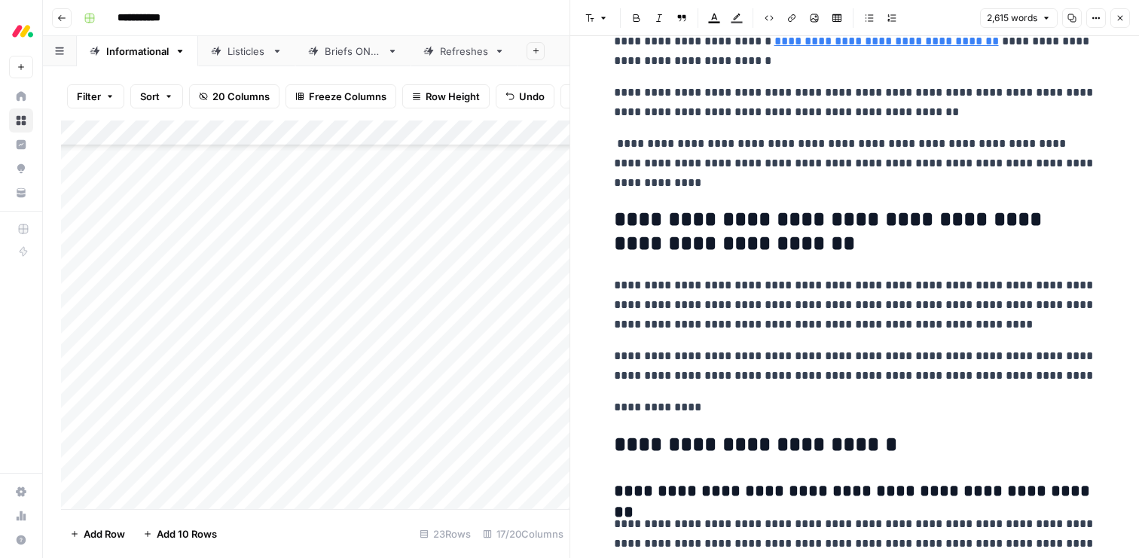
click at [972, 162] on p "**********" at bounding box center [855, 163] width 482 height 59
click at [659, 215] on span "Edit with AI" at bounding box center [660, 213] width 47 height 14
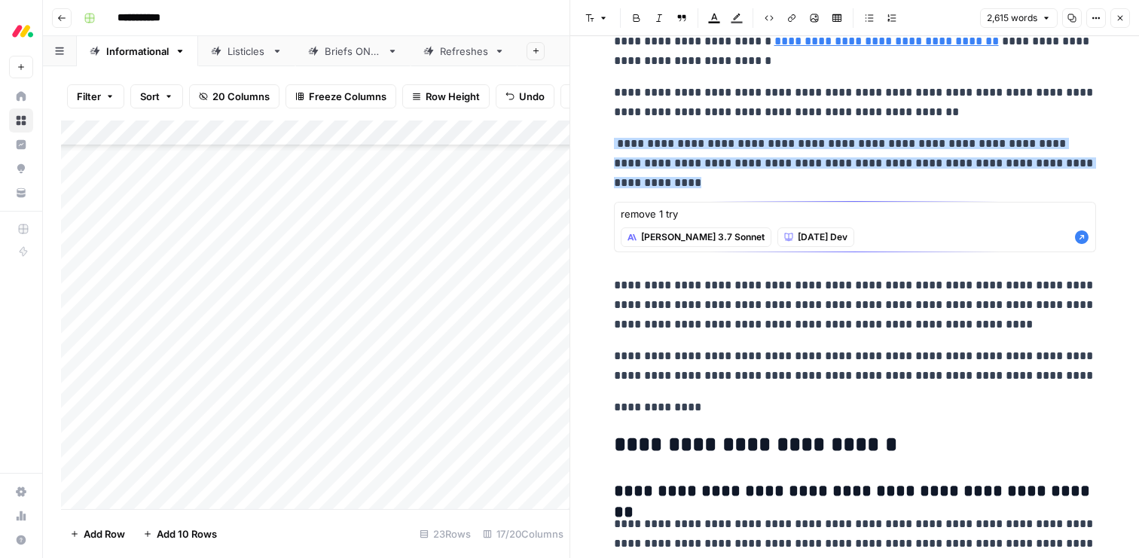
type textarea "remove 1 try"
click at [1089, 240] on div "remove 1 try remove 1 try [PERSON_NAME] 3.7 Sonnet [DATE] Dev" at bounding box center [855, 227] width 482 height 50
click at [1077, 234] on icon "button" at bounding box center [1082, 238] width 14 height 14
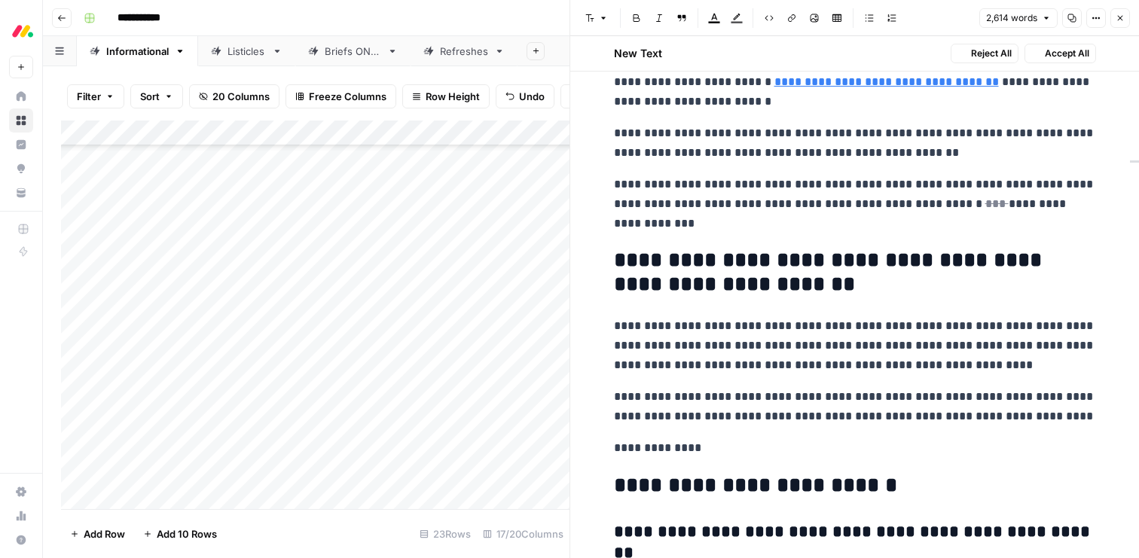
scroll to position [7503, 0]
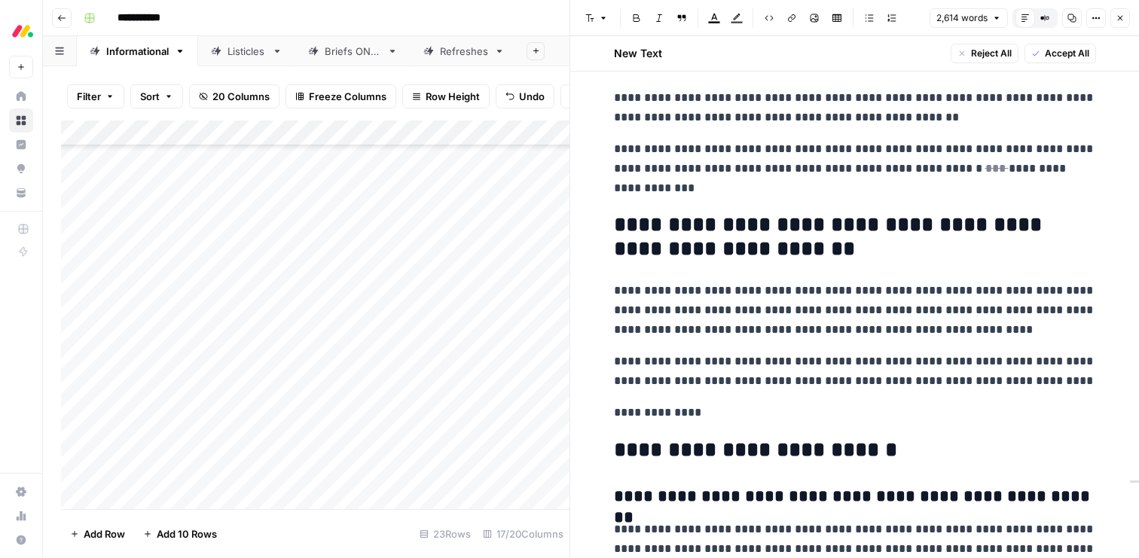
click at [1047, 61] on button "Accept All" at bounding box center [1061, 54] width 72 height 20
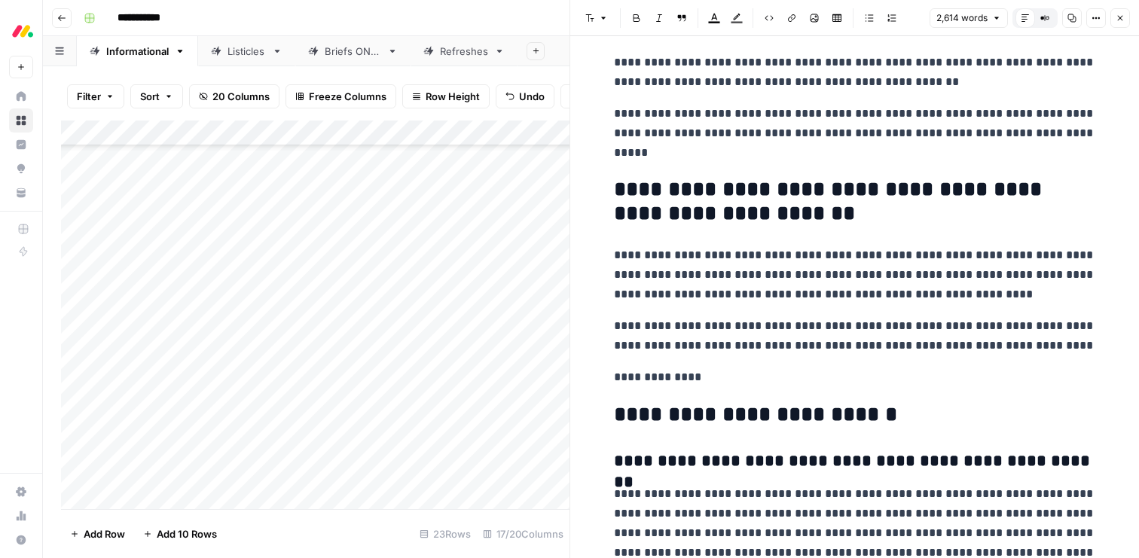
scroll to position [7468, 0]
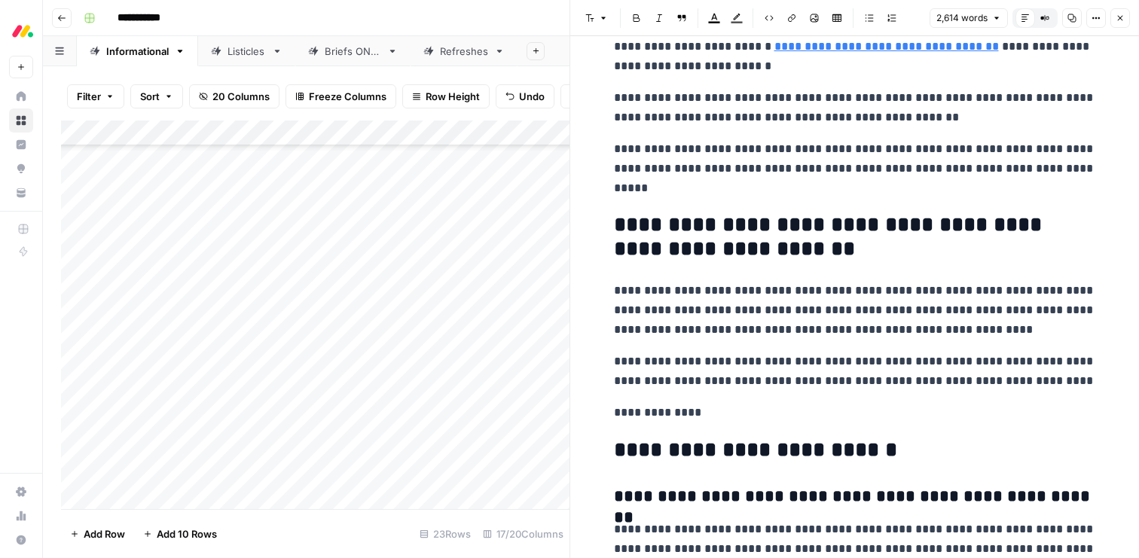
click at [682, 413] on p "**********" at bounding box center [855, 413] width 482 height 20
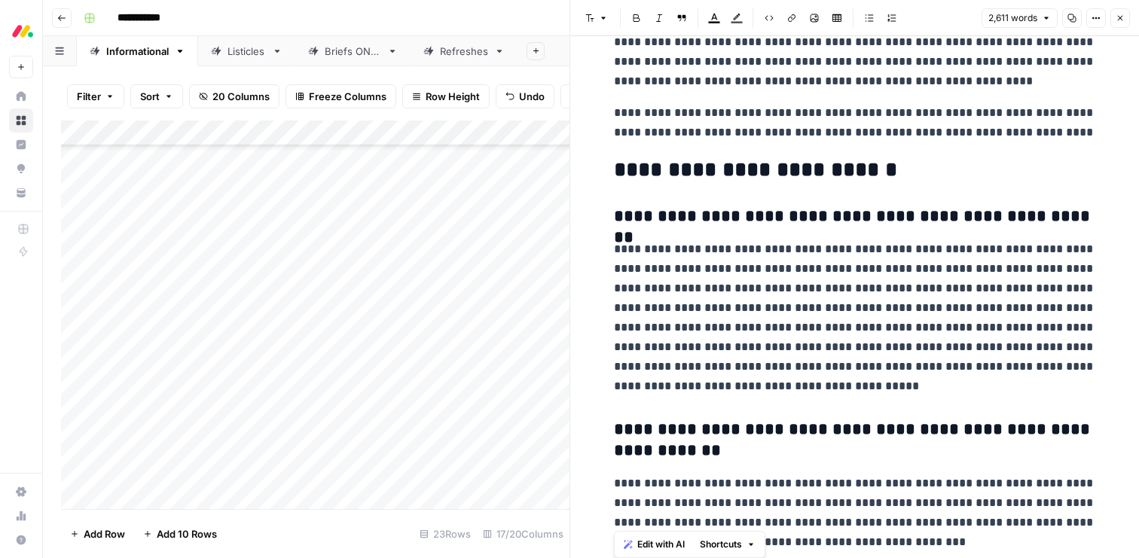
scroll to position [7787, 0]
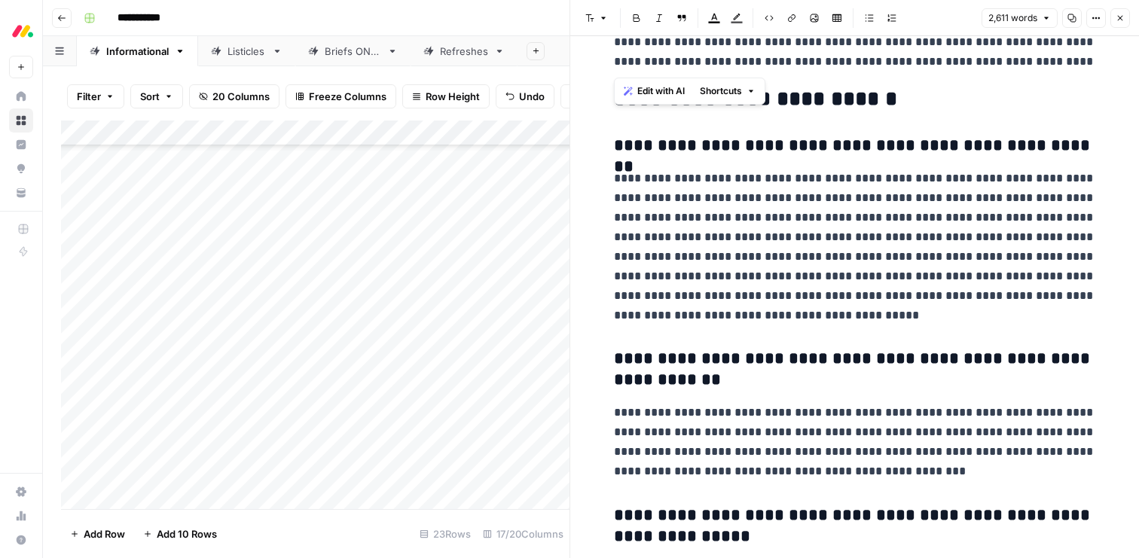
drag, startPoint x: 613, startPoint y: 254, endPoint x: 781, endPoint y: 72, distance: 247.9
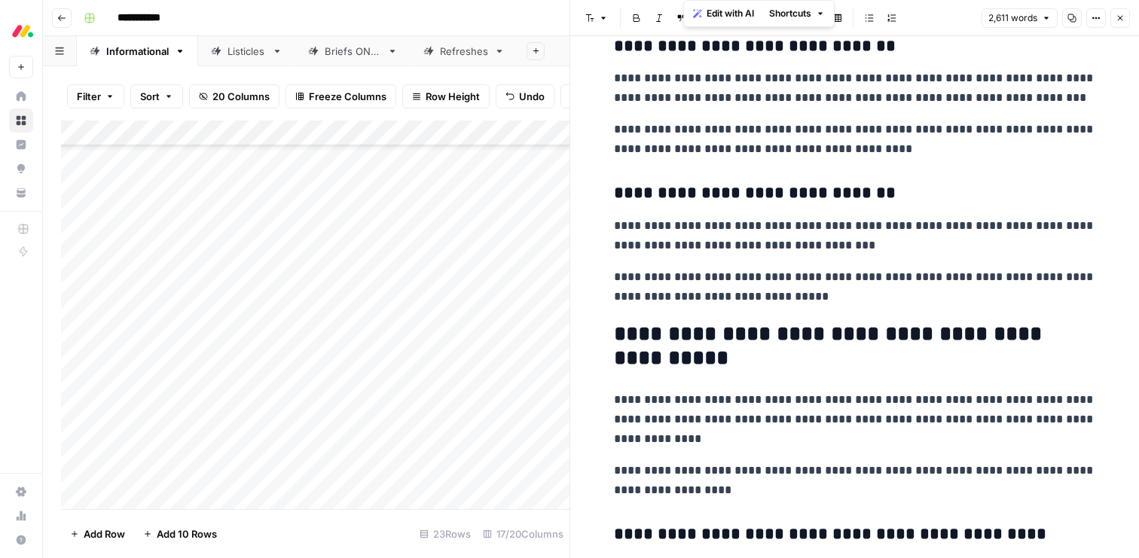
scroll to position [6549, 0]
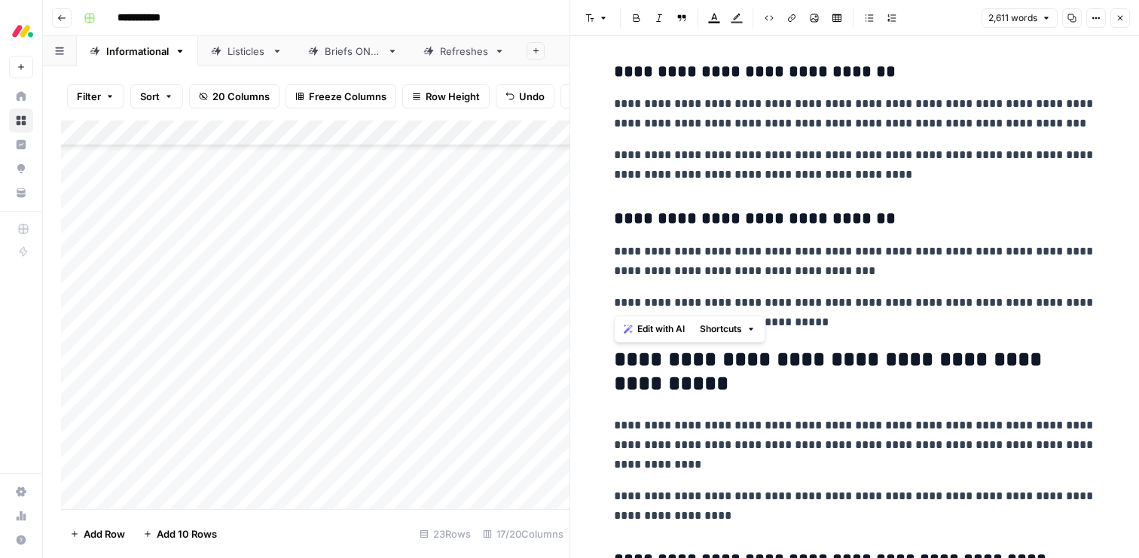
drag, startPoint x: 1031, startPoint y: 290, endPoint x: 615, endPoint y: 362, distance: 422.7
click at [638, 332] on span "Edit with AI" at bounding box center [660, 329] width 47 height 14
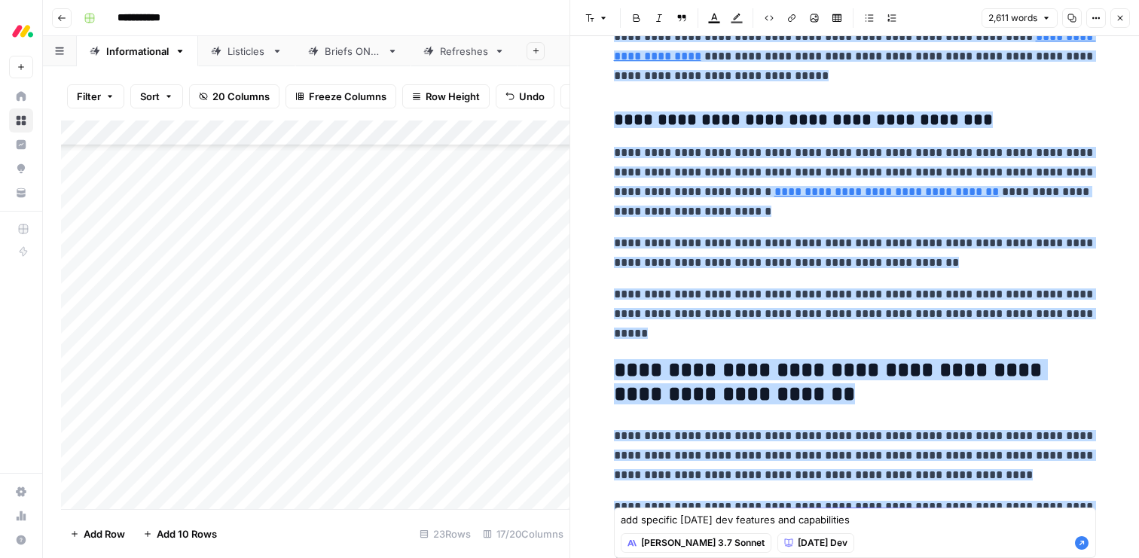
type textarea "add specific [DATE] dev features and capabilities"
click at [1083, 537] on icon "button" at bounding box center [1082, 543] width 14 height 14
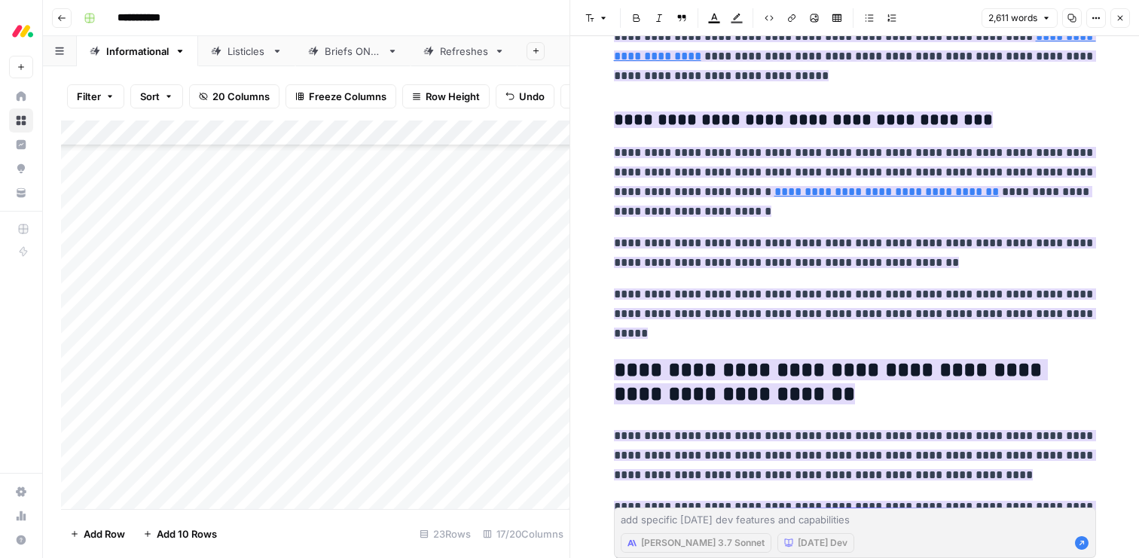
scroll to position [7555, 0]
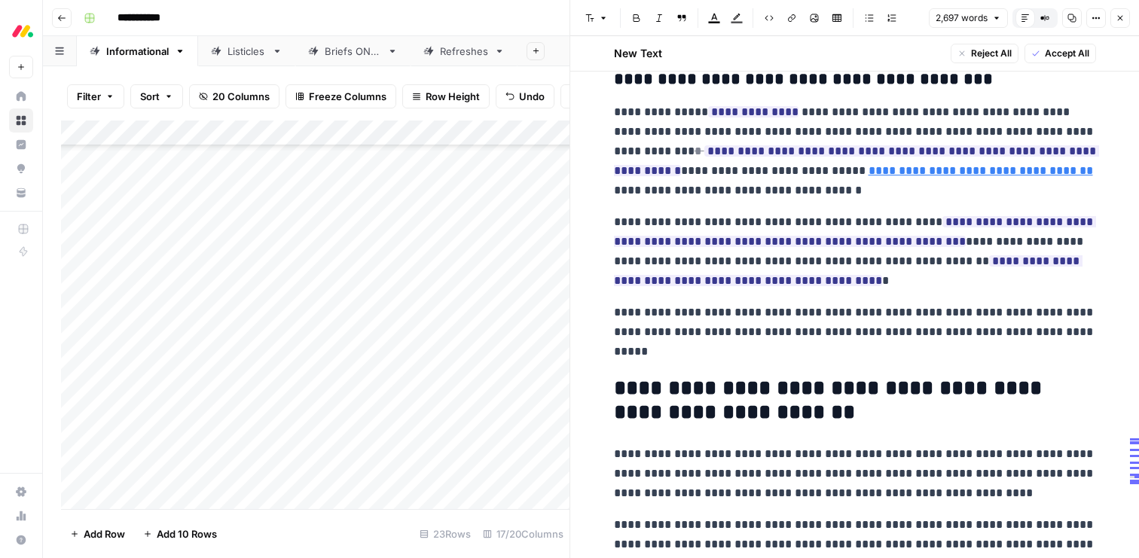
click at [1065, 66] on div "New Text Reject All Accept All" at bounding box center [855, 53] width 500 height 35
click at [1061, 60] on span "Accept All" at bounding box center [1067, 54] width 44 height 14
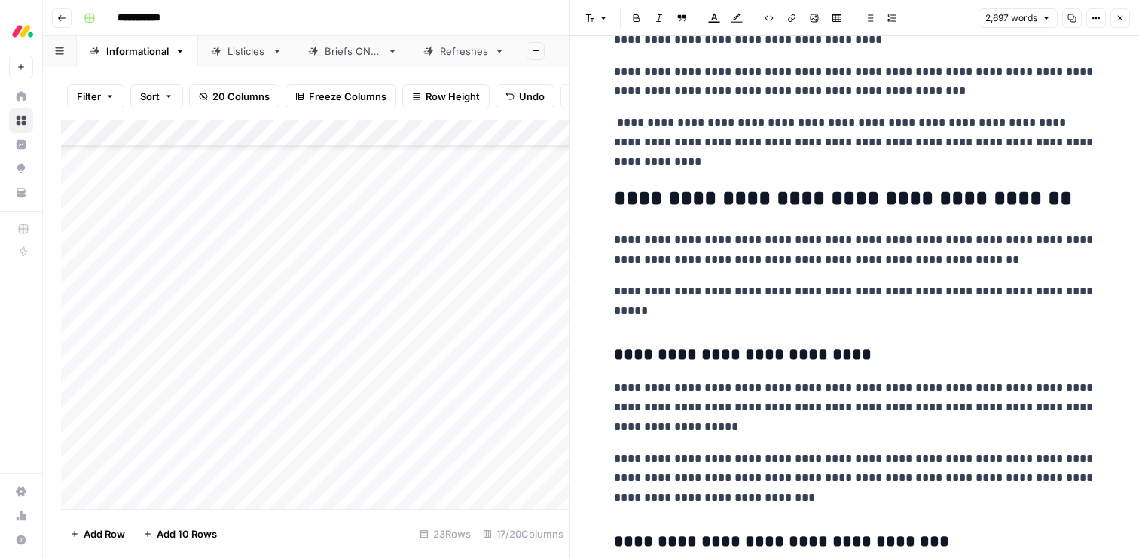
scroll to position [5317, 0]
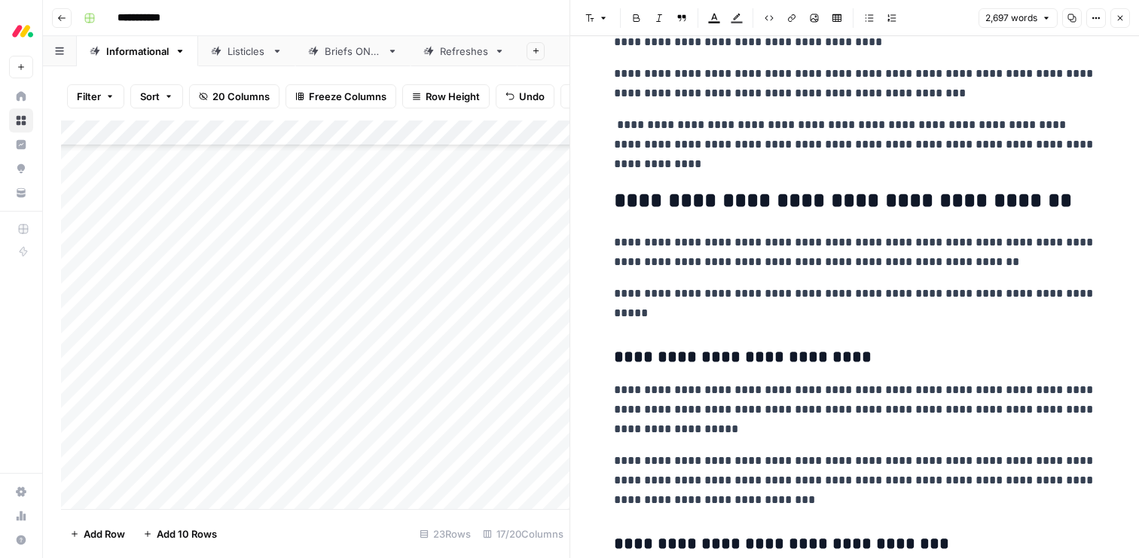
click at [864, 145] on p "**********" at bounding box center [855, 144] width 482 height 59
click at [655, 186] on span "Edit with AI" at bounding box center [660, 192] width 47 height 14
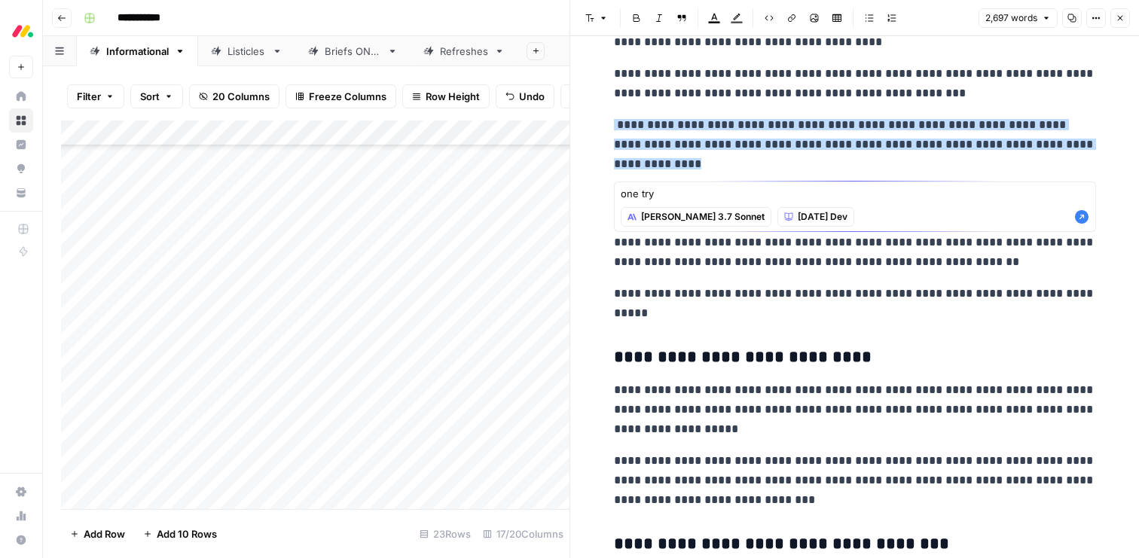
type textarea "one try"
click at [1080, 215] on icon "button" at bounding box center [1082, 217] width 14 height 14
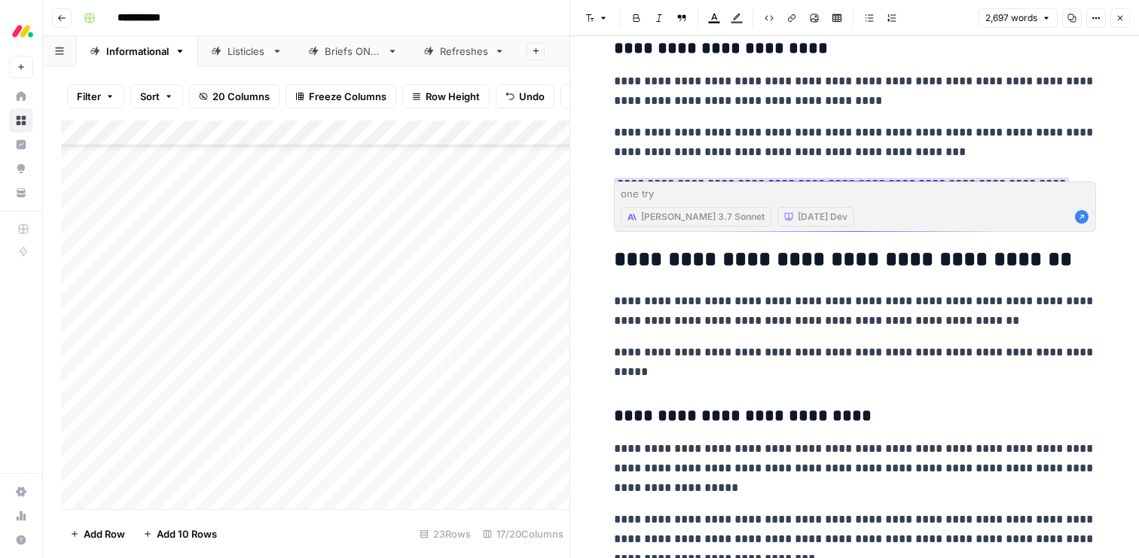
scroll to position [5294, 0]
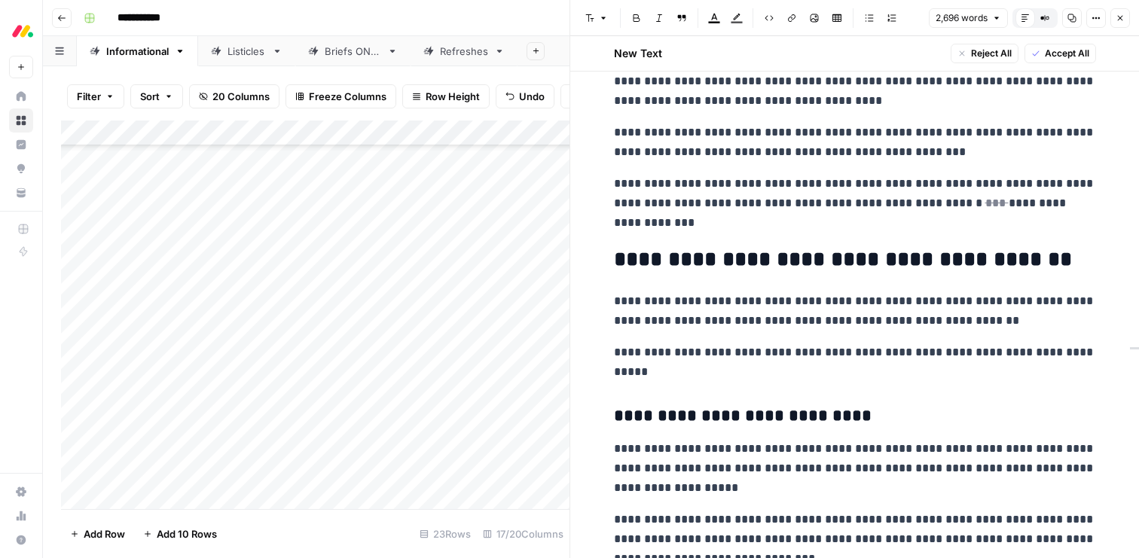
click at [1070, 51] on span "Accept All" at bounding box center [1067, 54] width 44 height 14
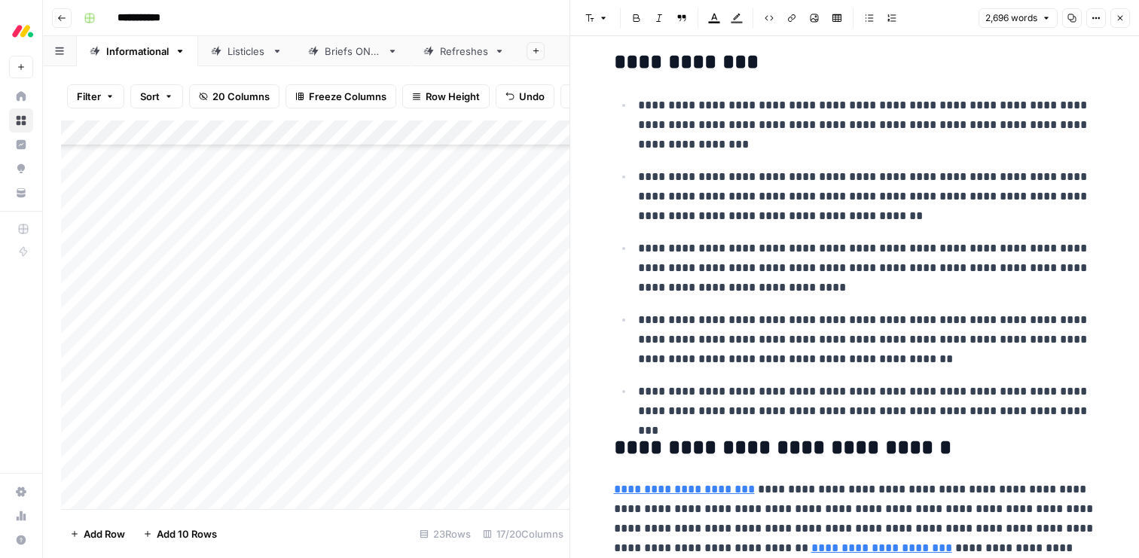
scroll to position [457, 0]
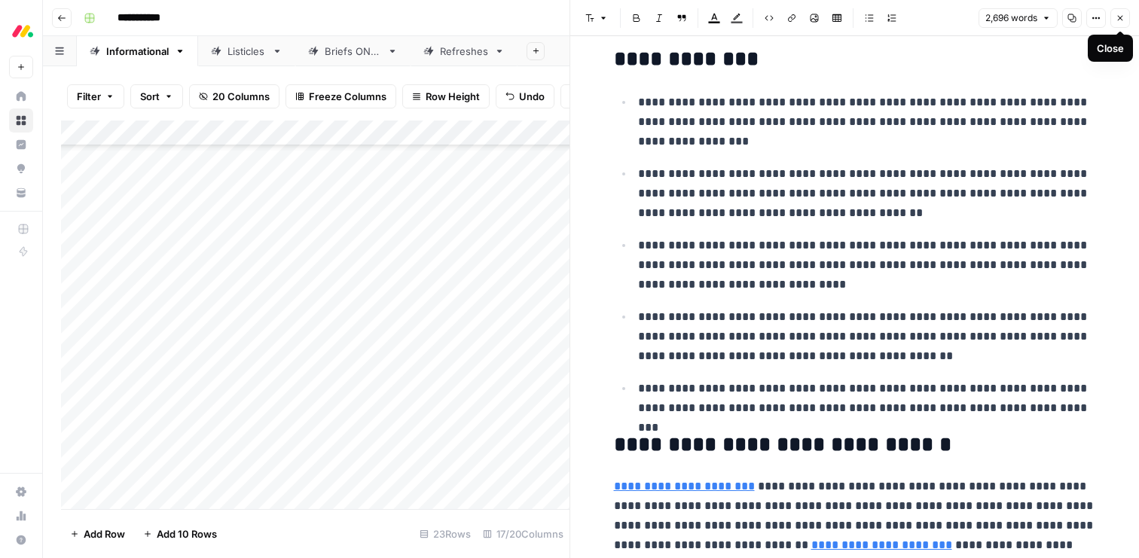
click at [1119, 17] on icon "button" at bounding box center [1120, 18] width 5 height 5
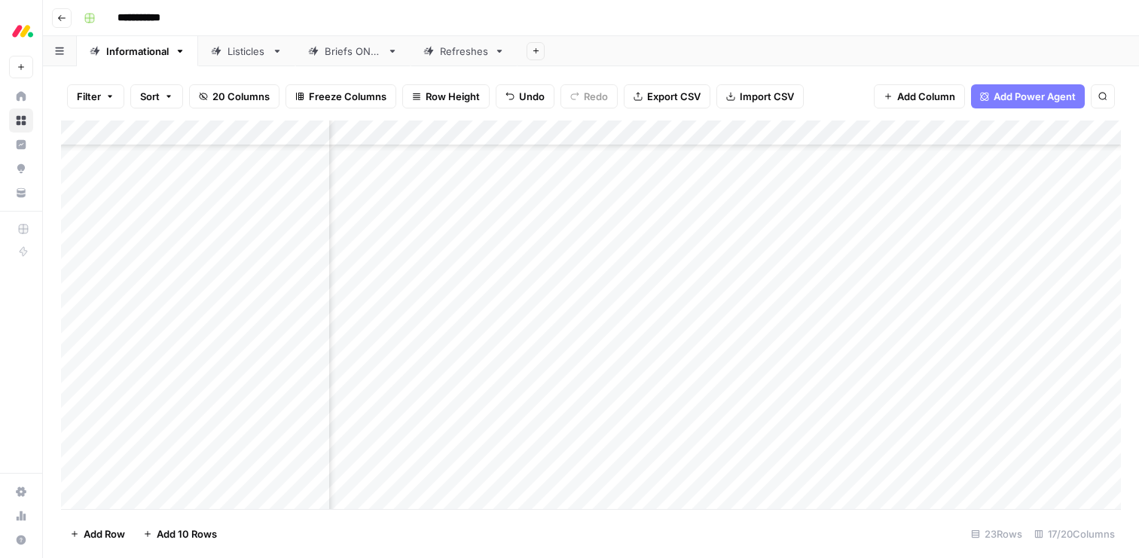
scroll to position [248, 1647]
click at [854, 420] on div "Add Column" at bounding box center [591, 315] width 1060 height 389
click at [359, 424] on div "Add Column" at bounding box center [591, 315] width 1060 height 389
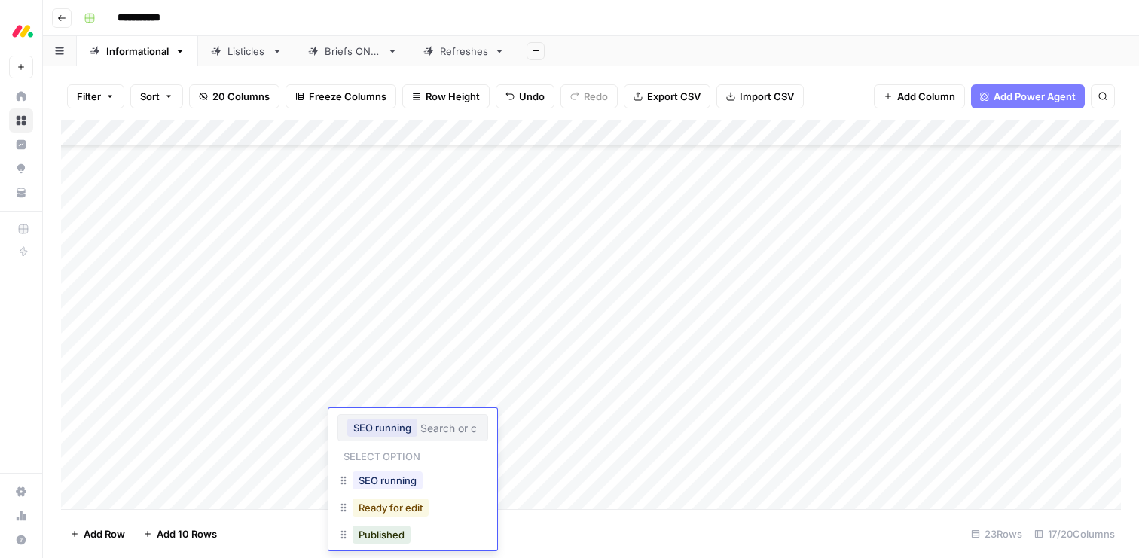
click at [384, 505] on button "Ready for edit" at bounding box center [391, 508] width 76 height 18
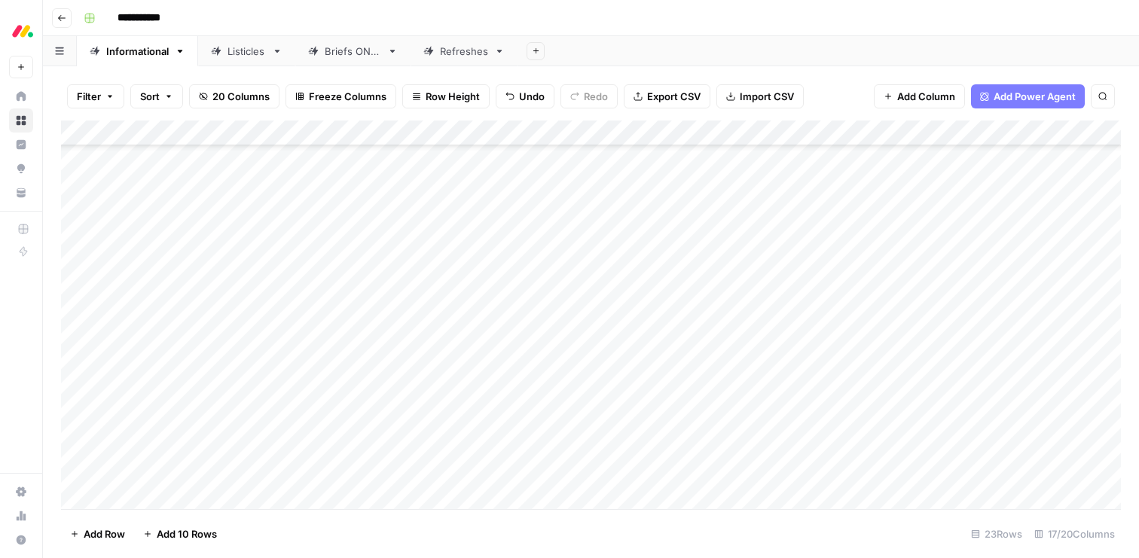
drag, startPoint x: 63, startPoint y: 423, endPoint x: 63, endPoint y: 400, distance: 22.6
click at [63, 400] on div "Add Column" at bounding box center [591, 315] width 1060 height 389
drag, startPoint x: 65, startPoint y: 440, endPoint x: 72, endPoint y: 182, distance: 257.8
click at [72, 182] on div "Add Column" at bounding box center [591, 315] width 1060 height 389
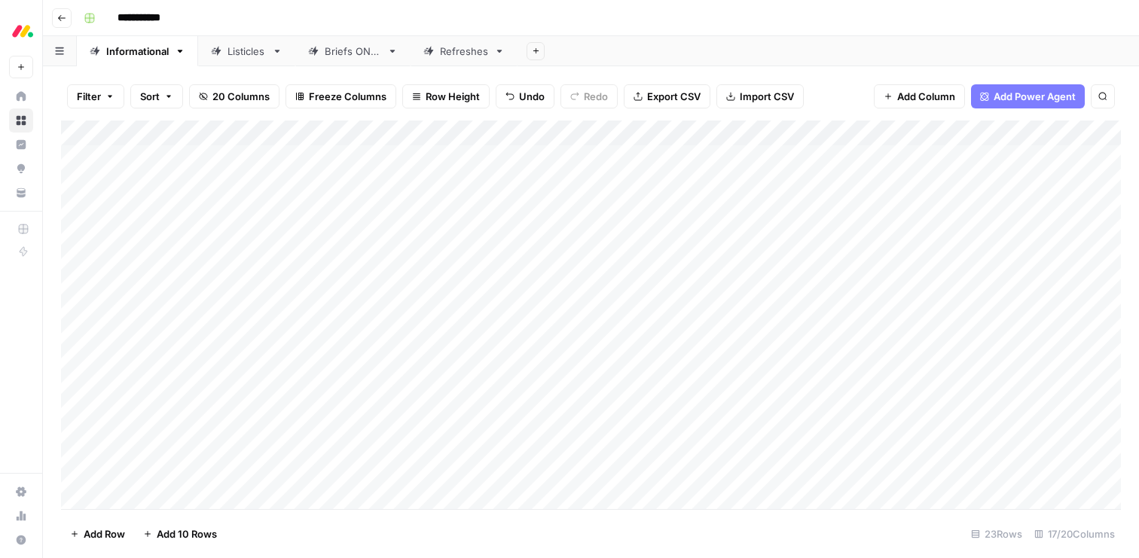
drag, startPoint x: 63, startPoint y: 438, endPoint x: 67, endPoint y: 224, distance: 214.8
click at [67, 224] on div "Add Column" at bounding box center [591, 315] width 1060 height 389
drag, startPoint x: 64, startPoint y: 208, endPoint x: 63, endPoint y: 182, distance: 25.6
click at [63, 182] on div "Add Column" at bounding box center [591, 315] width 1060 height 389
drag, startPoint x: 75, startPoint y: 336, endPoint x: 72, endPoint y: 256, distance: 79.9
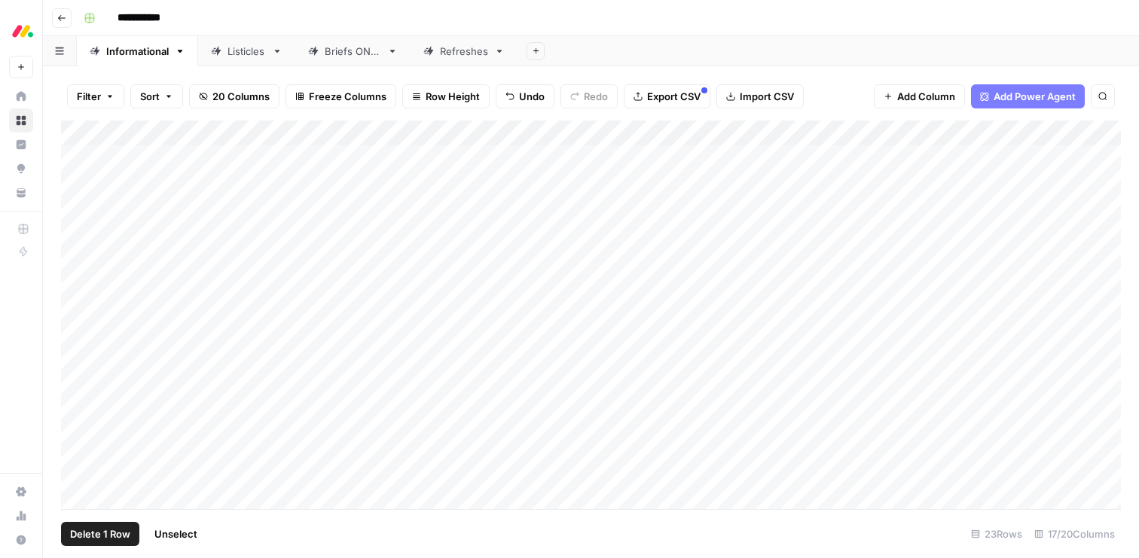
click at [72, 256] on div "Add Column" at bounding box center [591, 315] width 1060 height 389
drag, startPoint x: 63, startPoint y: 359, endPoint x: 58, endPoint y: 261, distance: 98.8
click at [58, 261] on div "Filter Sort 20 Columns Freeze Columns Row Height Undo Redo Export CSV Import CS…" at bounding box center [591, 312] width 1096 height 492
drag, startPoint x: 63, startPoint y: 439, endPoint x: 60, endPoint y: 322, distance: 117.6
click at [60, 322] on div "Filter Sort 20 Columns Freeze Columns Row Height Undo Redo Export CSV Import CS…" at bounding box center [591, 312] width 1096 height 492
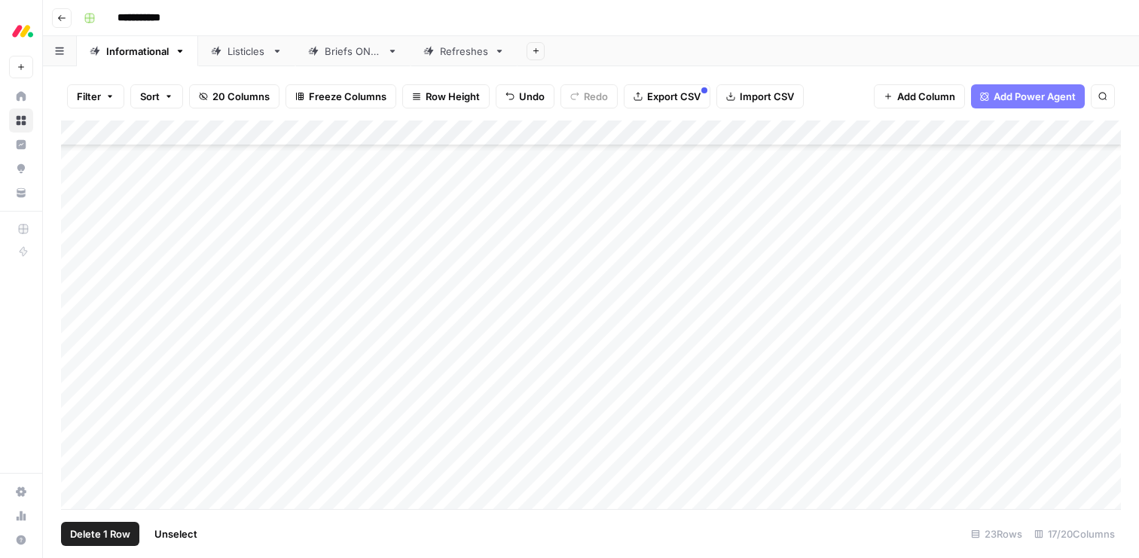
scroll to position [170, 0]
drag, startPoint x: 62, startPoint y: 320, endPoint x: 63, endPoint y: 194, distance: 126.6
click at [63, 194] on div "Add Column" at bounding box center [591, 315] width 1060 height 389
drag, startPoint x: 65, startPoint y: 360, endPoint x: 63, endPoint y: 253, distance: 107.0
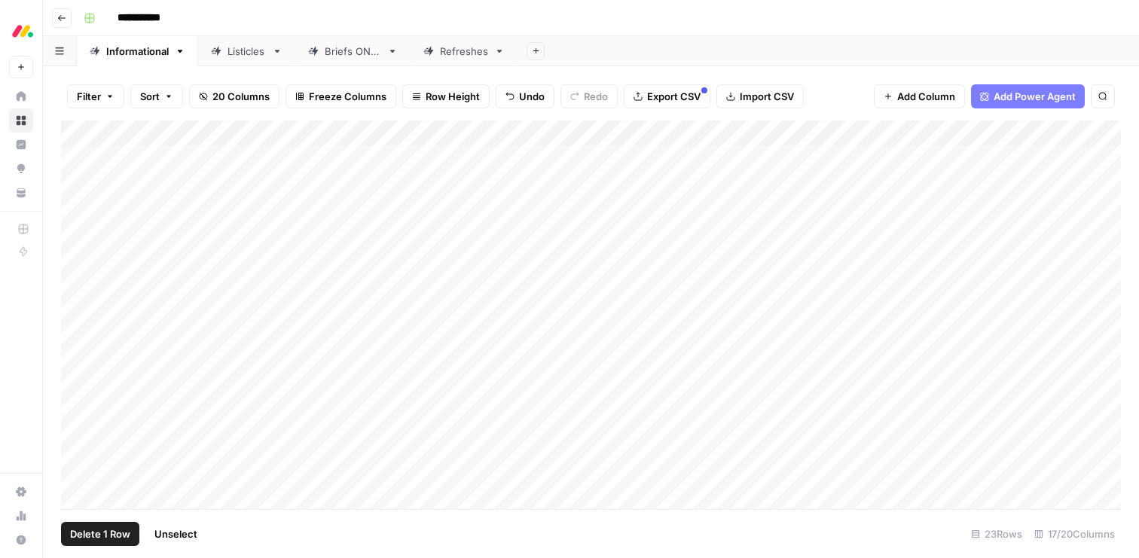
click at [63, 253] on div "Add Column" at bounding box center [591, 315] width 1060 height 389
click at [834, 420] on div "Add Column" at bounding box center [591, 315] width 1060 height 389
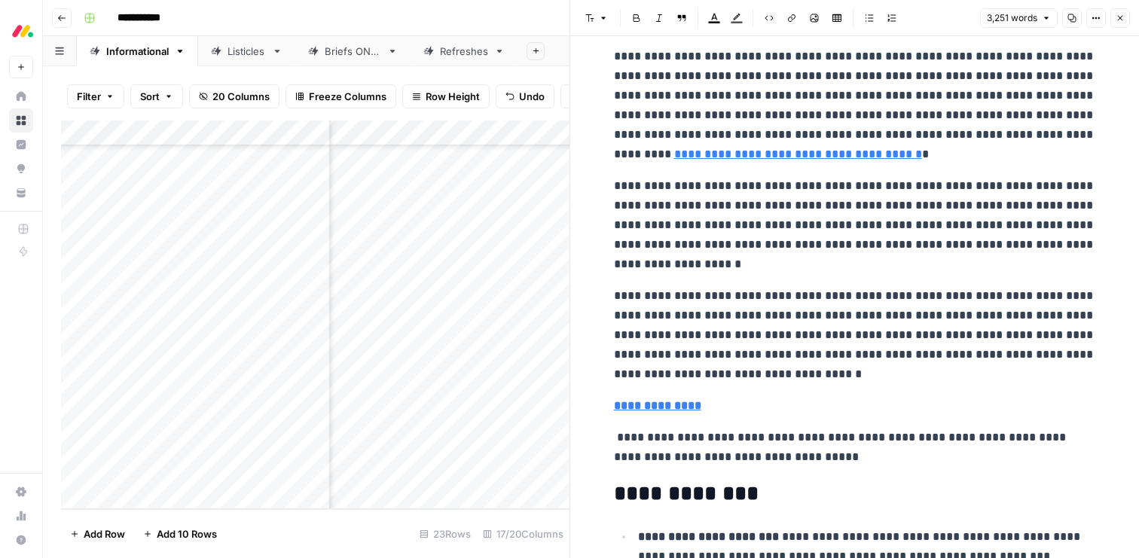
scroll to position [119, 0]
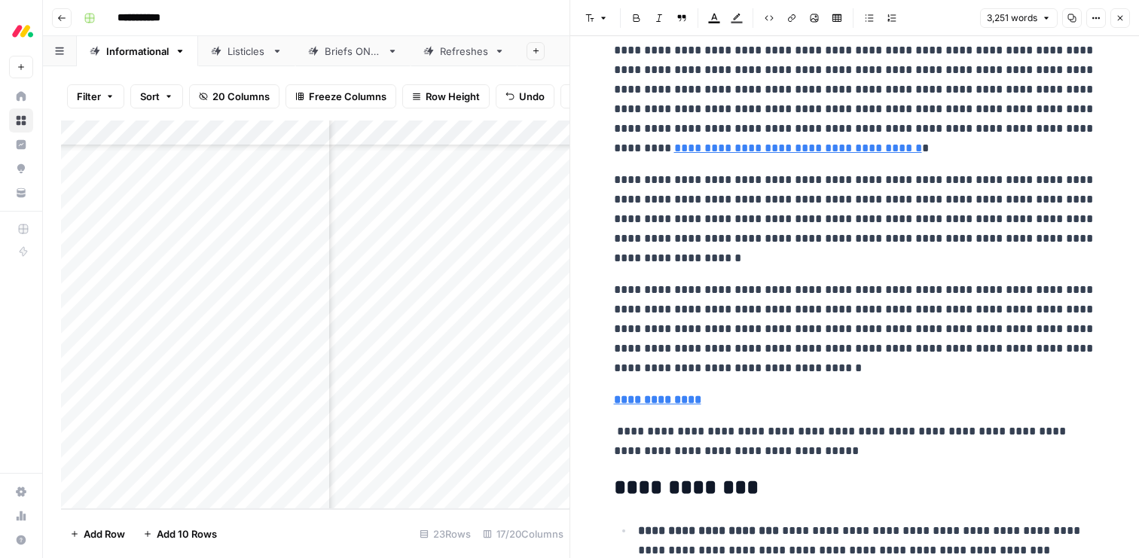
click at [820, 436] on p "**********" at bounding box center [855, 441] width 482 height 39
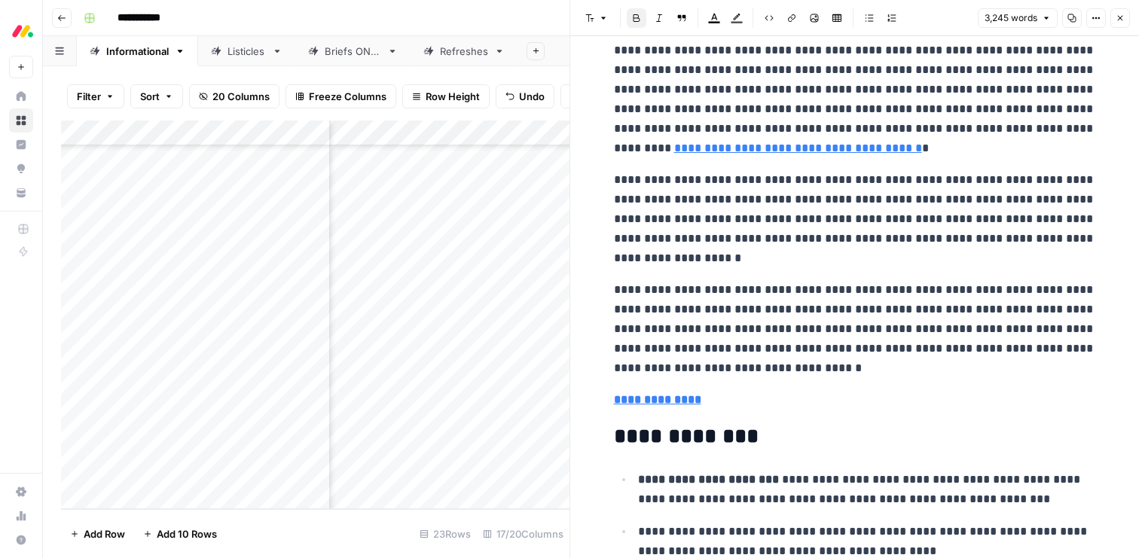
click at [708, 401] on p "**********" at bounding box center [855, 400] width 482 height 20
click at [656, 426] on span "Edit with AI" at bounding box center [660, 427] width 47 height 14
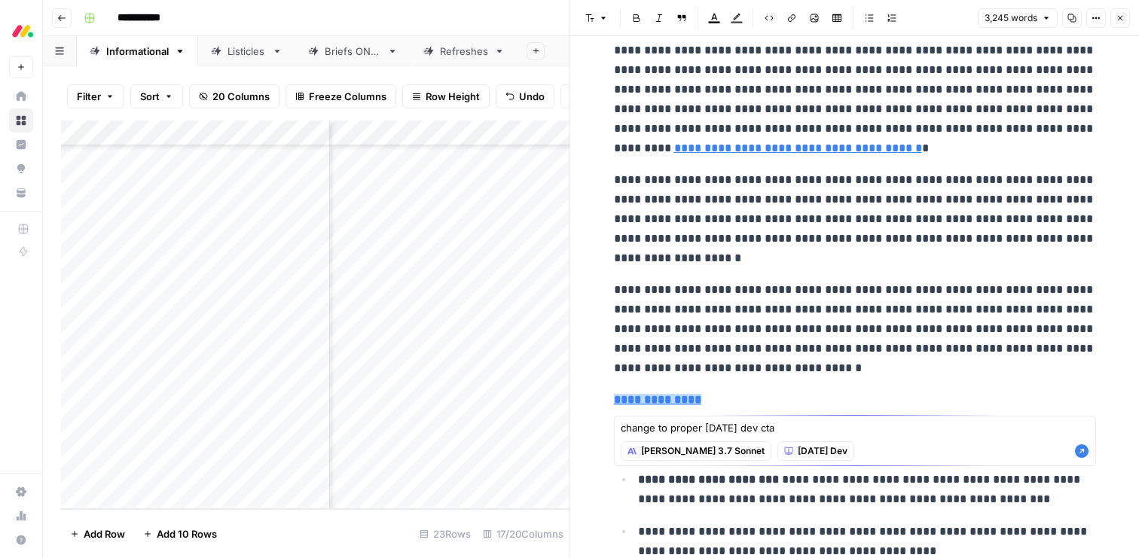
type textarea "change to proper [DATE] dev cta"
click at [1079, 449] on icon "button" at bounding box center [1082, 452] width 14 height 14
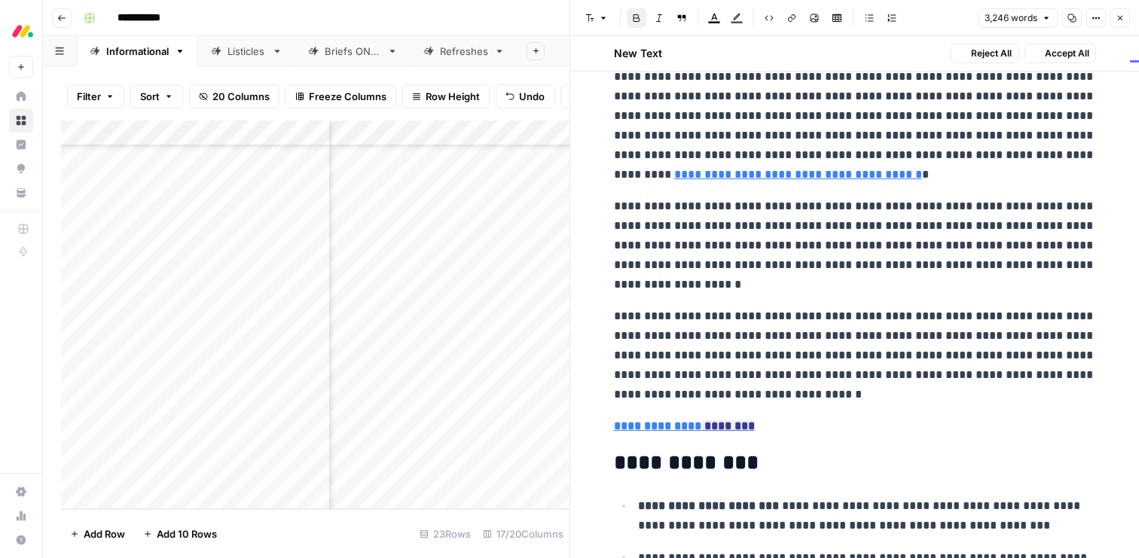
scroll to position [130, 0]
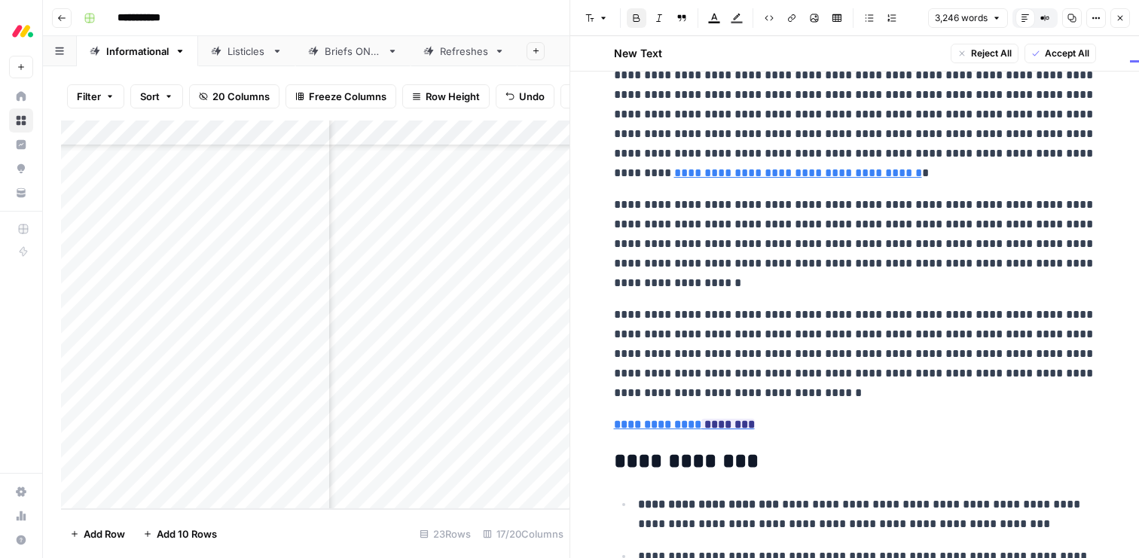
click at [877, 420] on p "**********" at bounding box center [855, 425] width 482 height 20
click at [789, 429] on p "**********" at bounding box center [855, 425] width 482 height 20
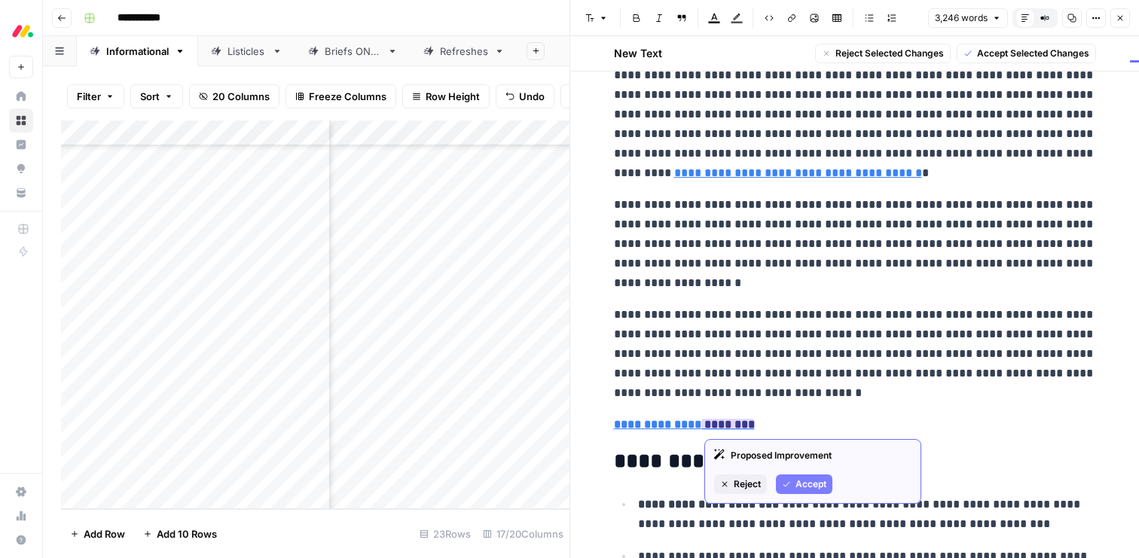
click at [751, 484] on span "Reject" at bounding box center [747, 485] width 27 height 14
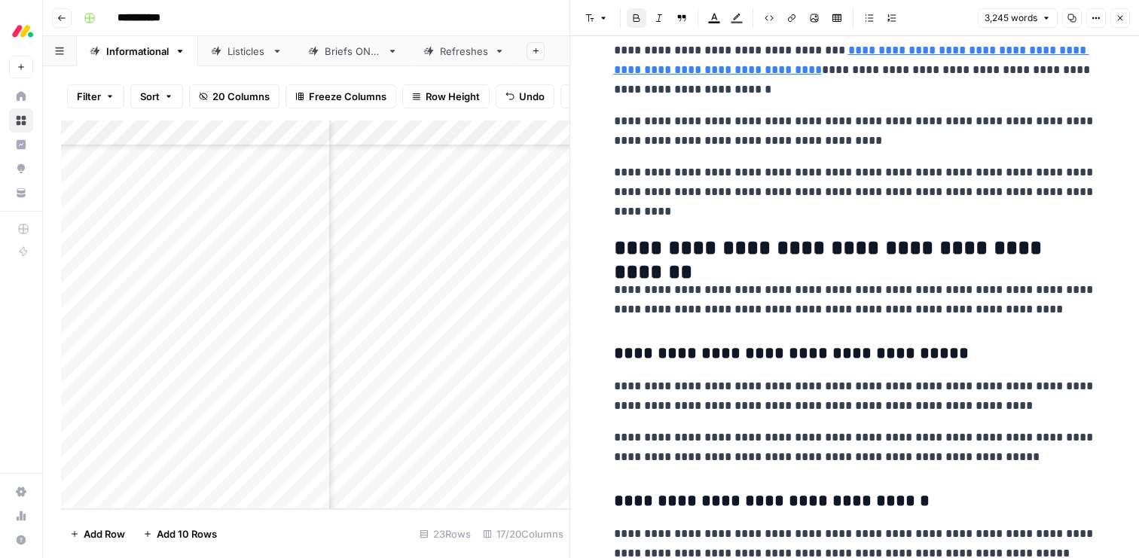
scroll to position [2663, 0]
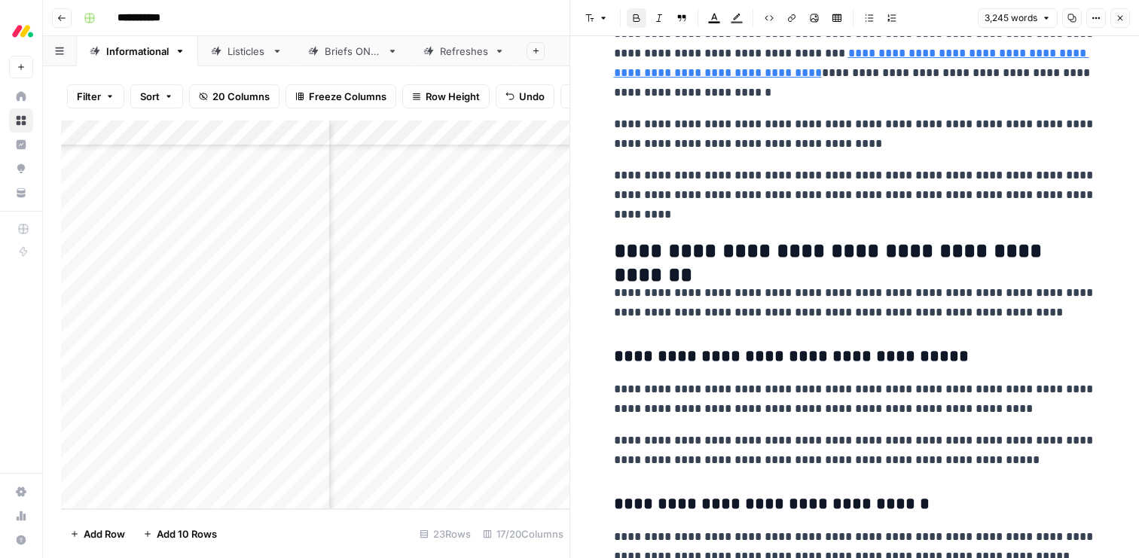
click at [689, 222] on p "**********" at bounding box center [855, 195] width 482 height 59
click at [665, 240] on span "Edit with AI" at bounding box center [660, 242] width 47 height 14
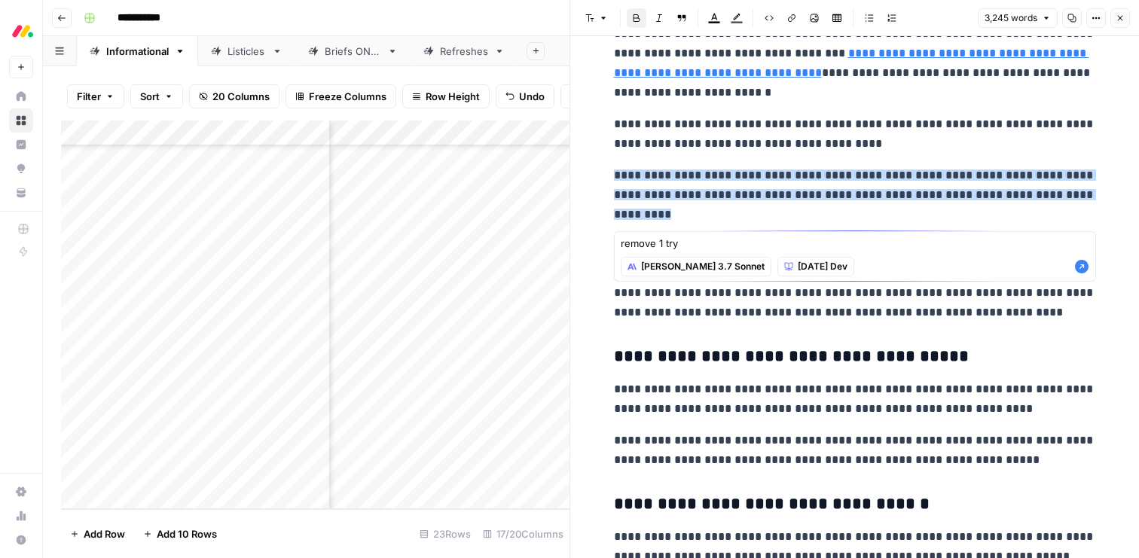
type textarea "remove 1 try"
click at [1083, 263] on icon "button" at bounding box center [1082, 267] width 14 height 14
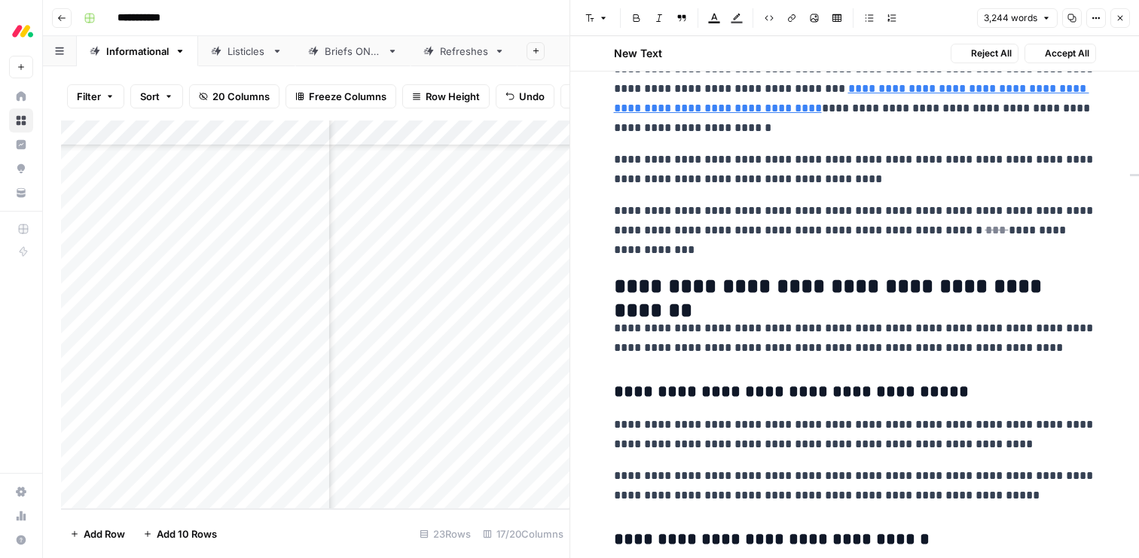
scroll to position [2699, 0]
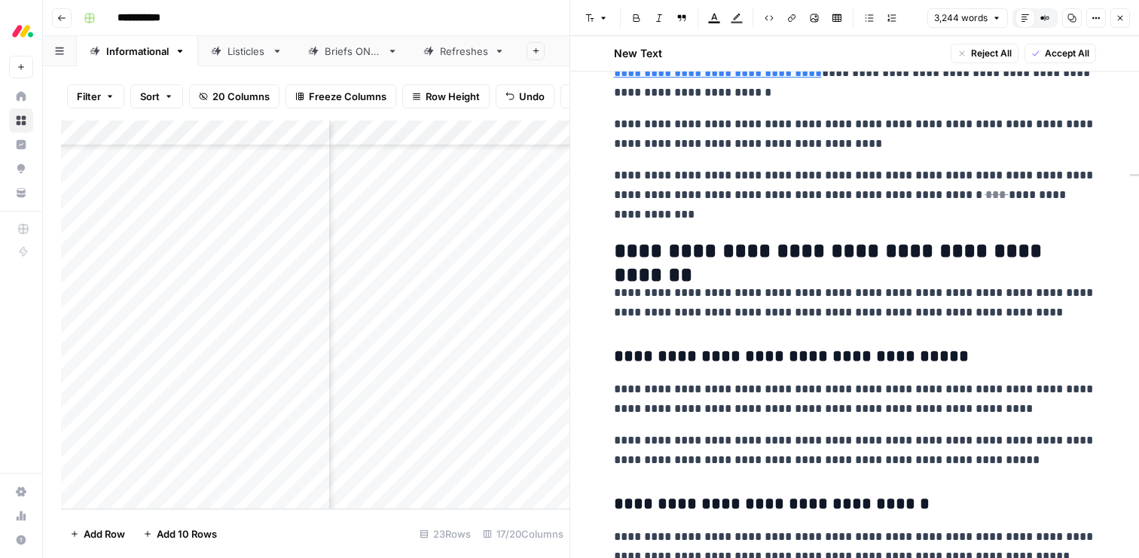
click at [1040, 52] on button "Accept All" at bounding box center [1061, 54] width 72 height 20
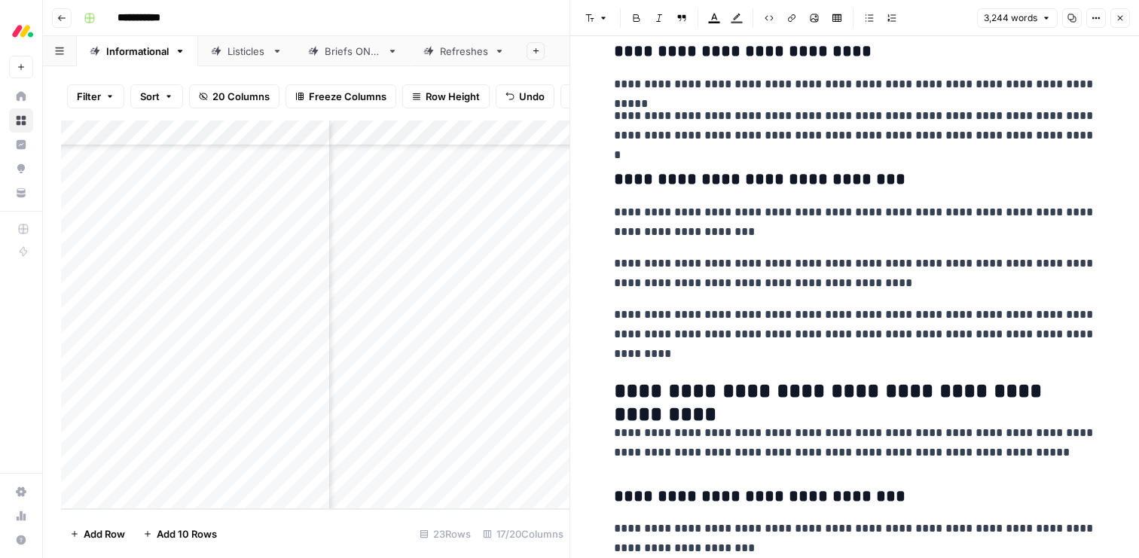
scroll to position [6024, 0]
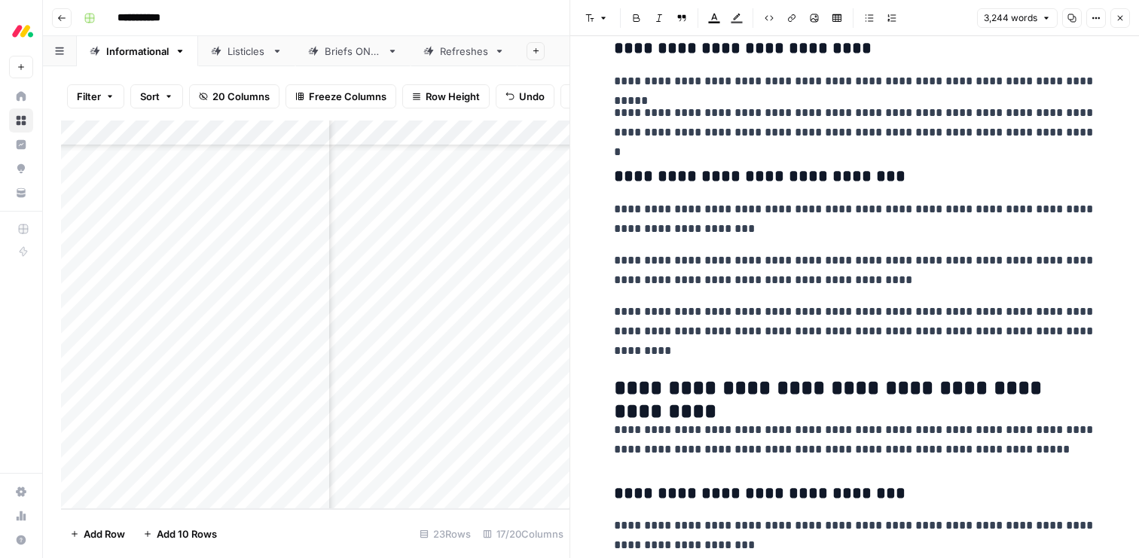
click at [679, 330] on p "**********" at bounding box center [855, 331] width 482 height 59
click at [658, 377] on span "Edit with AI" at bounding box center [660, 381] width 47 height 14
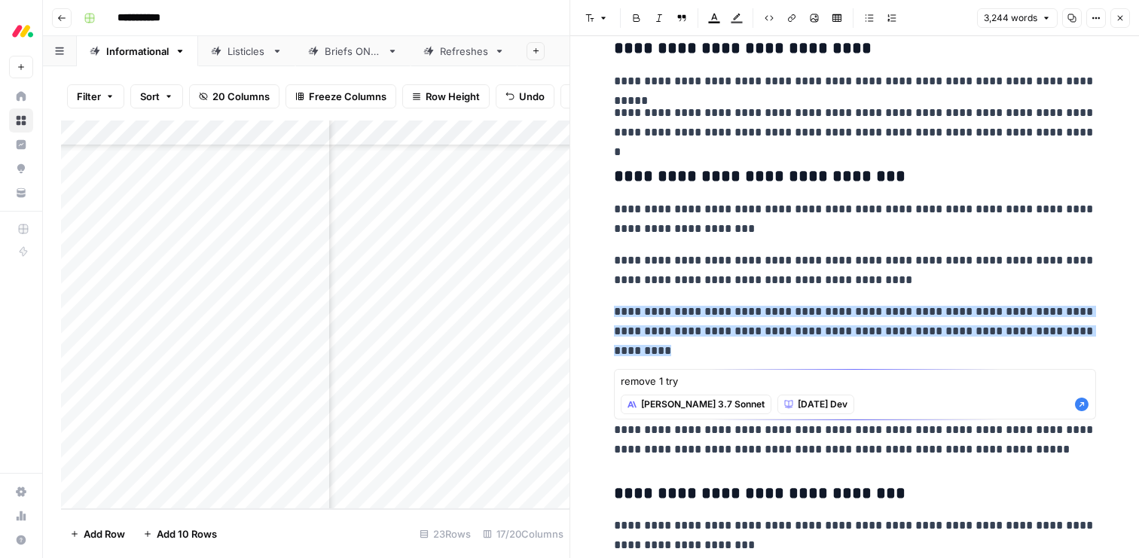
type textarea "remove 1 try"
click at [1082, 406] on icon "button" at bounding box center [1082, 405] width 14 height 14
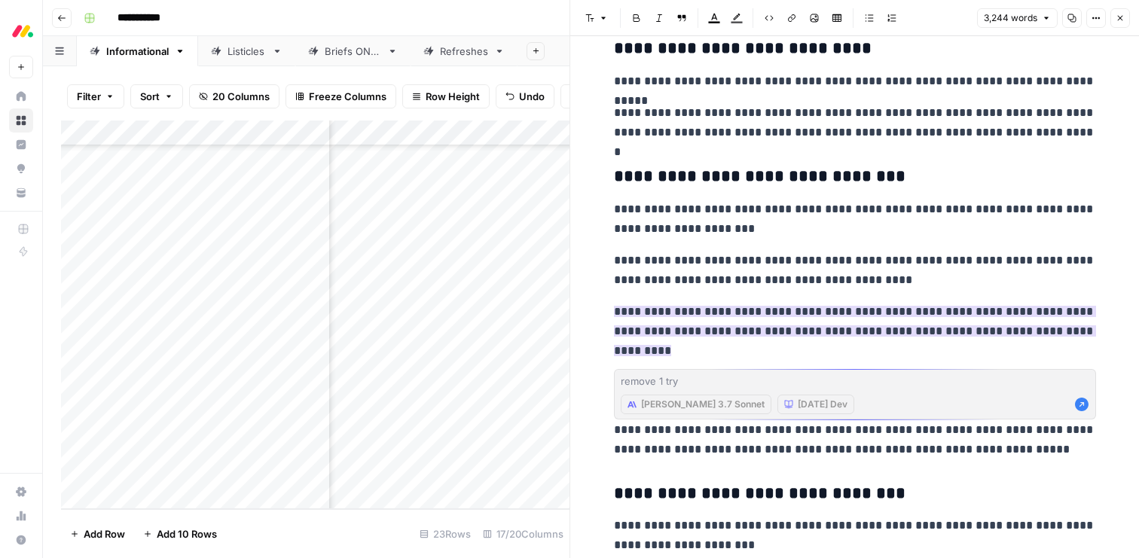
scroll to position [6059, 0]
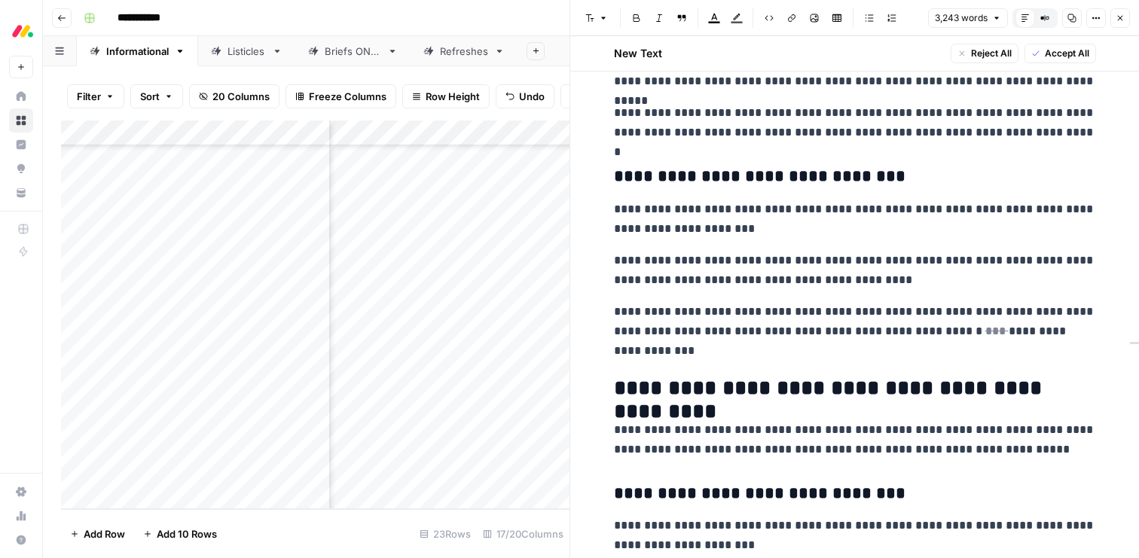
click at [1052, 50] on span "Accept All" at bounding box center [1067, 54] width 44 height 14
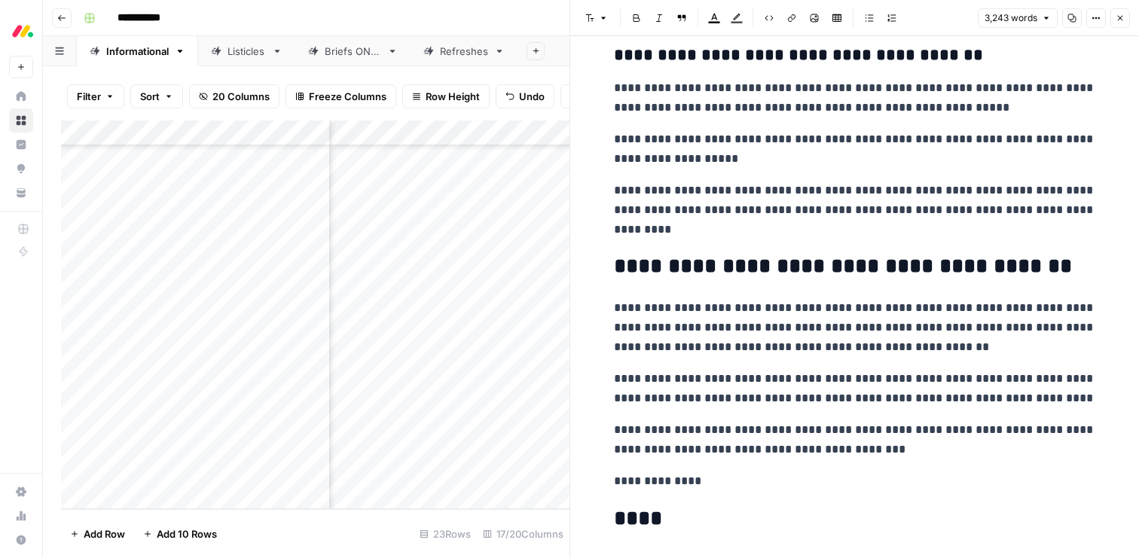
scroll to position [9257, 0]
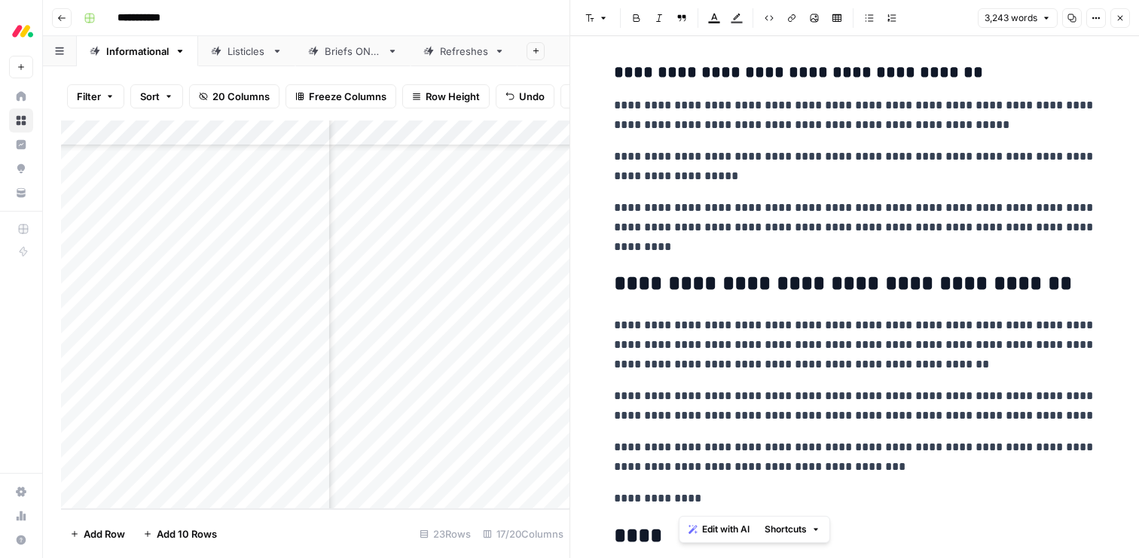
drag, startPoint x: 720, startPoint y: 500, endPoint x: 678, endPoint y: 376, distance: 131.0
click at [674, 255] on p "**********" at bounding box center [855, 227] width 482 height 59
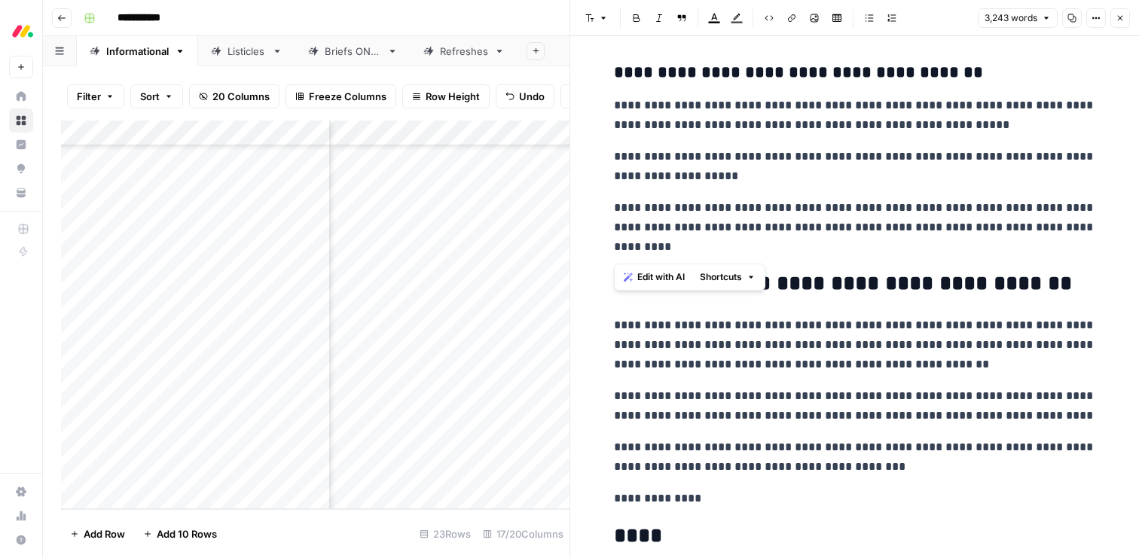
click at [678, 270] on span "Edit with AI" at bounding box center [660, 277] width 47 height 14
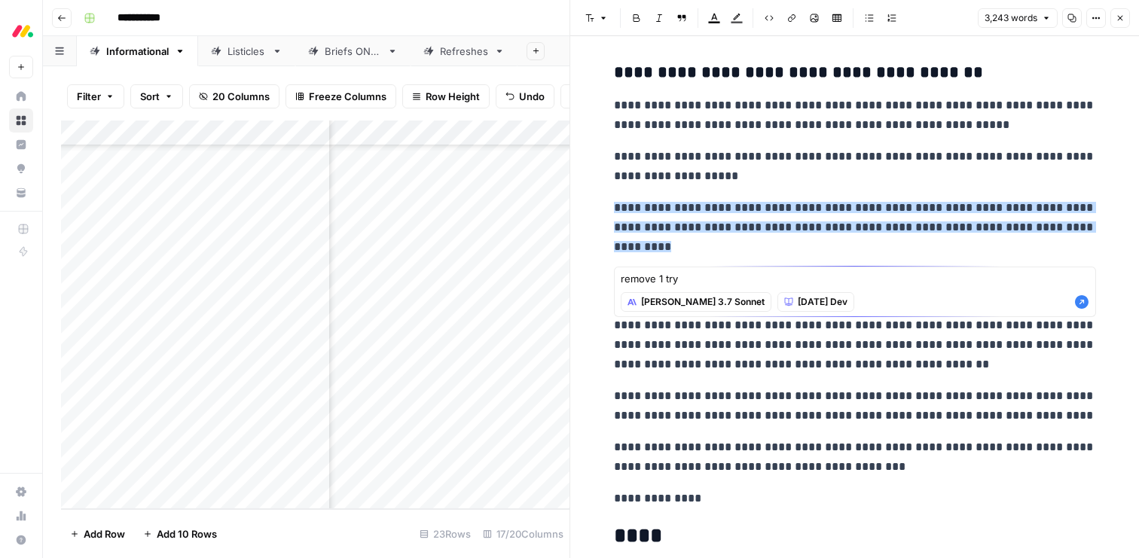
type textarea "remove 1 try"
click at [1075, 304] on icon "button" at bounding box center [1081, 302] width 15 height 15
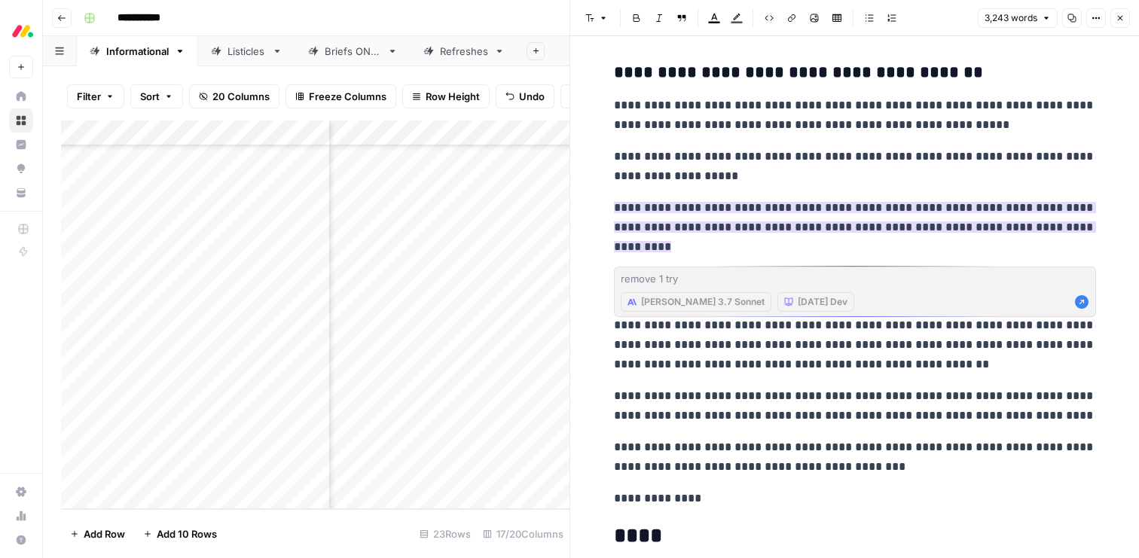
scroll to position [9292, 0]
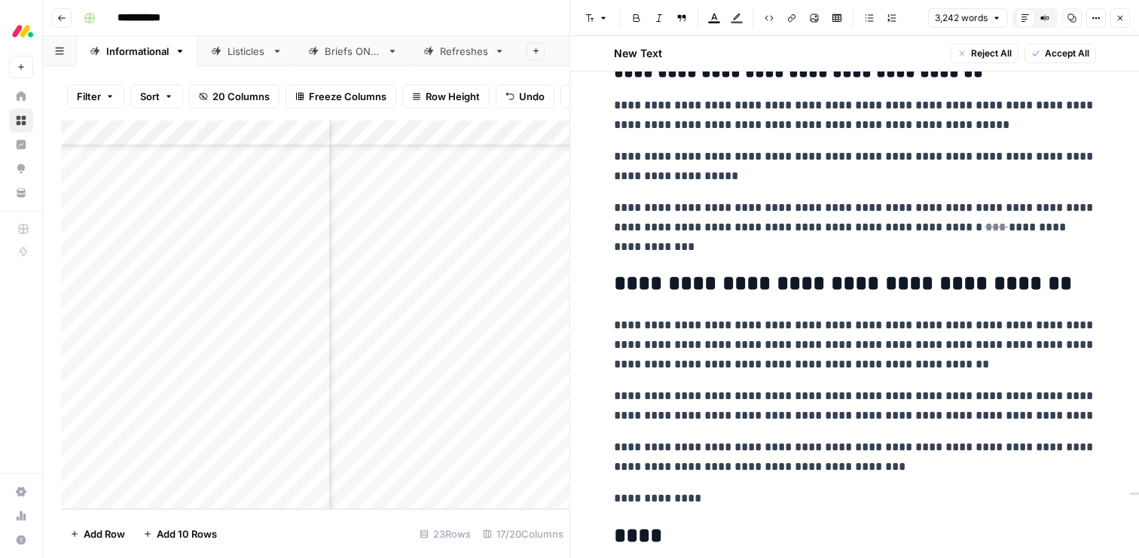
click at [1059, 53] on span "Accept All" at bounding box center [1067, 54] width 44 height 14
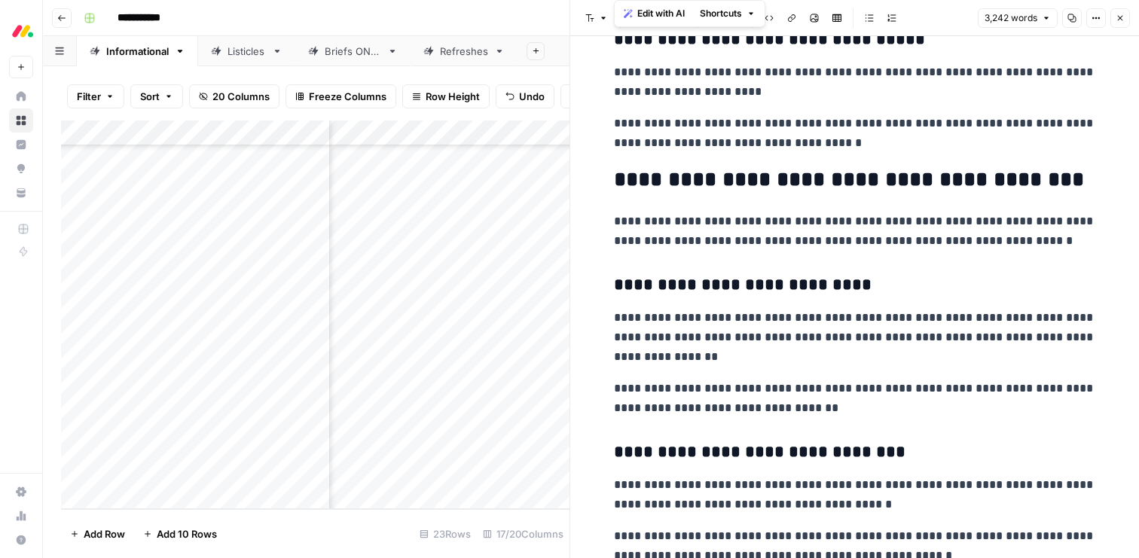
scroll to position [7055, 0]
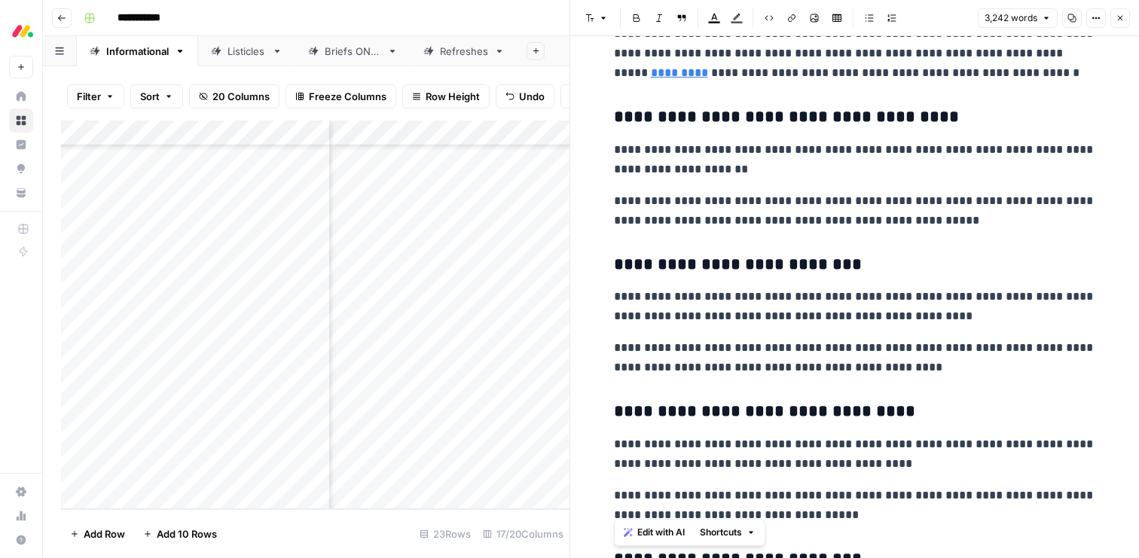
drag, startPoint x: 704, startPoint y: 496, endPoint x: 669, endPoint y: 552, distance: 65.6
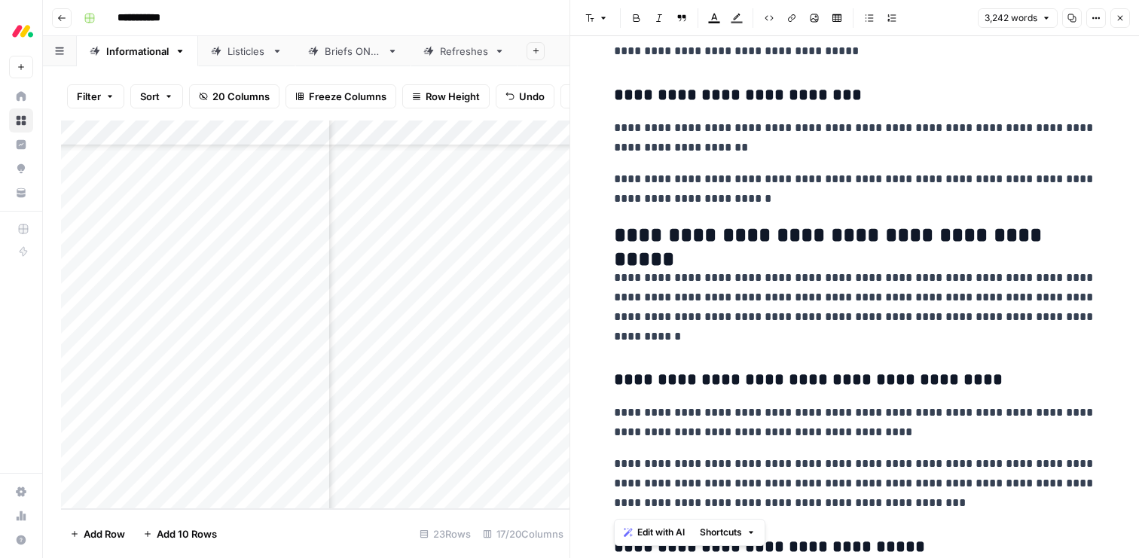
scroll to position [8532, 0]
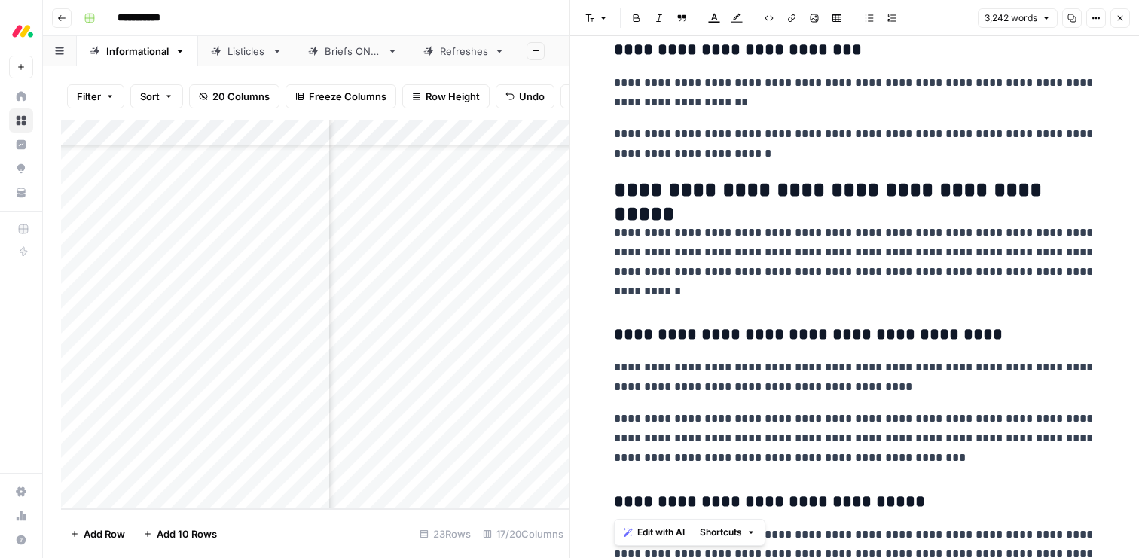
click at [646, 236] on p "**********" at bounding box center [855, 262] width 482 height 78
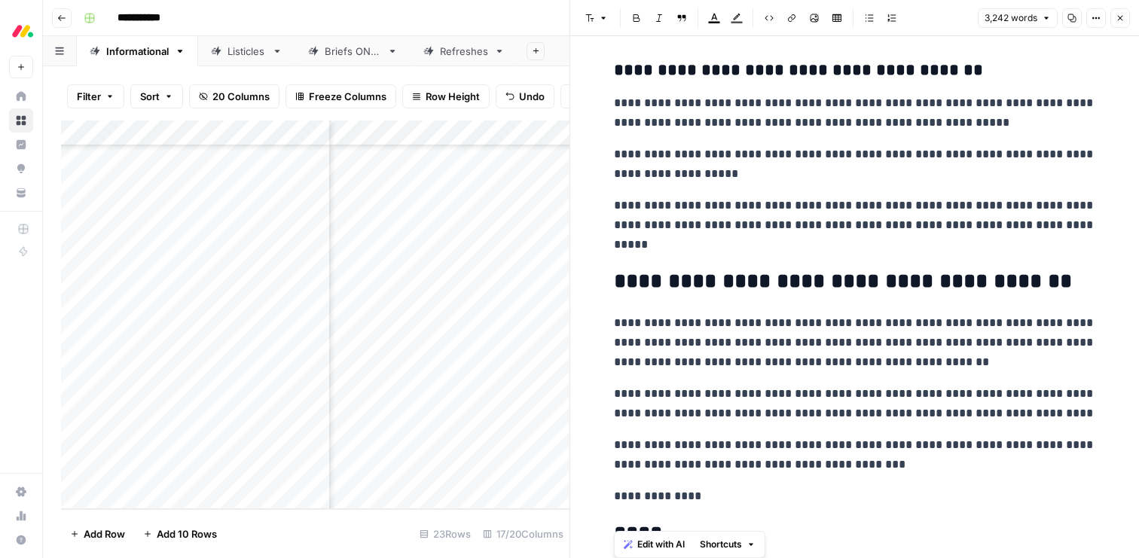
scroll to position [9275, 0]
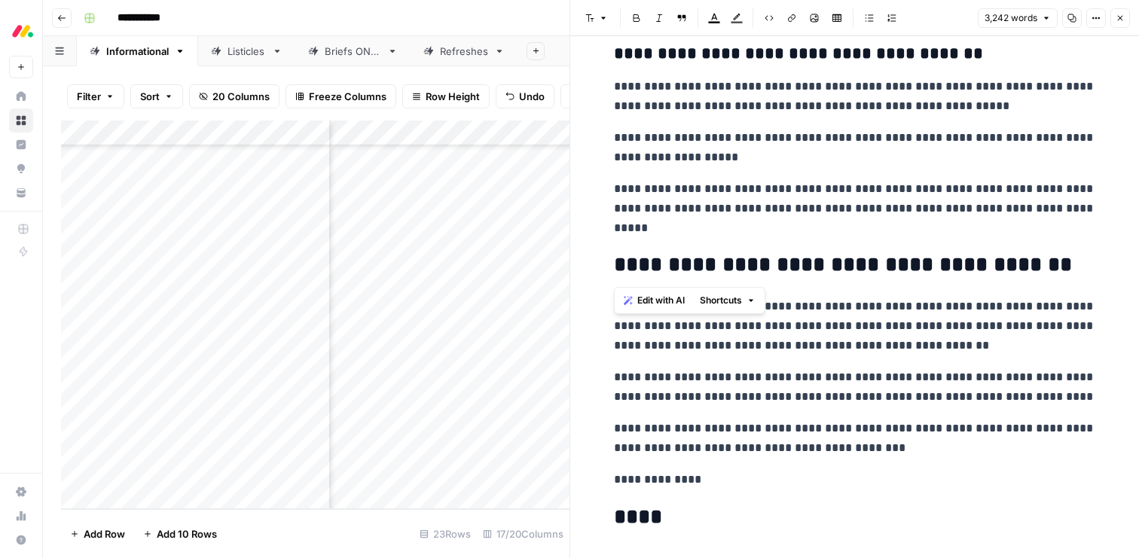
drag, startPoint x: 615, startPoint y: 191, endPoint x: 708, endPoint y: 241, distance: 106.2
click at [659, 301] on span "Edit with AI" at bounding box center [660, 301] width 47 height 14
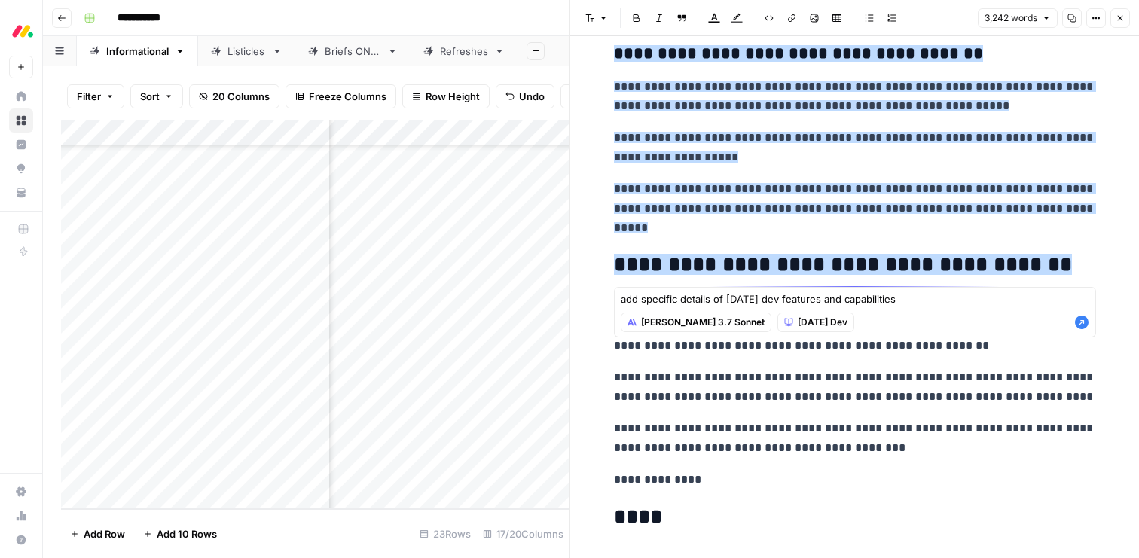
type textarea "add specific details of [DATE] dev features and capabilities"
click at [1078, 325] on icon "button" at bounding box center [1082, 323] width 14 height 14
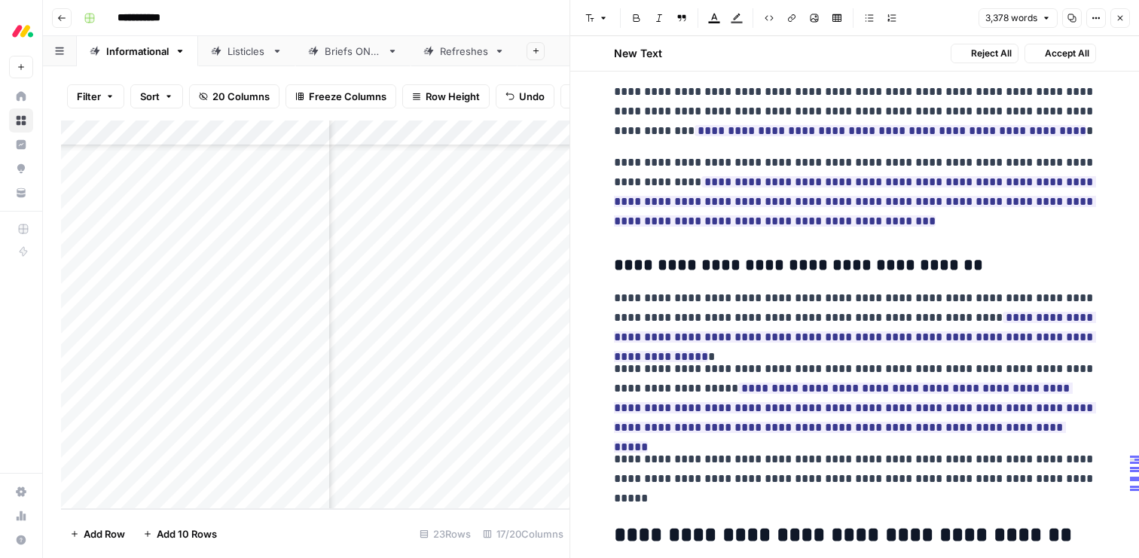
scroll to position [9487, 0]
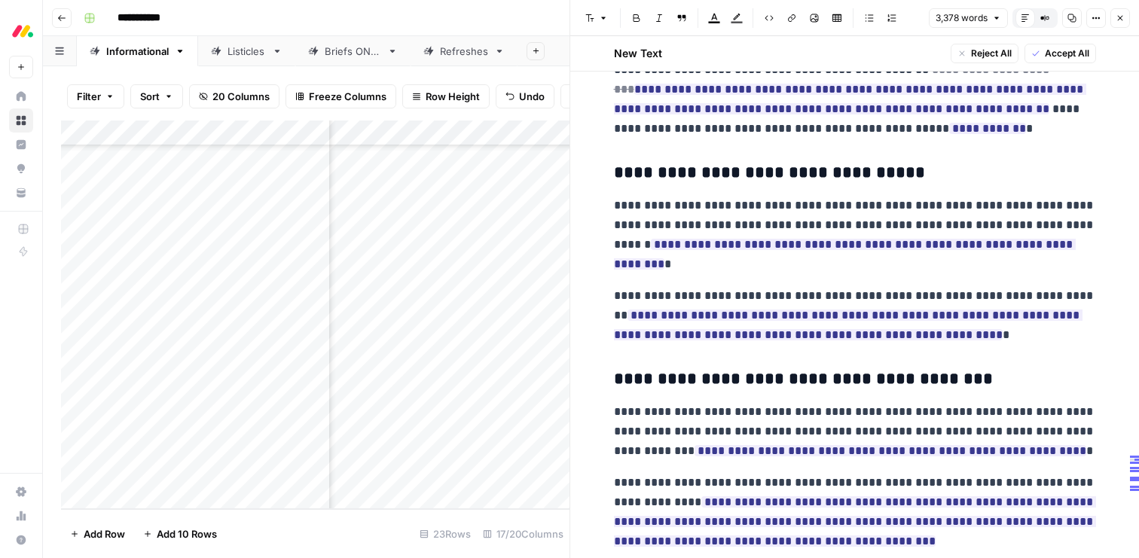
click at [1052, 55] on span "Accept All" at bounding box center [1067, 54] width 44 height 14
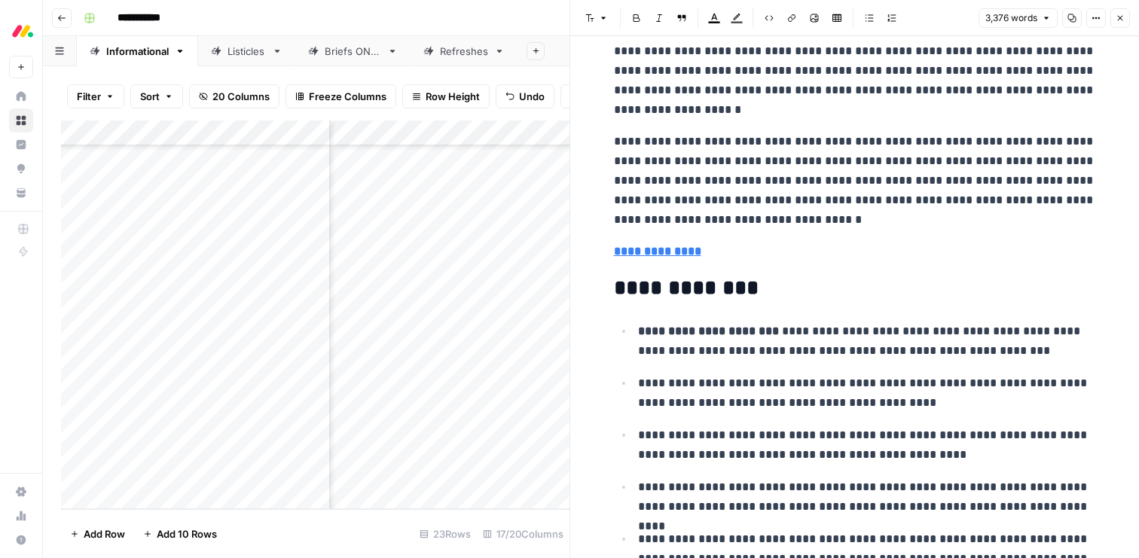
scroll to position [0, 0]
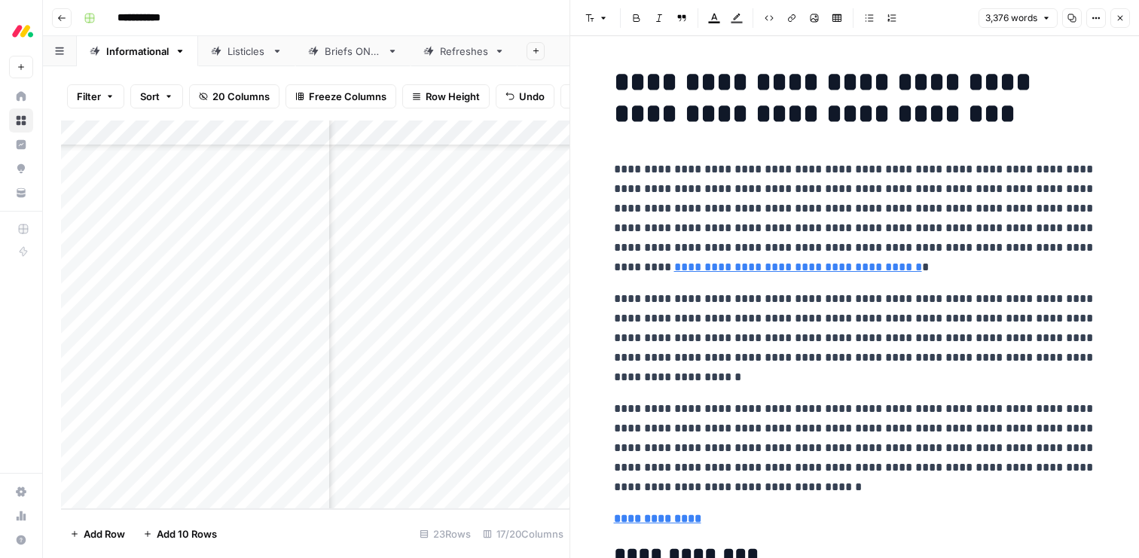
click at [1120, 16] on icon "button" at bounding box center [1120, 18] width 9 height 9
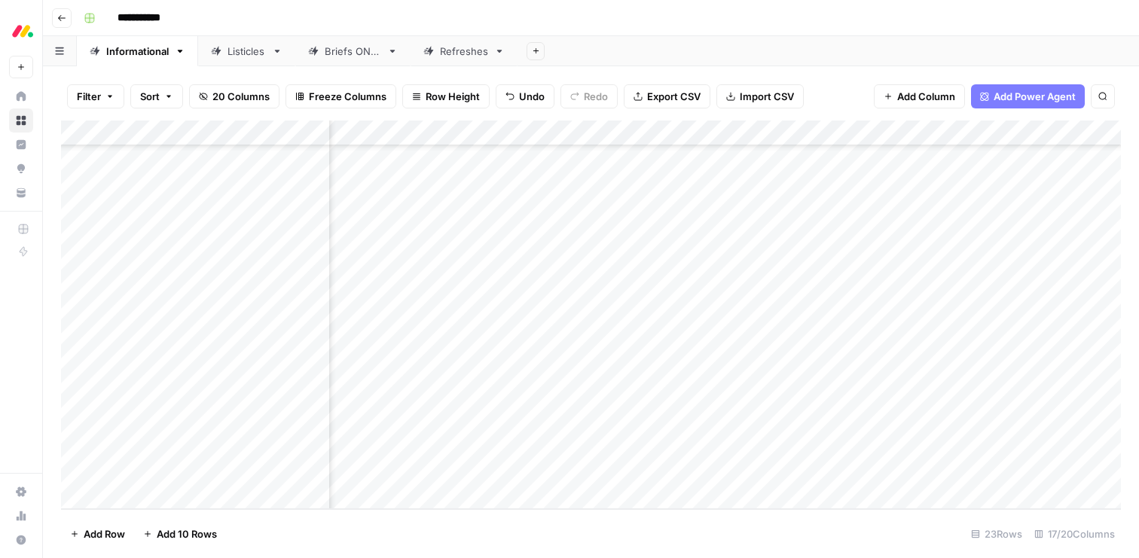
scroll to position [250, 1626]
click at [874, 417] on div "Add Column" at bounding box center [591, 315] width 1060 height 389
click at [374, 424] on div "Add Column" at bounding box center [591, 315] width 1060 height 389
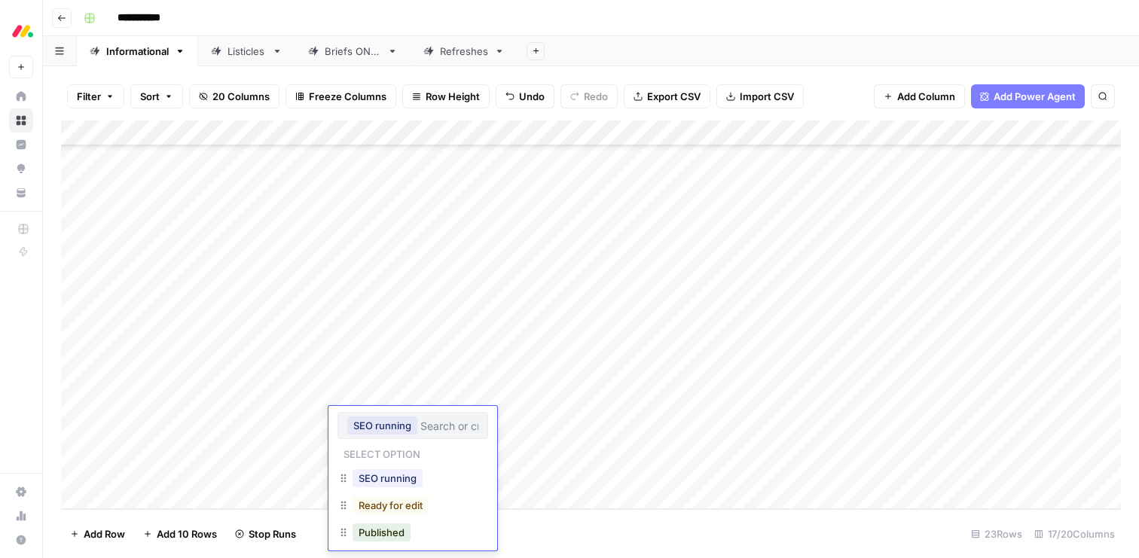
scroll to position [28, 0]
click at [376, 473] on button "Ready for edit" at bounding box center [391, 478] width 76 height 18
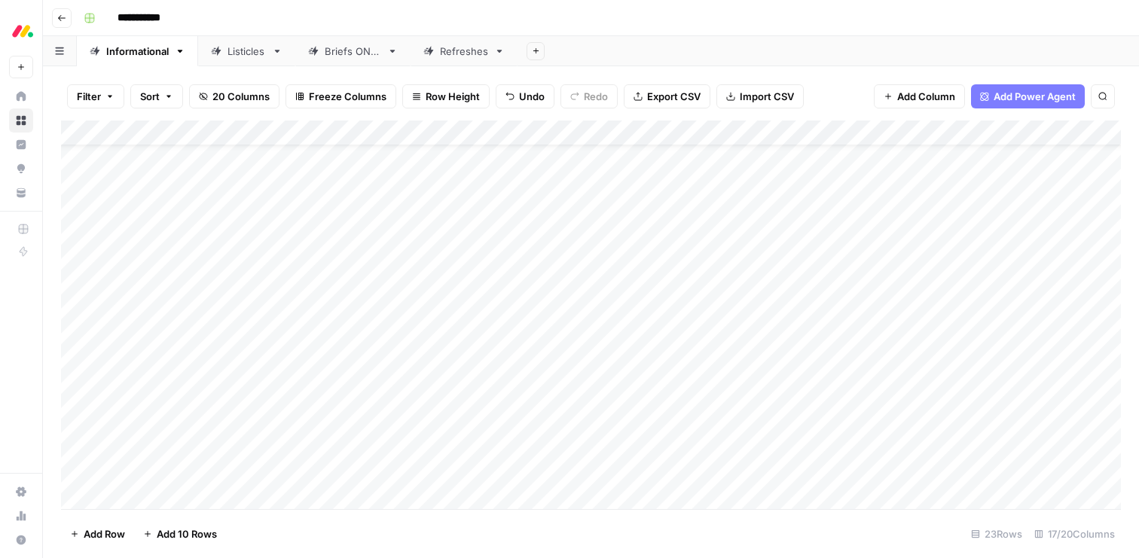
scroll to position [0, 0]
click at [237, 53] on div "Listicles" at bounding box center [247, 51] width 38 height 15
click at [125, 53] on div "Informational" at bounding box center [137, 51] width 63 height 15
click at [222, 51] on icon at bounding box center [216, 51] width 11 height 11
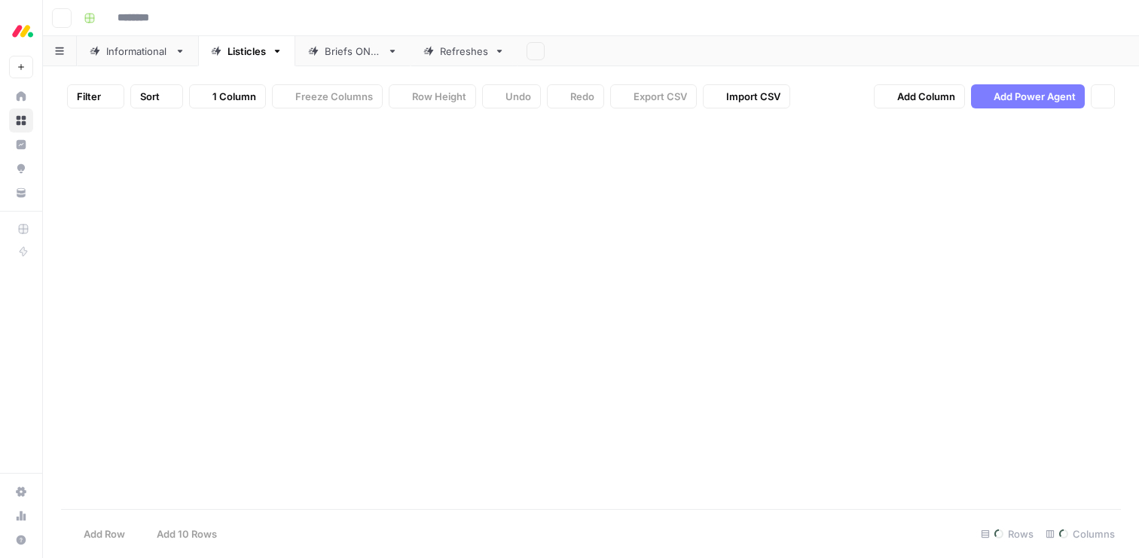
type input "**********"
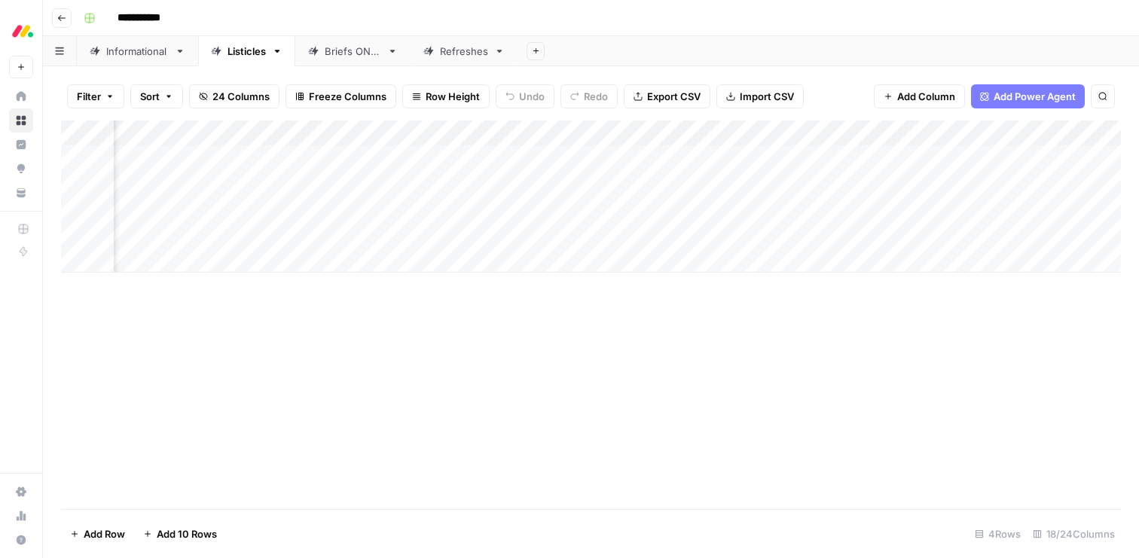
scroll to position [0, 1643]
click at [830, 156] on div "Add Column" at bounding box center [591, 197] width 1060 height 152
click at [830, 182] on div "Add Column" at bounding box center [591, 197] width 1060 height 152
click at [865, 234] on div "Add Column" at bounding box center [591, 197] width 1060 height 152
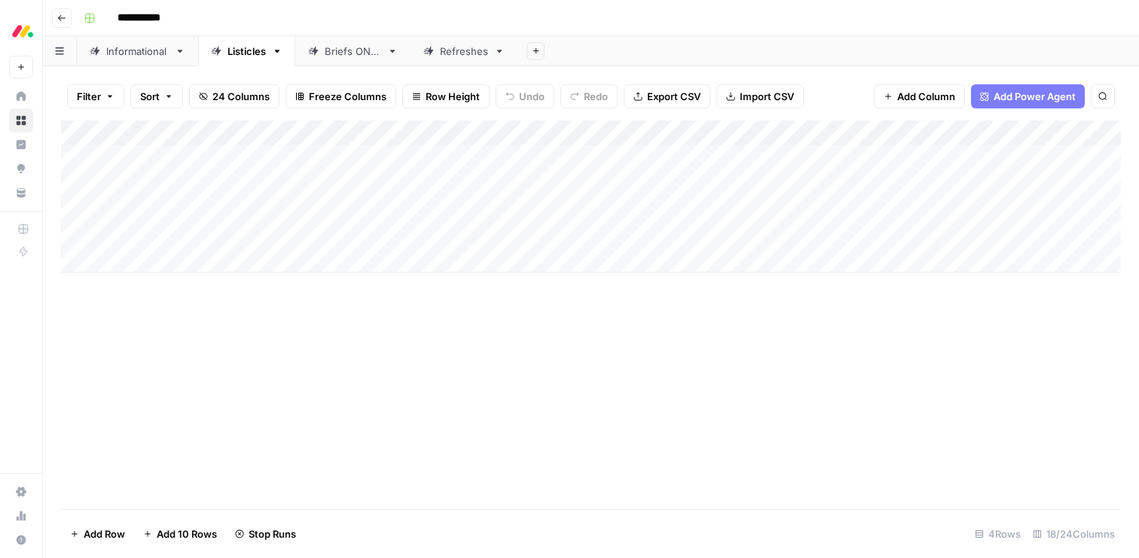
click at [127, 53] on div "Informational" at bounding box center [137, 51] width 63 height 15
click at [233, 46] on div "Listicles" at bounding box center [247, 51] width 38 height 15
click at [139, 49] on div "Informational" at bounding box center [137, 51] width 63 height 15
